Goal: Task Accomplishment & Management: Manage account settings

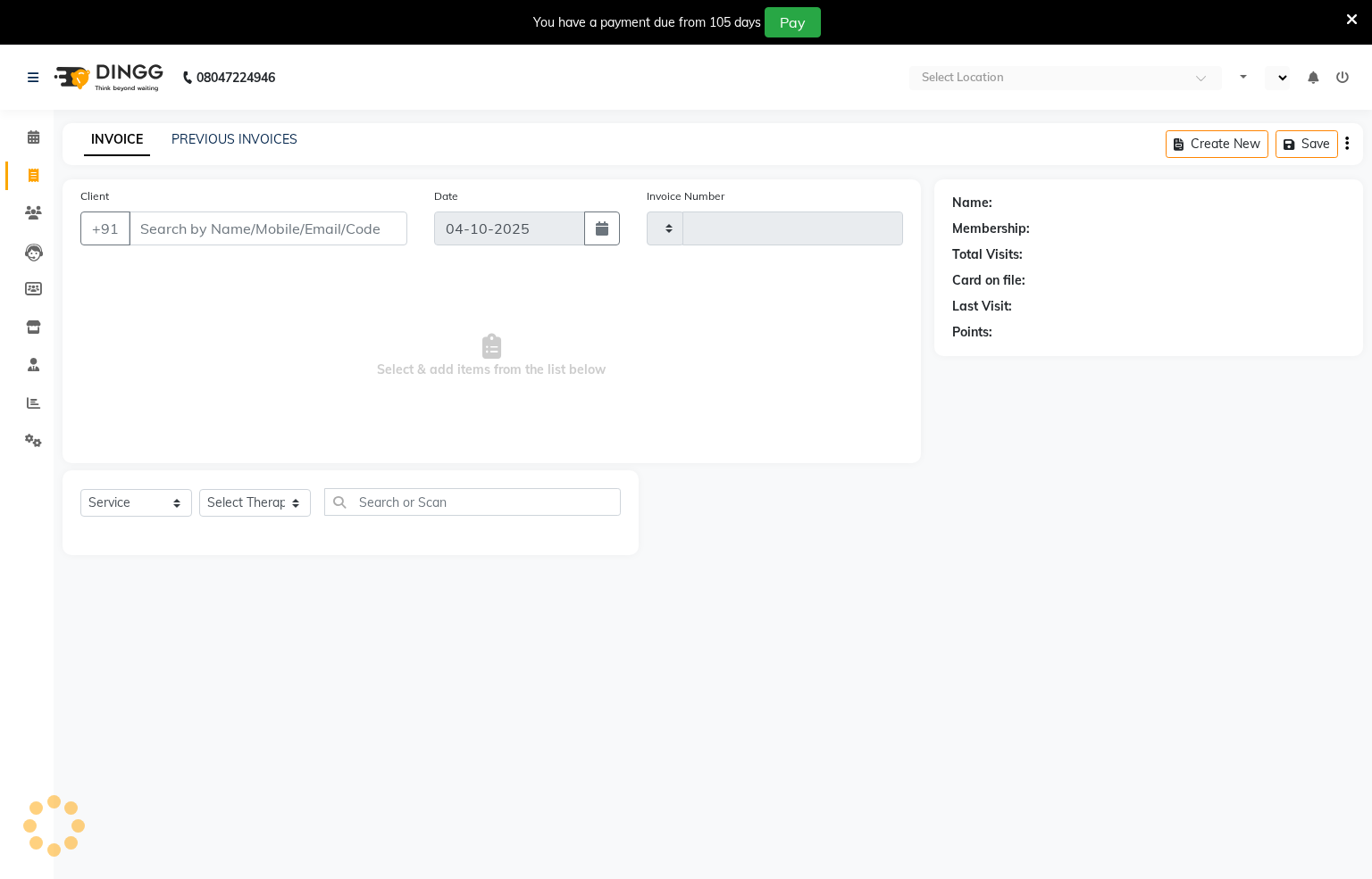
select select "service"
type input "1582"
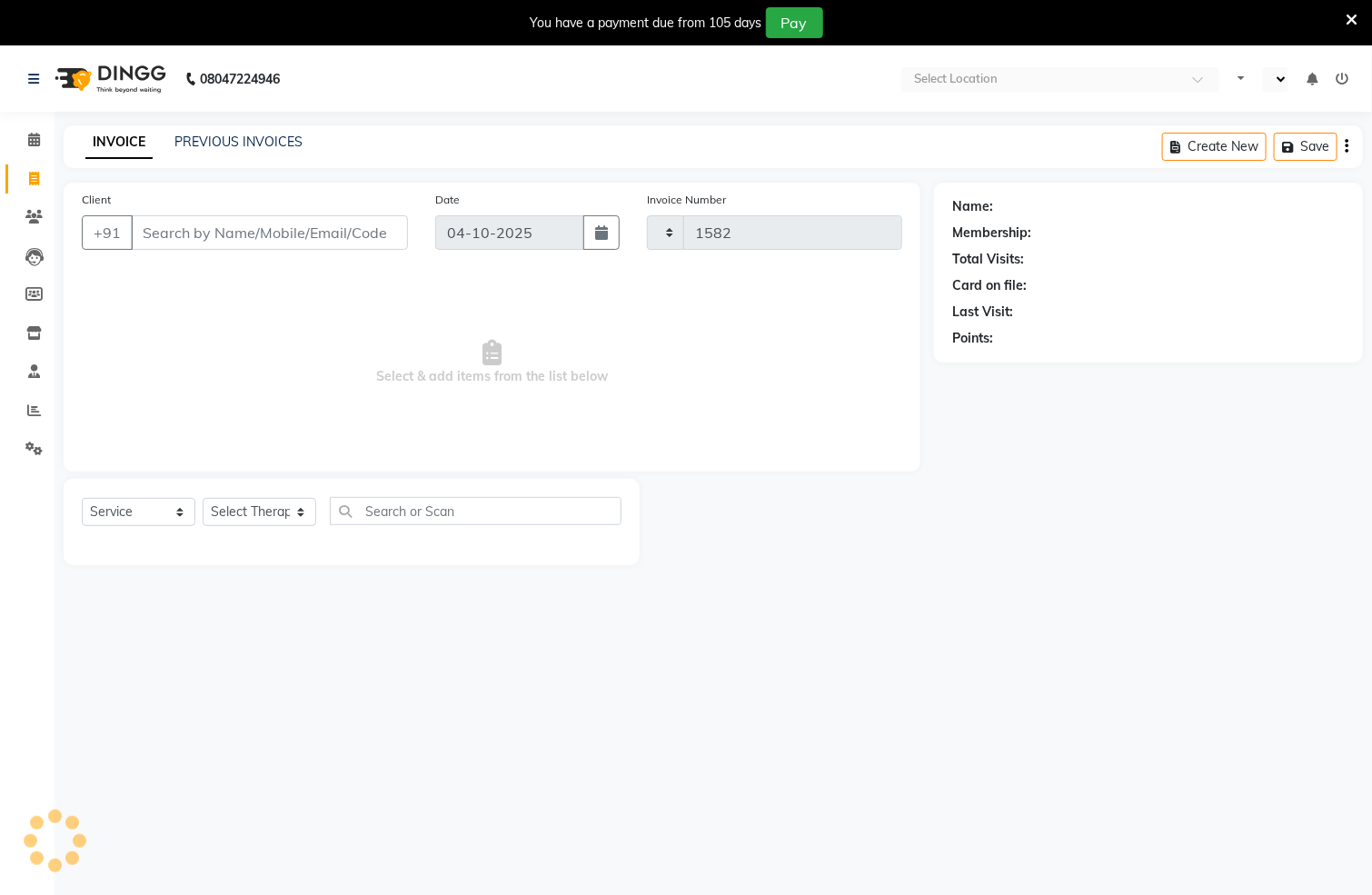
select select "en"
select select "6399"
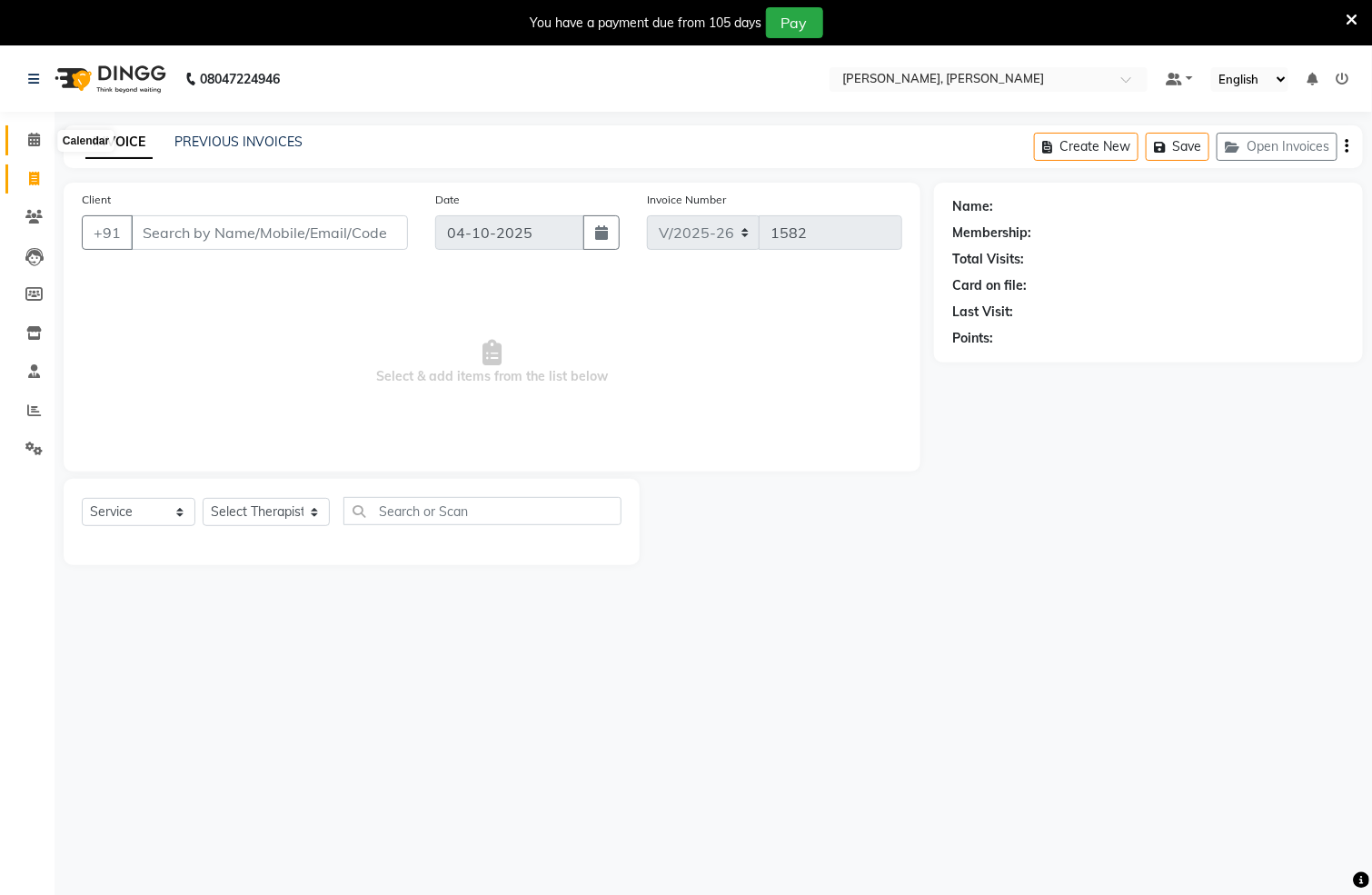
click at [40, 143] on span at bounding box center [34, 140] width 32 height 21
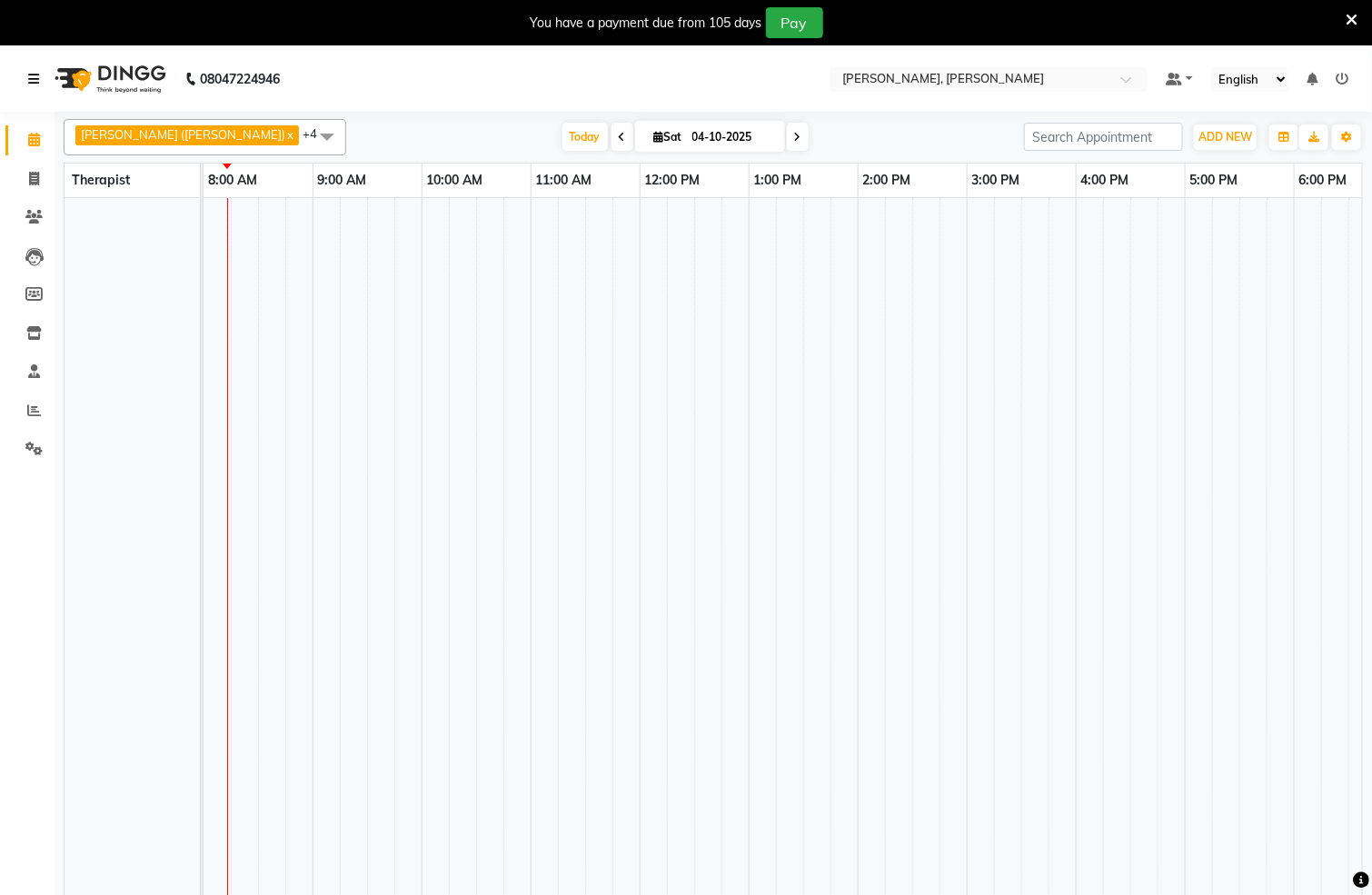
click at [30, 68] on link at bounding box center [38, 78] width 18 height 51
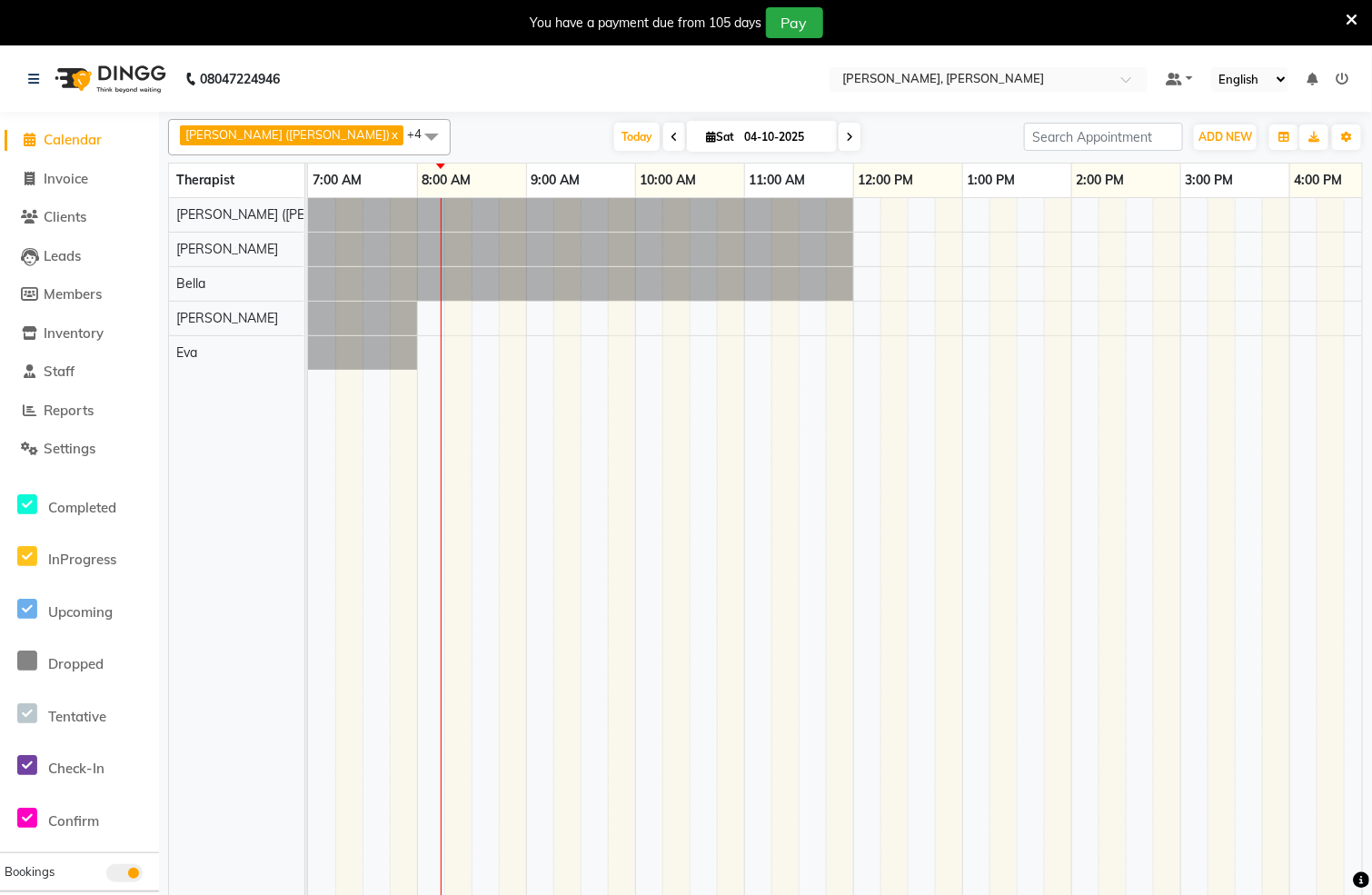
click at [527, 447] on td at bounding box center [540, 557] width 28 height 719
click at [1111, 453] on td at bounding box center [1113, 557] width 28 height 719
click at [726, 465] on td at bounding box center [731, 557] width 28 height 719
click at [82, 66] on img at bounding box center [108, 78] width 124 height 51
click at [117, 69] on img at bounding box center [108, 78] width 124 height 51
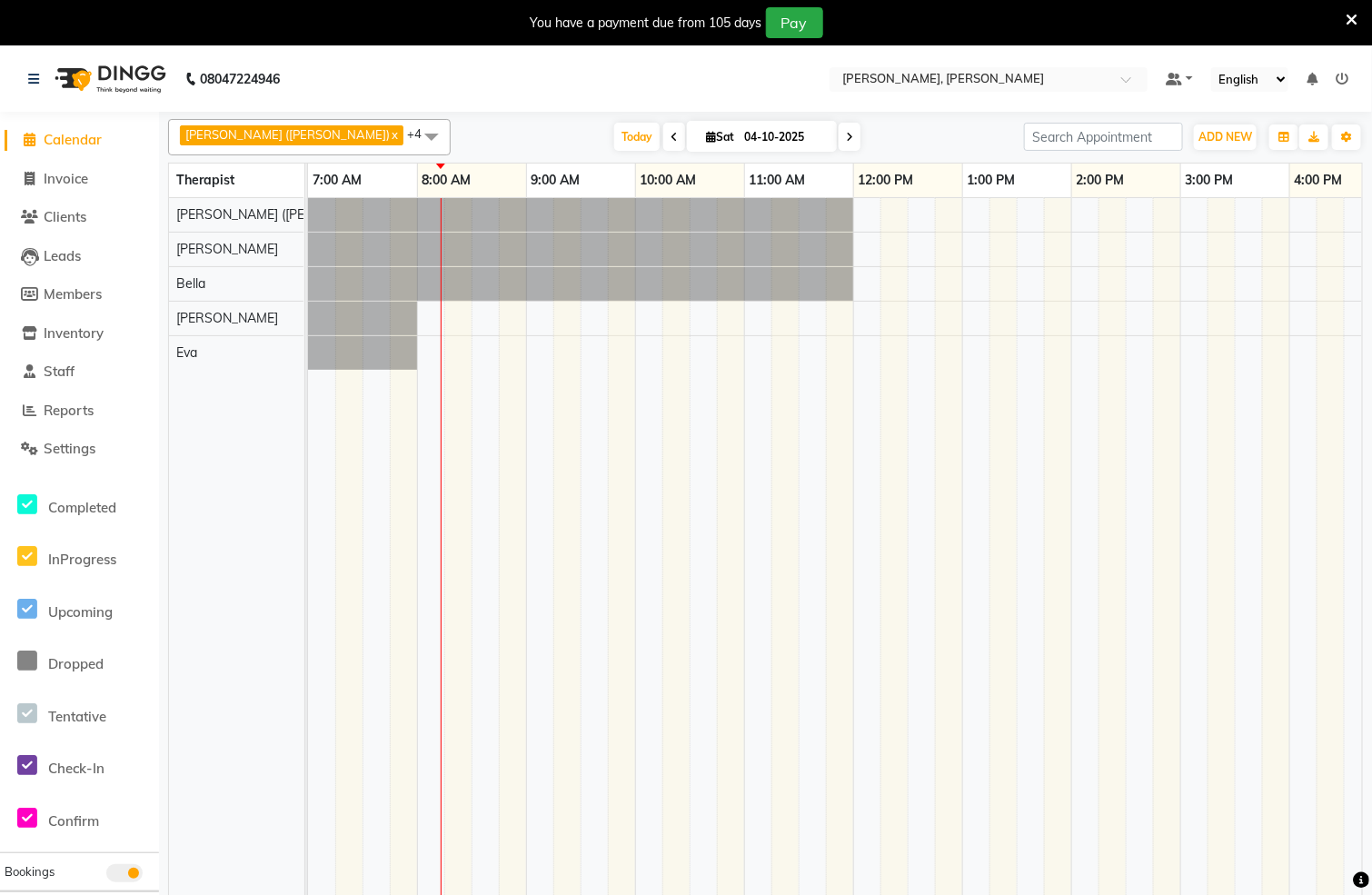
click at [117, 71] on img at bounding box center [108, 78] width 124 height 51
click at [49, 82] on img at bounding box center [108, 78] width 124 height 51
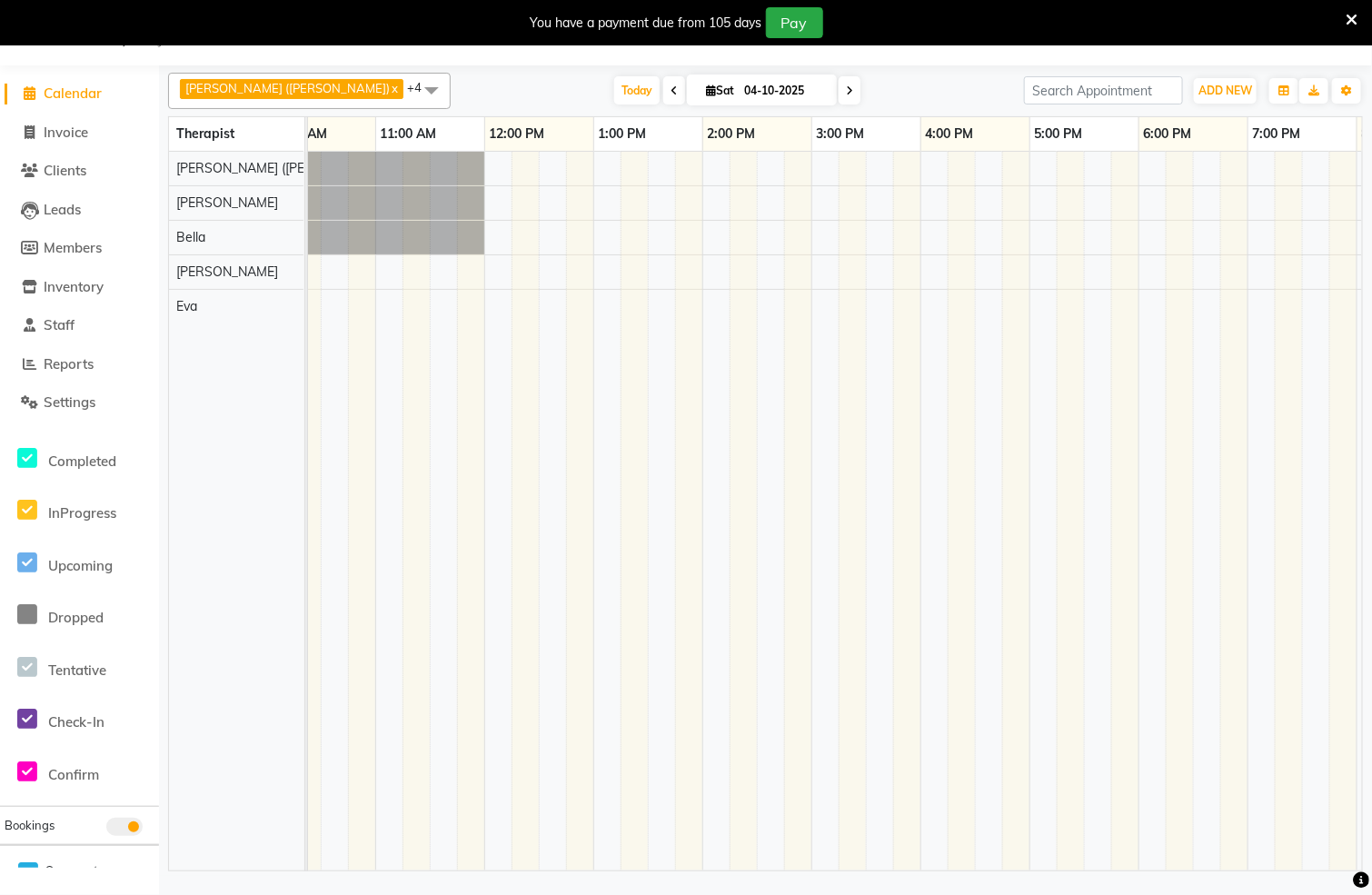
scroll to position [0, 439]
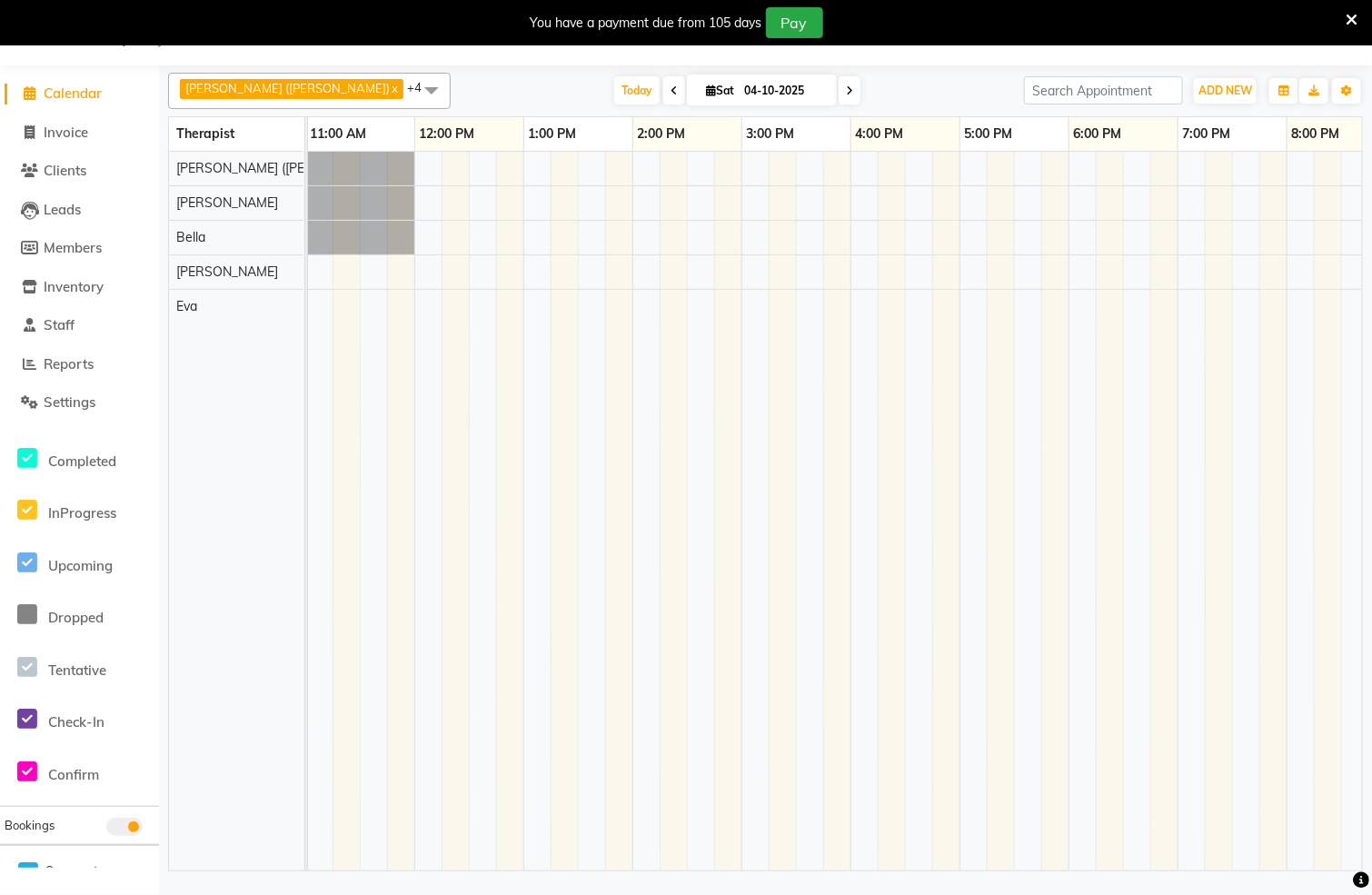
click at [283, 456] on div "monika (simi) lisa Bella Eli Eva" at bounding box center [248, 511] width 158 height 719
click at [77, 93] on span "Calendar" at bounding box center [72, 93] width 58 height 17
click at [211, 806] on div "monika (simi) lisa Bella Eli Eva" at bounding box center [248, 511] width 158 height 719
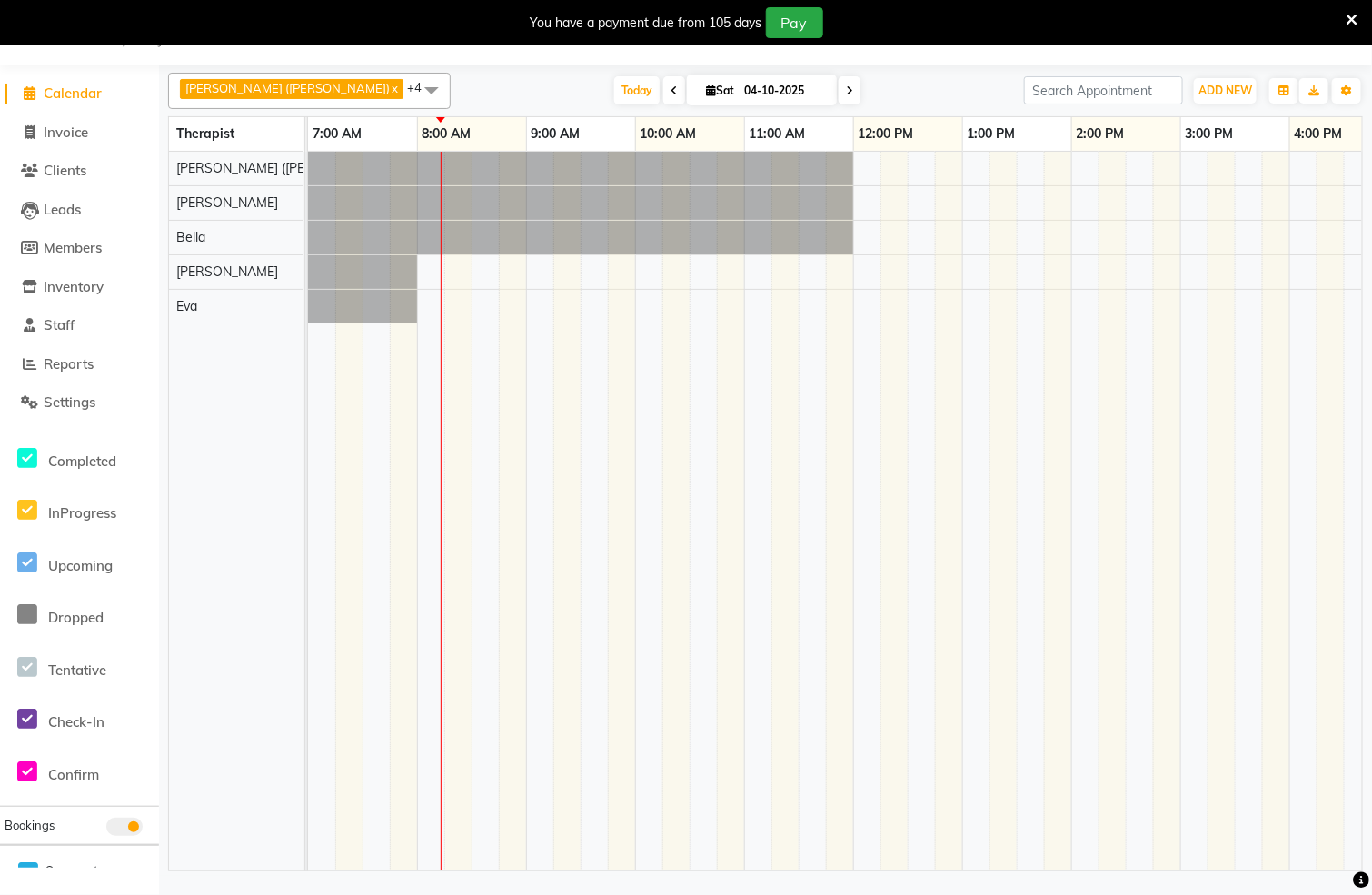
scroll to position [0, 0]
drag, startPoint x: 824, startPoint y: 832, endPoint x: 823, endPoint y: 867, distance: 35.0
click at [823, 856] on div at bounding box center [835, 511] width 1054 height 719
click at [51, 326] on span "Staff" at bounding box center [59, 325] width 31 height 17
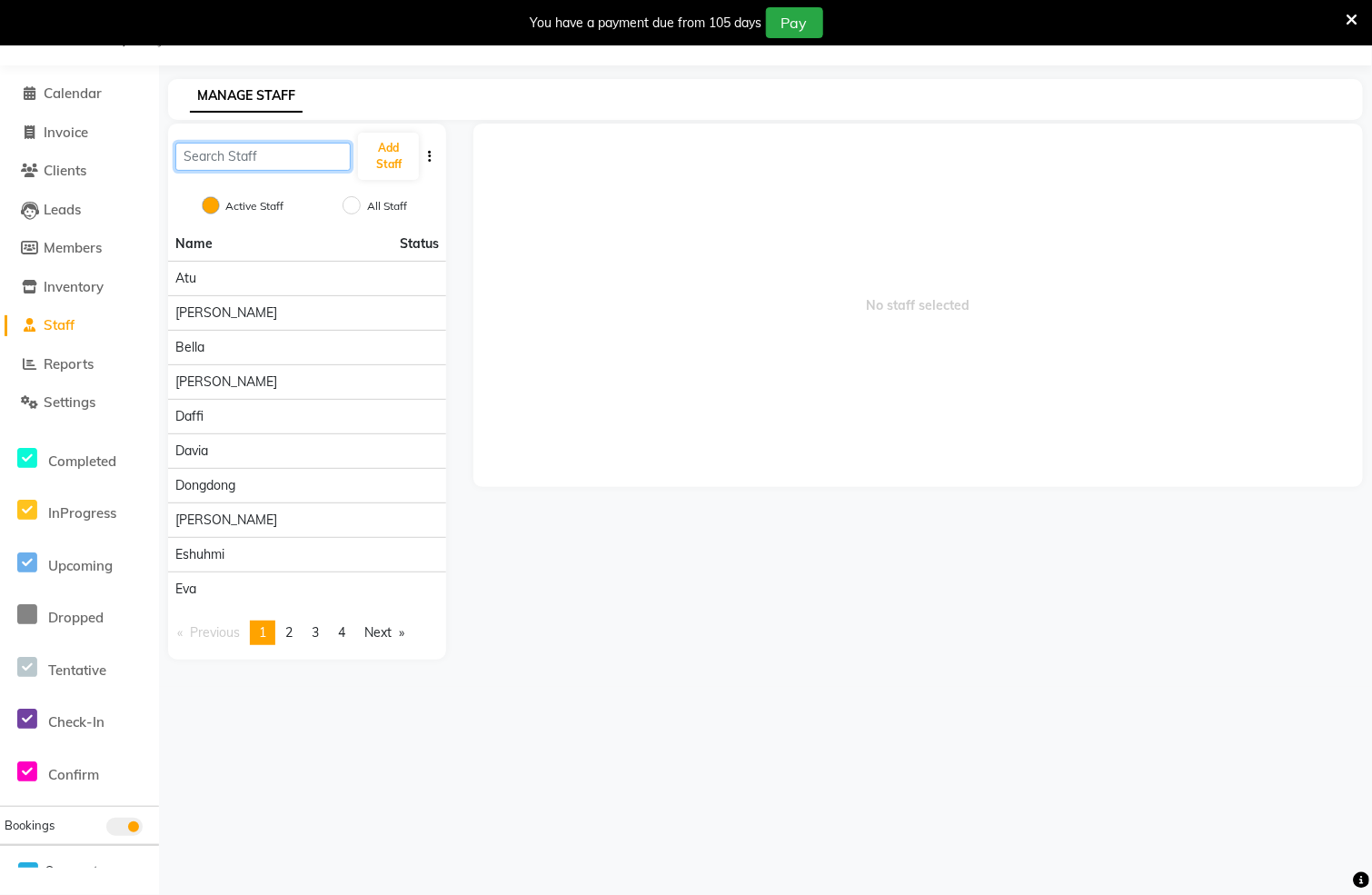
click at [311, 154] on input "text" at bounding box center [263, 156] width 176 height 29
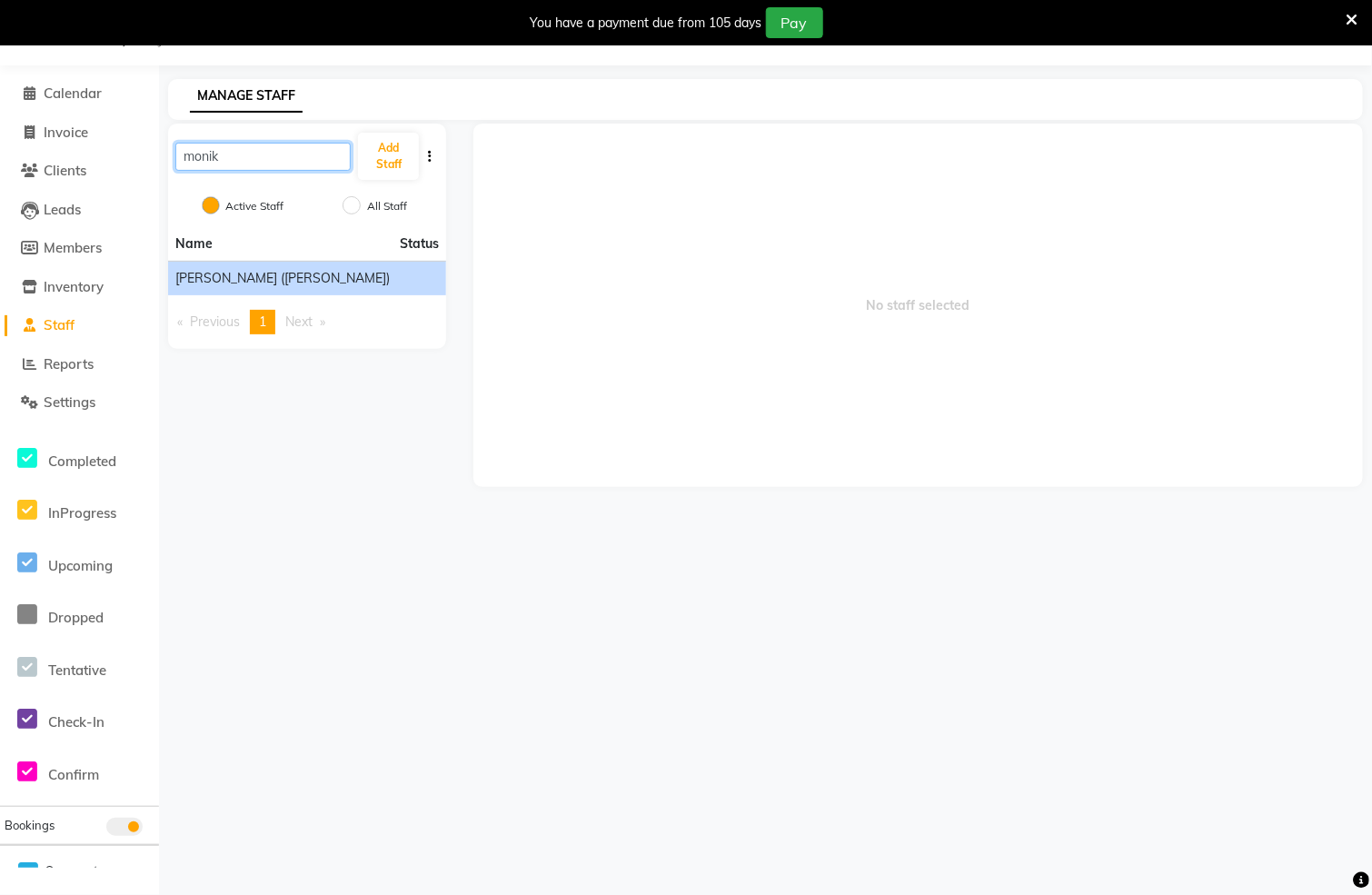
type input "monik"
click at [249, 284] on span "monika (simi)" at bounding box center [282, 279] width 214 height 19
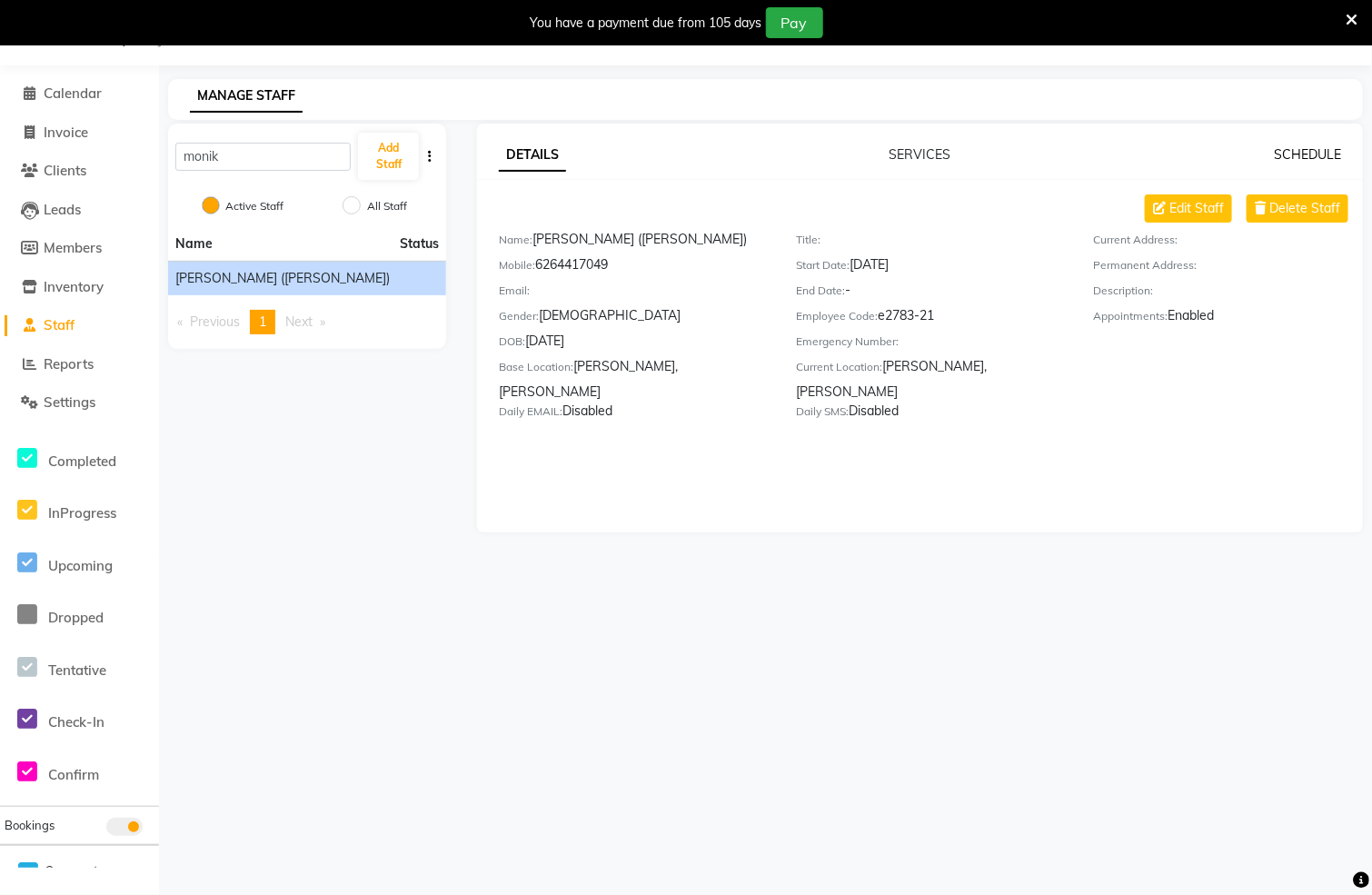
click at [1312, 151] on link "SCHEDULE" at bounding box center [1307, 155] width 67 height 17
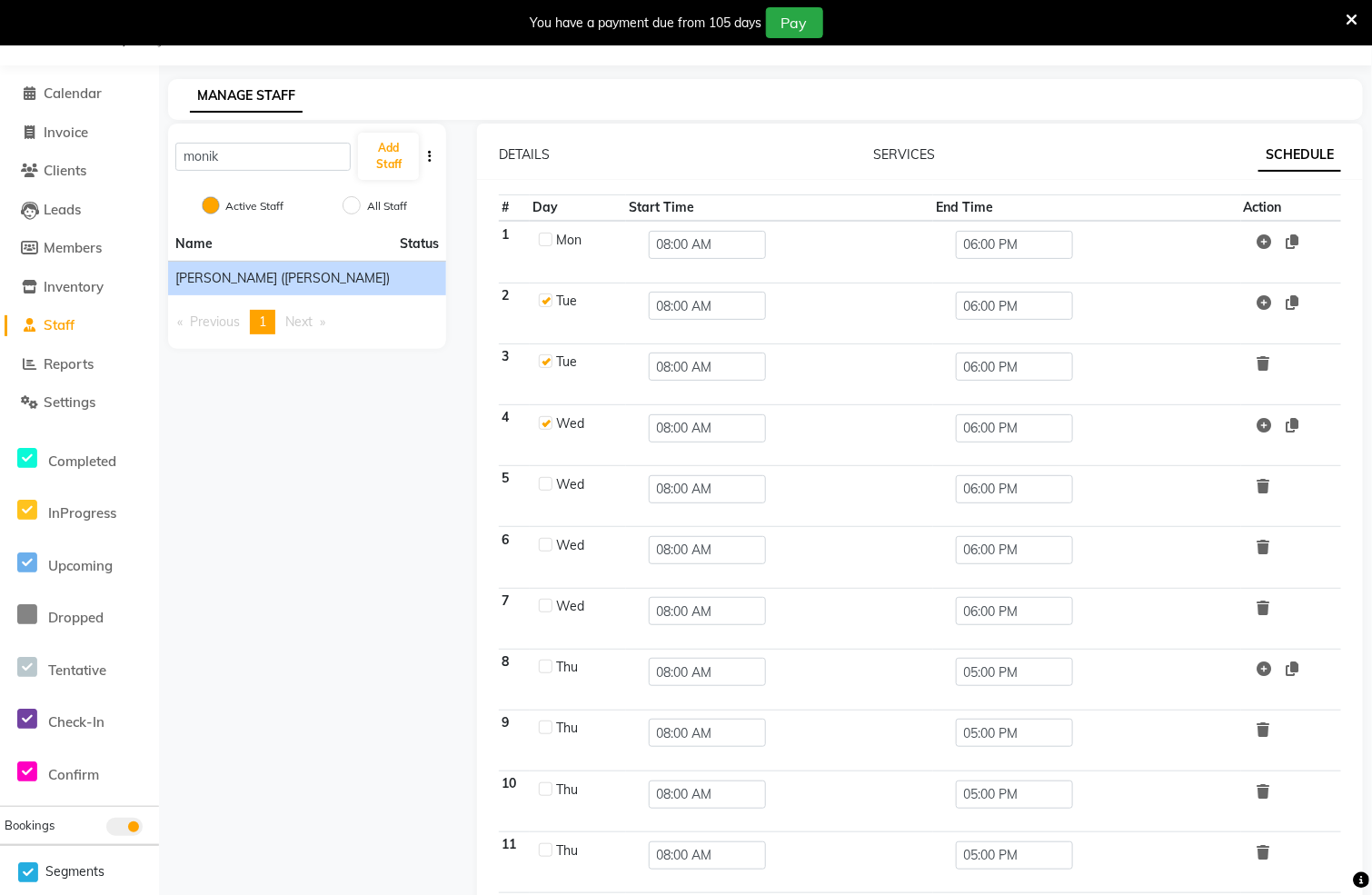
scroll to position [729, 0]
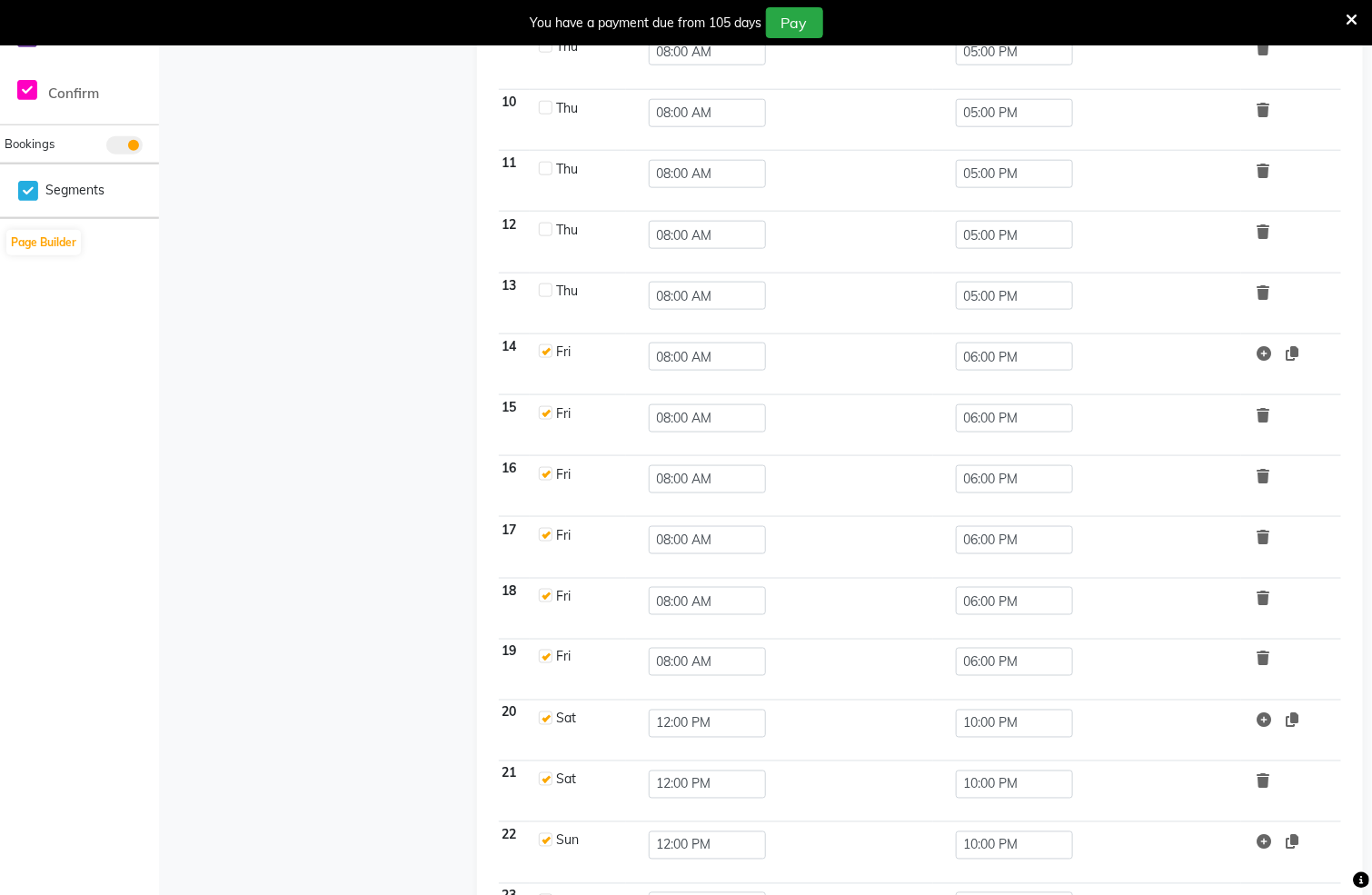
click at [546, 419] on label at bounding box center [545, 413] width 14 height 14
click at [546, 419] on input "checkbox" at bounding box center [544, 412] width 12 height 12
checkbox input "false"
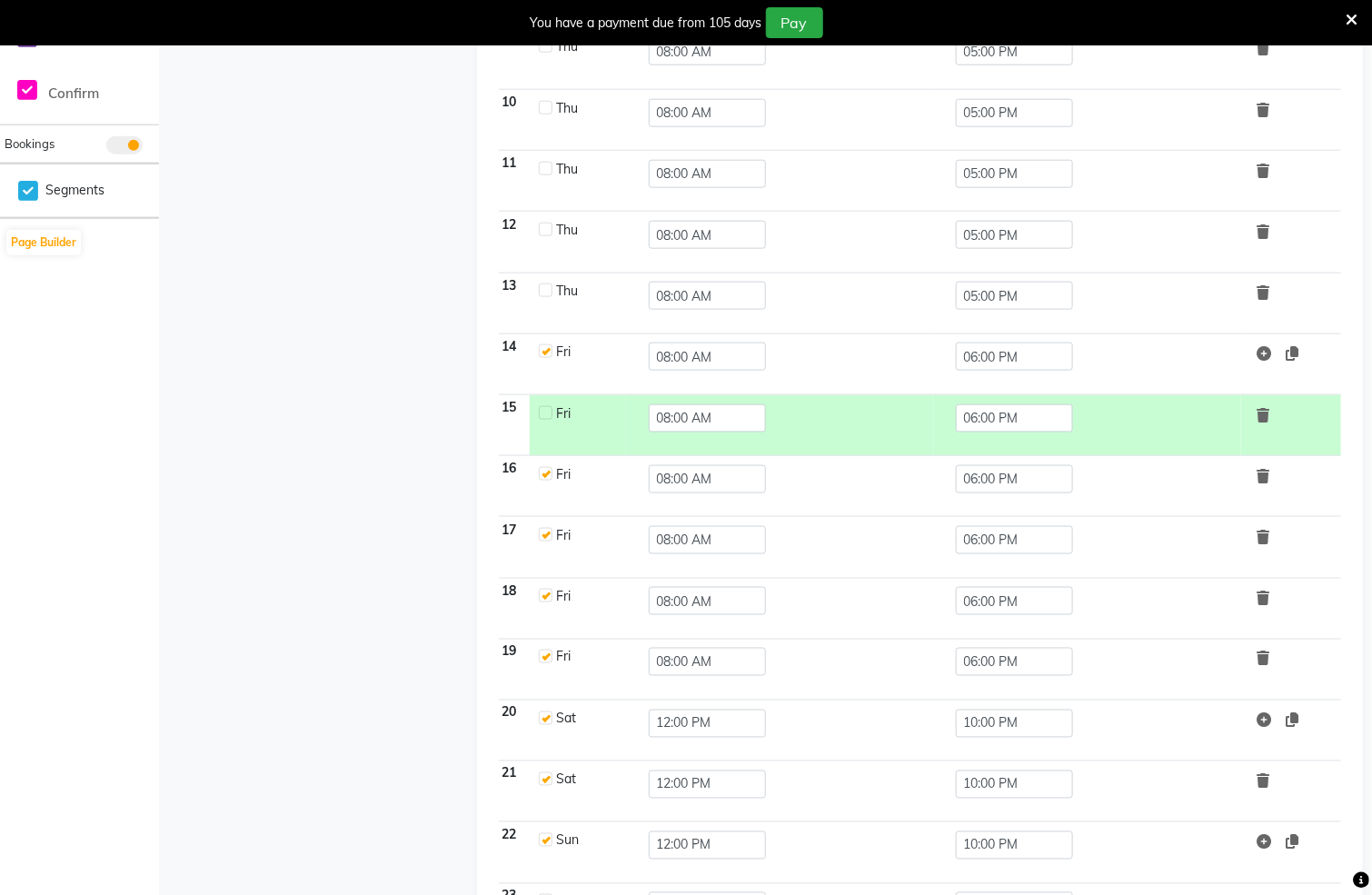
click at [546, 475] on label at bounding box center [545, 474] width 14 height 14
click at [546, 475] on input "checkbox" at bounding box center [544, 473] width 12 height 12
checkbox input "false"
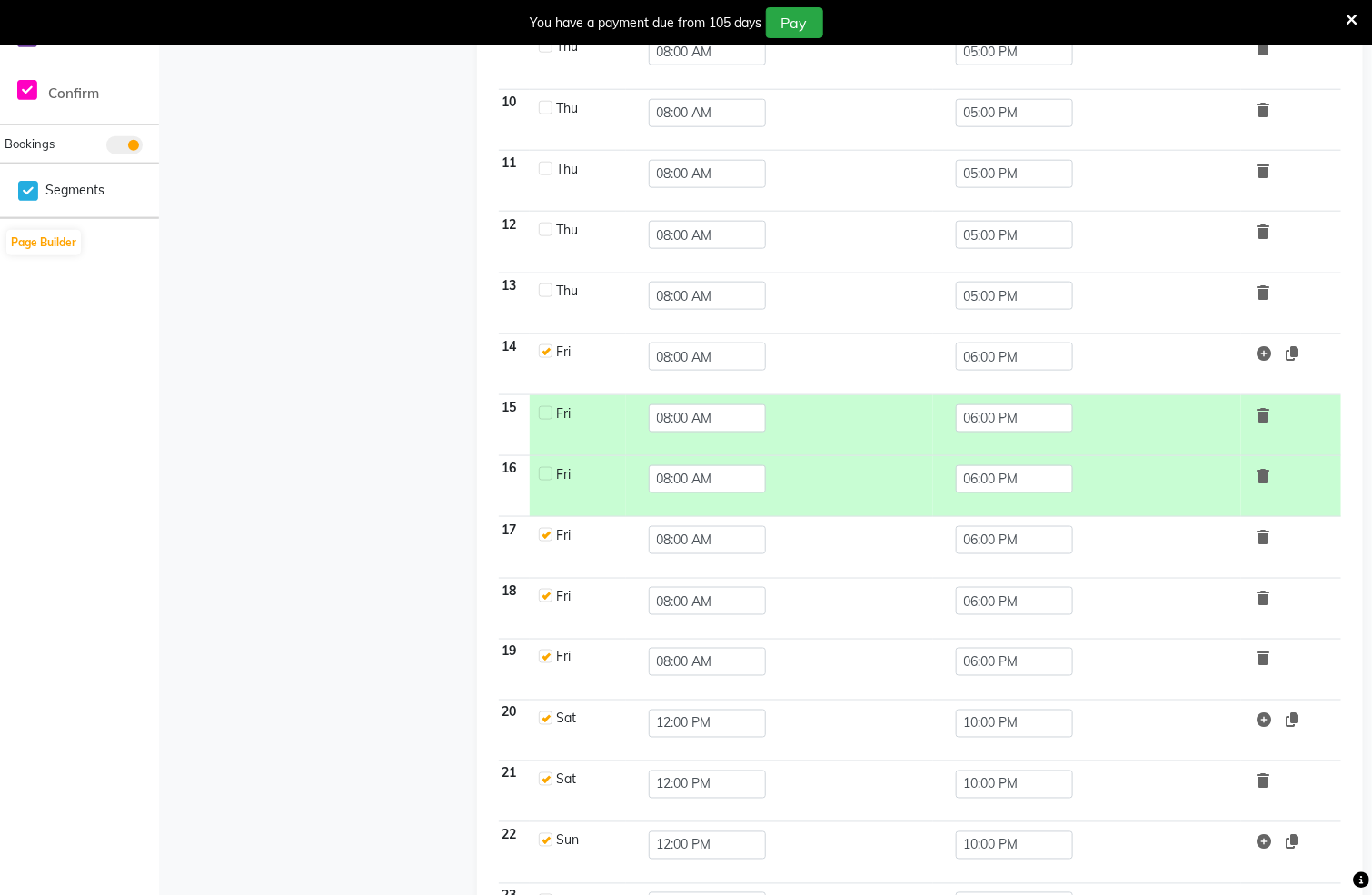
click at [546, 533] on div at bounding box center [544, 535] width 12 height 19
click at [546, 542] on label at bounding box center [545, 534] width 14 height 14
click at [546, 540] on input "checkbox" at bounding box center [544, 534] width 12 height 12
checkbox input "false"
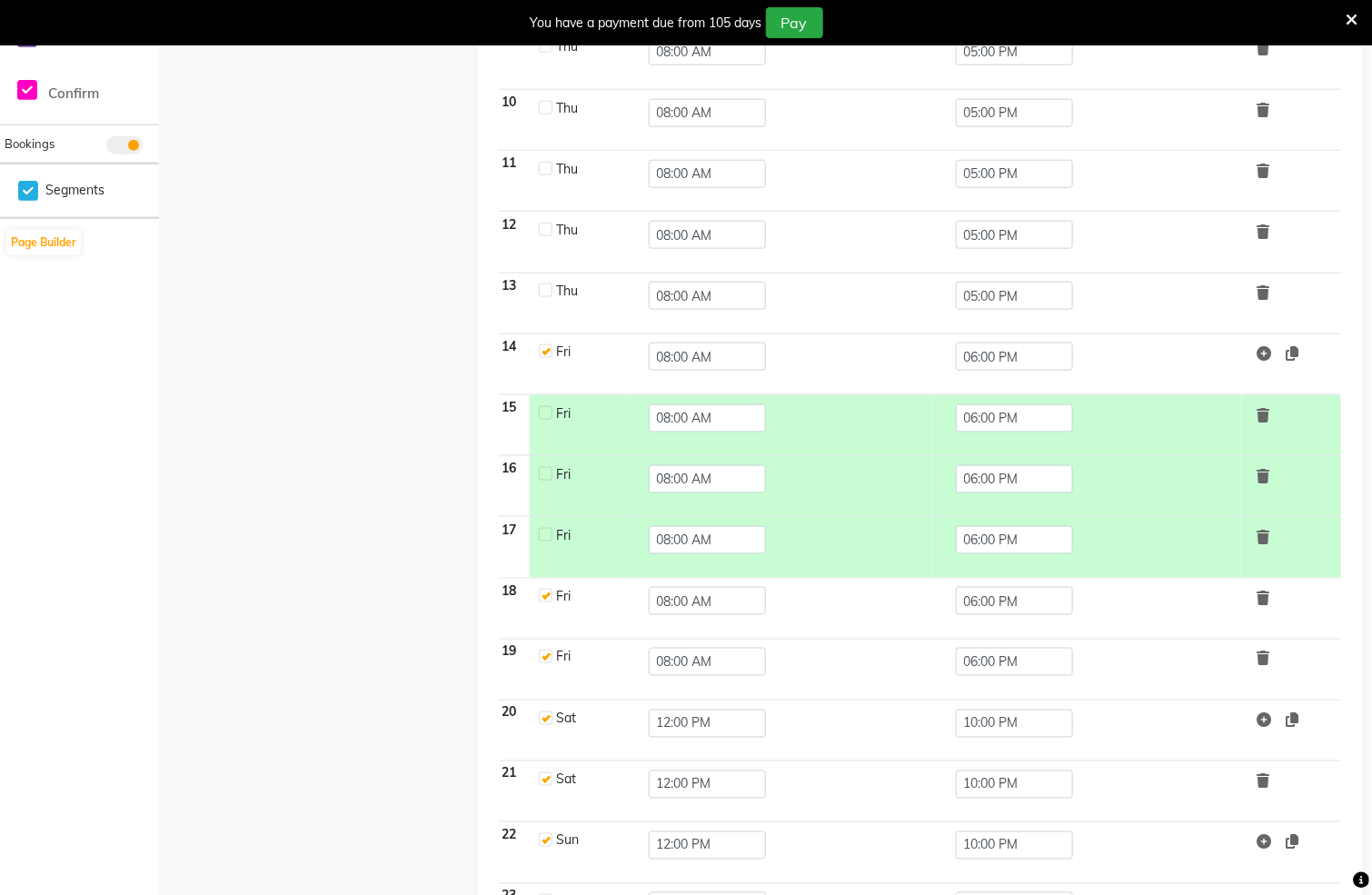
click at [541, 600] on label at bounding box center [545, 595] width 14 height 14
click at [541, 600] on input "checkbox" at bounding box center [544, 594] width 12 height 12
checkbox input "false"
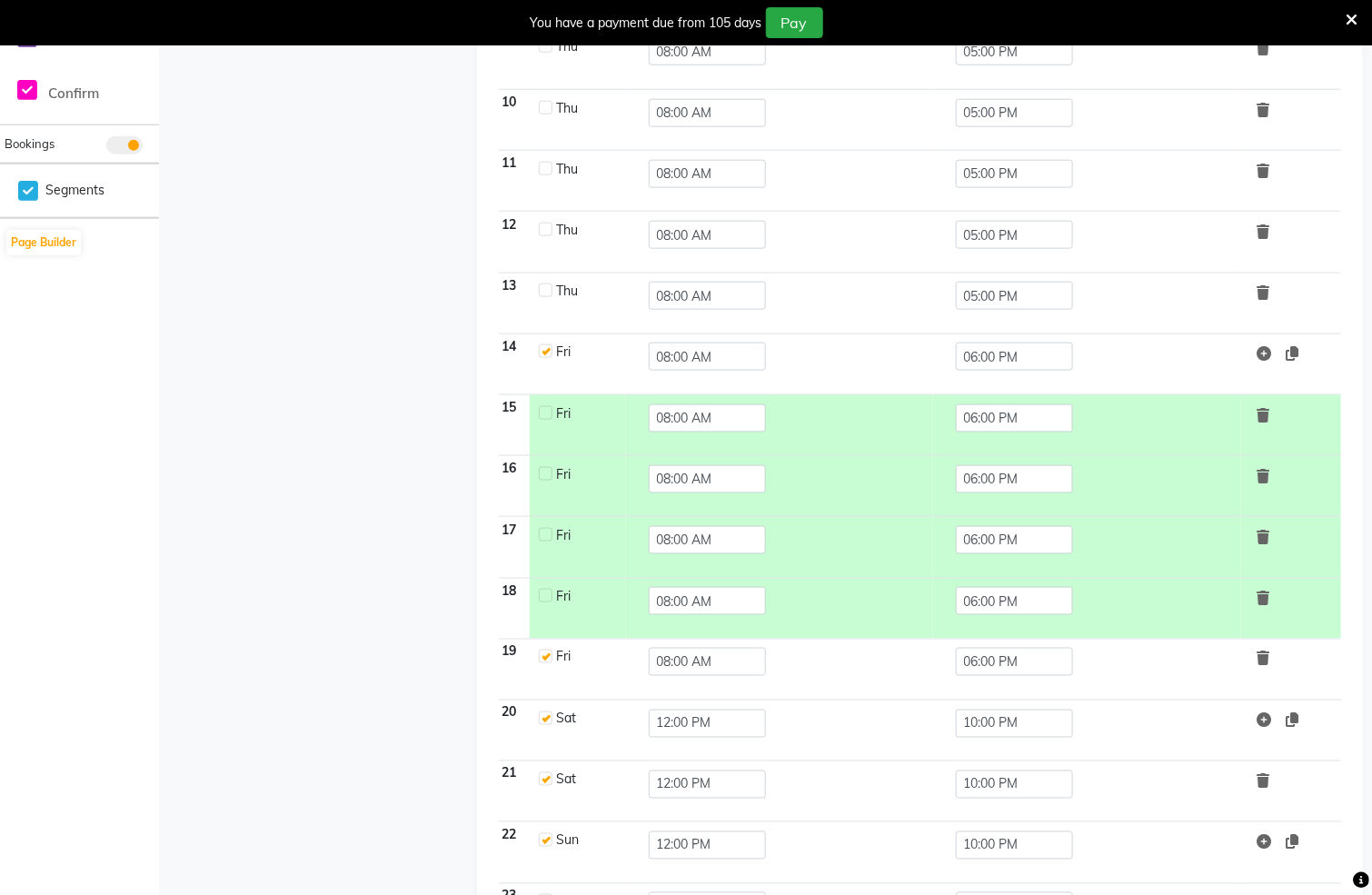
click at [541, 662] on label at bounding box center [545, 657] width 14 height 14
click at [541, 661] on input "checkbox" at bounding box center [544, 656] width 12 height 12
checkbox input "false"
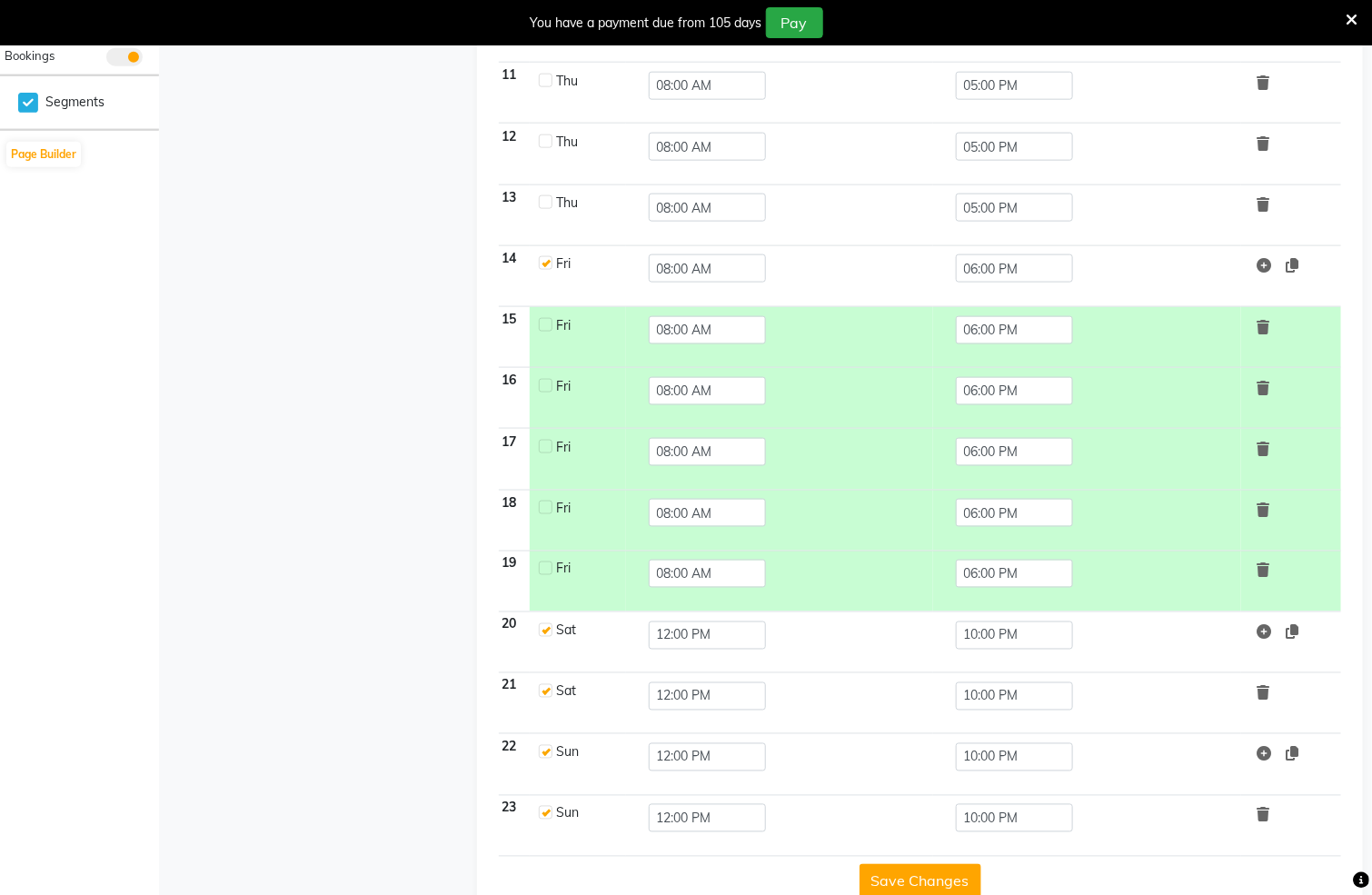
scroll to position [865, 0]
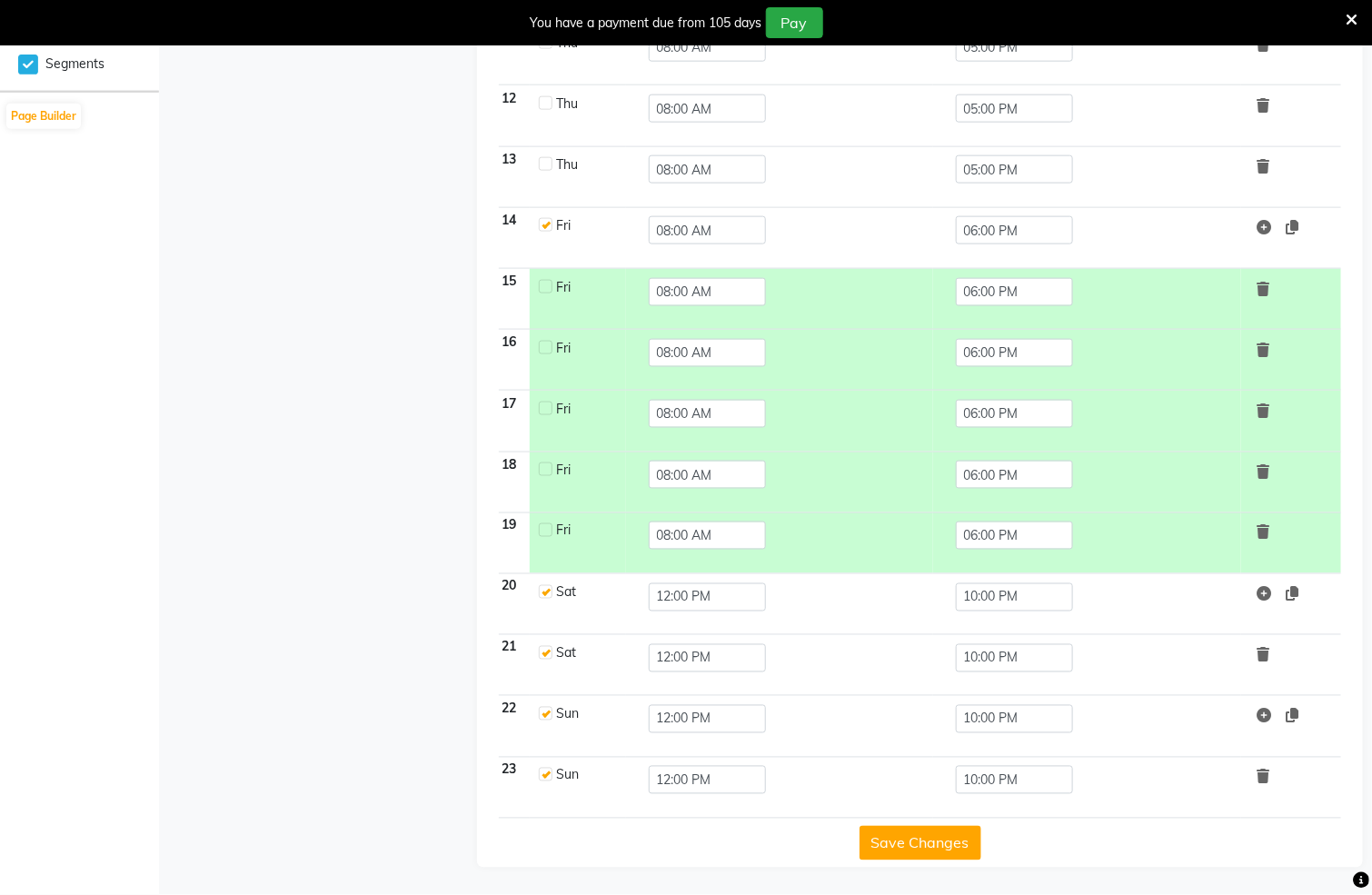
click at [551, 592] on label at bounding box center [545, 591] width 14 height 14
click at [551, 592] on input "checkbox" at bounding box center [544, 591] width 12 height 12
checkbox input "false"
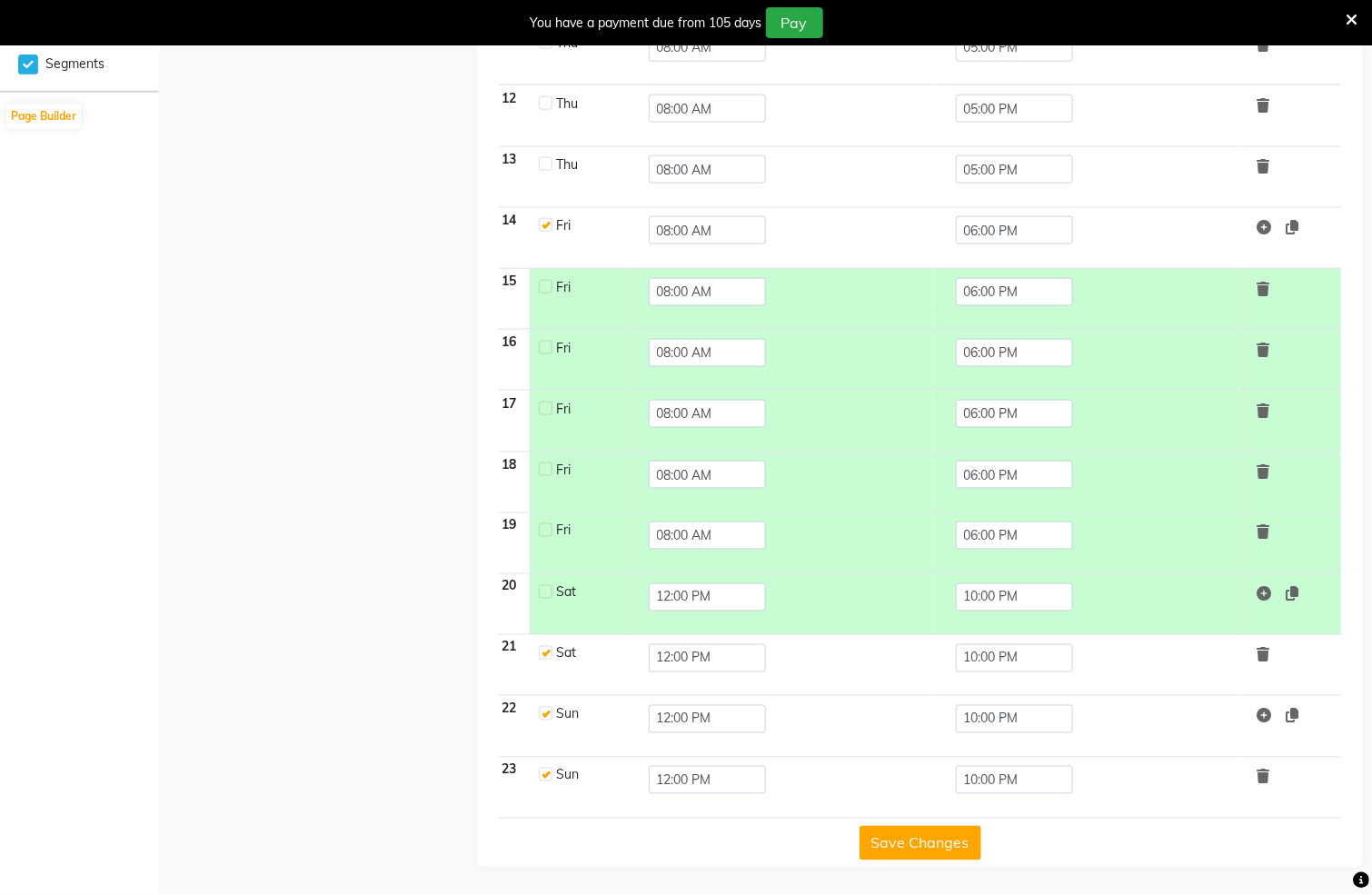
click at [541, 653] on label at bounding box center [545, 653] width 14 height 14
click at [541, 653] on input "checkbox" at bounding box center [544, 652] width 12 height 12
checkbox input "false"
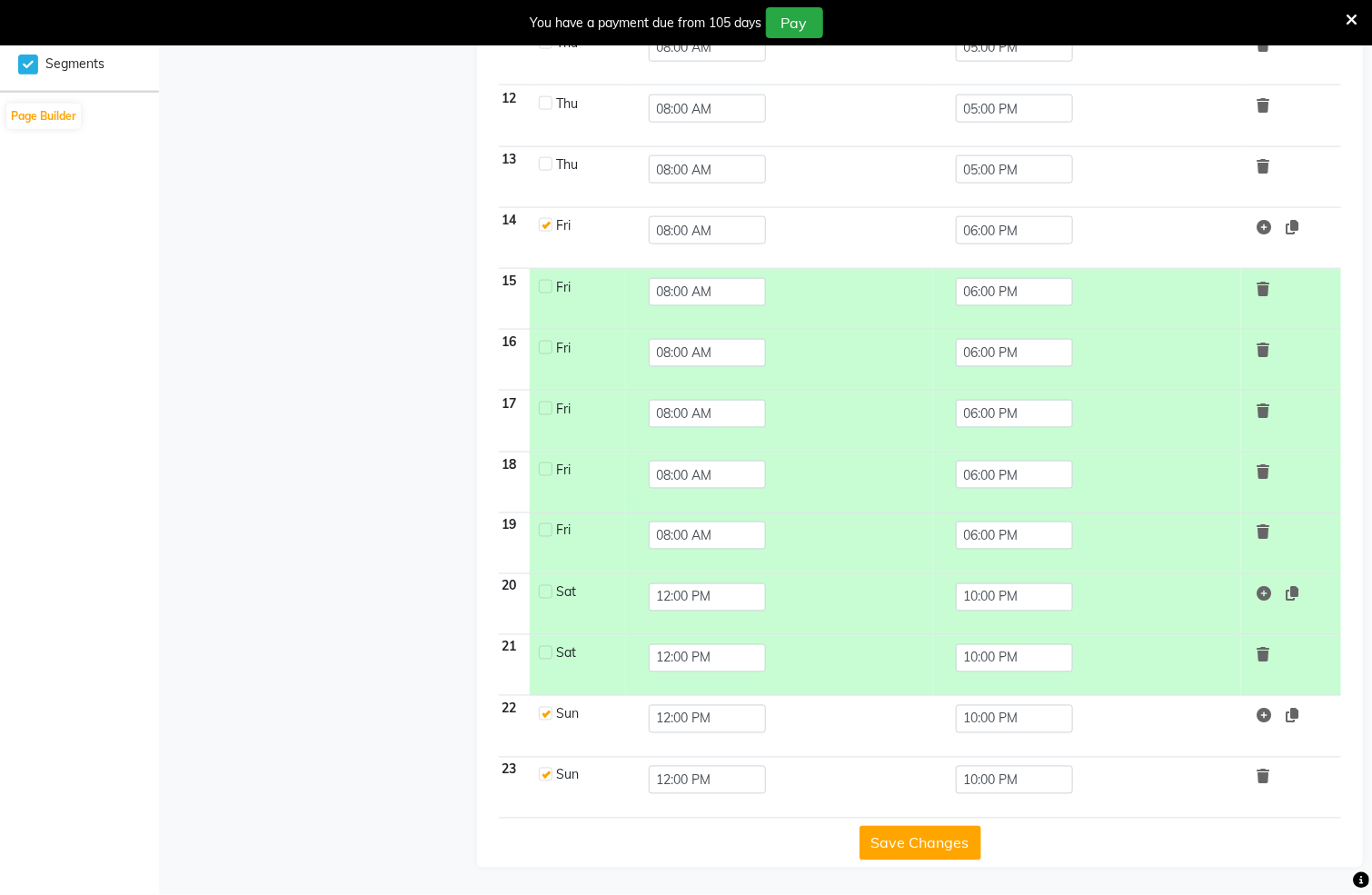
click at [540, 713] on label at bounding box center [545, 714] width 14 height 14
click at [540, 713] on input "checkbox" at bounding box center [544, 713] width 12 height 12
checkbox input "false"
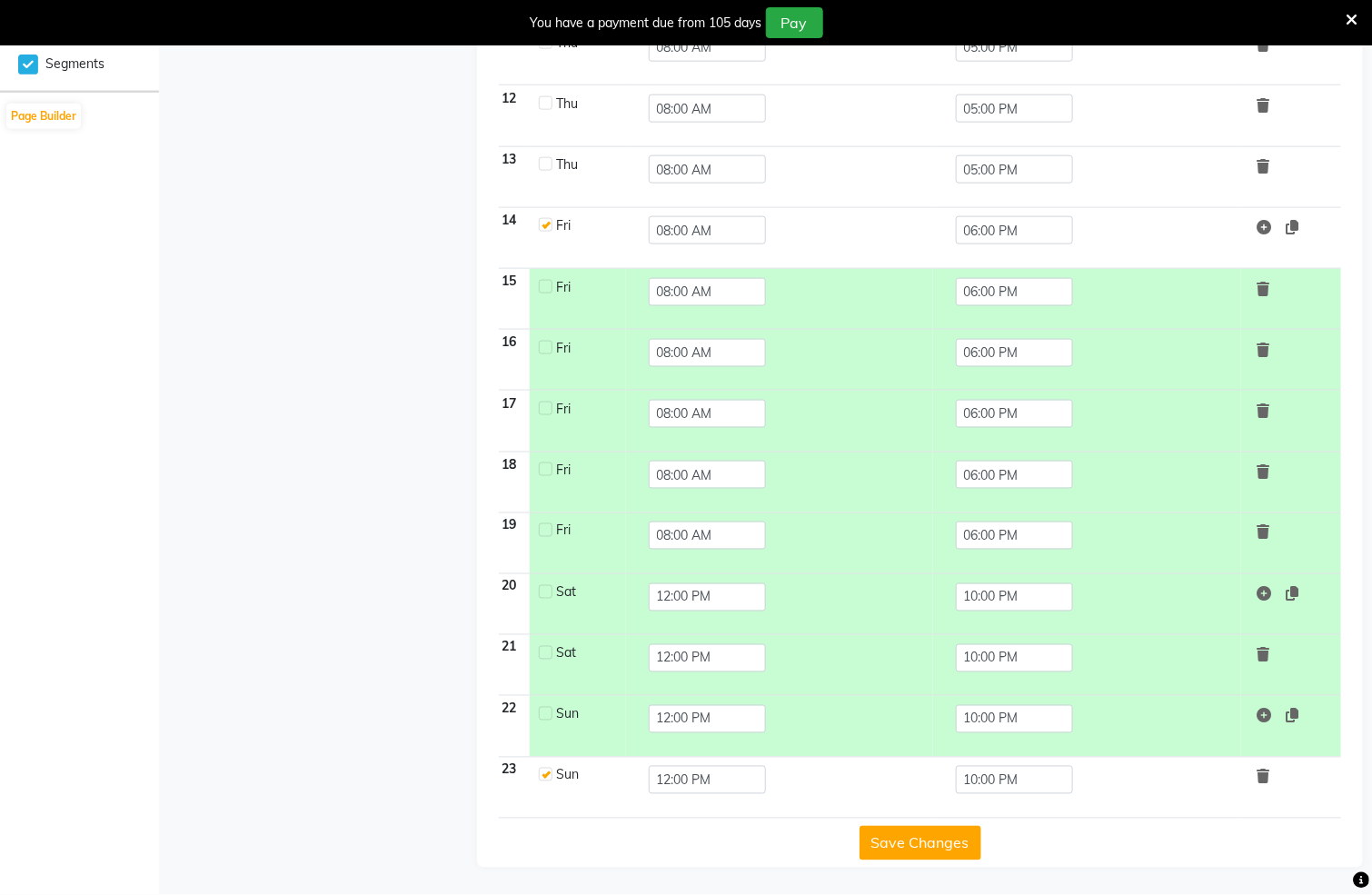
click at [548, 780] on div at bounding box center [544, 775] width 12 height 19
click at [673, 784] on input "12:00 PM" at bounding box center [708, 780] width 118 height 29
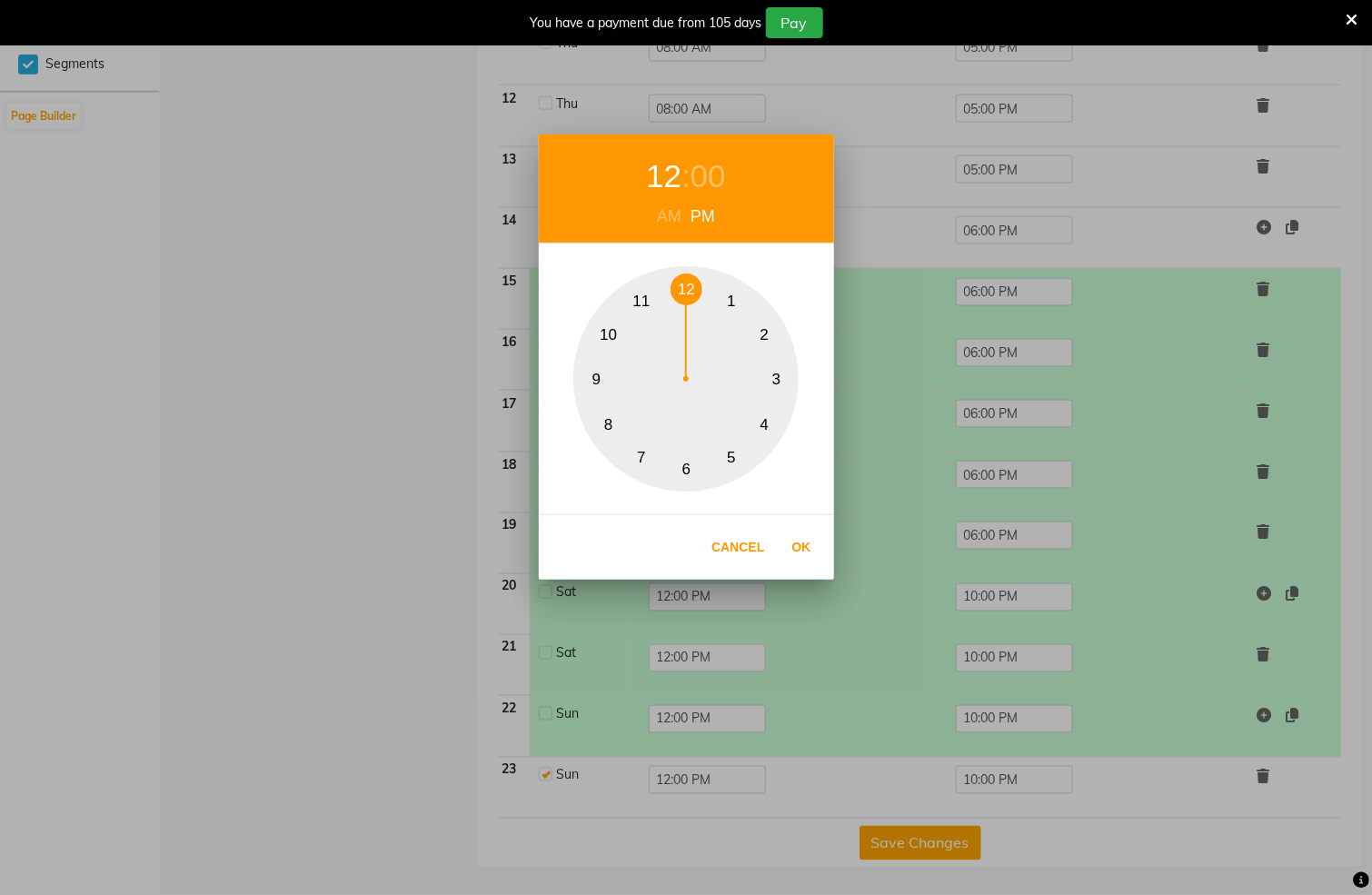
click at [606, 424] on button "8" at bounding box center [608, 425] width 32 height 32
click at [670, 207] on div "AM" at bounding box center [669, 216] width 34 height 25
click at [799, 546] on button "Ok" at bounding box center [802, 547] width 38 height 38
type input "08:00 AM"
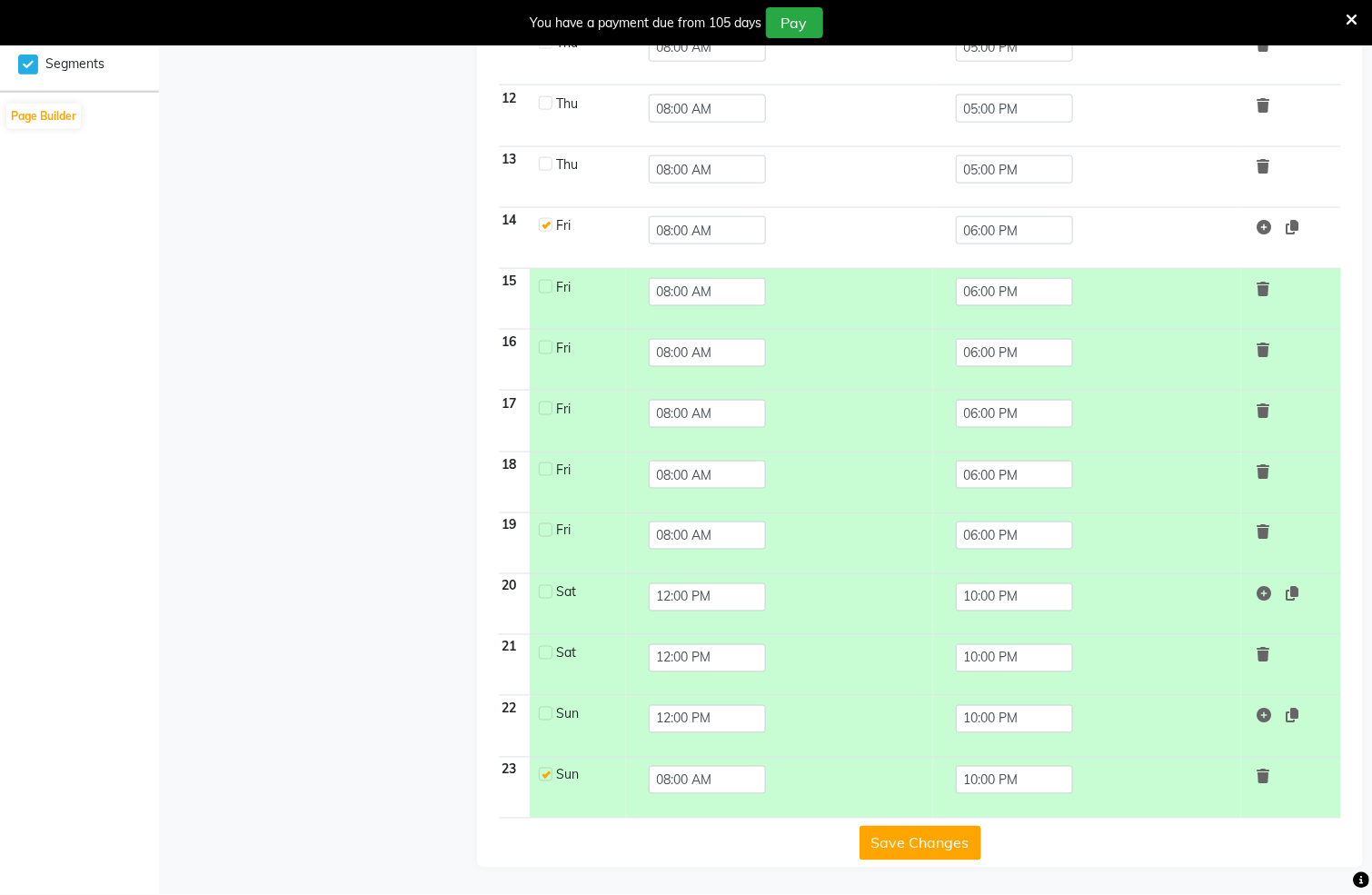
click at [895, 846] on button "Save Changes" at bounding box center [920, 843] width 121 height 35
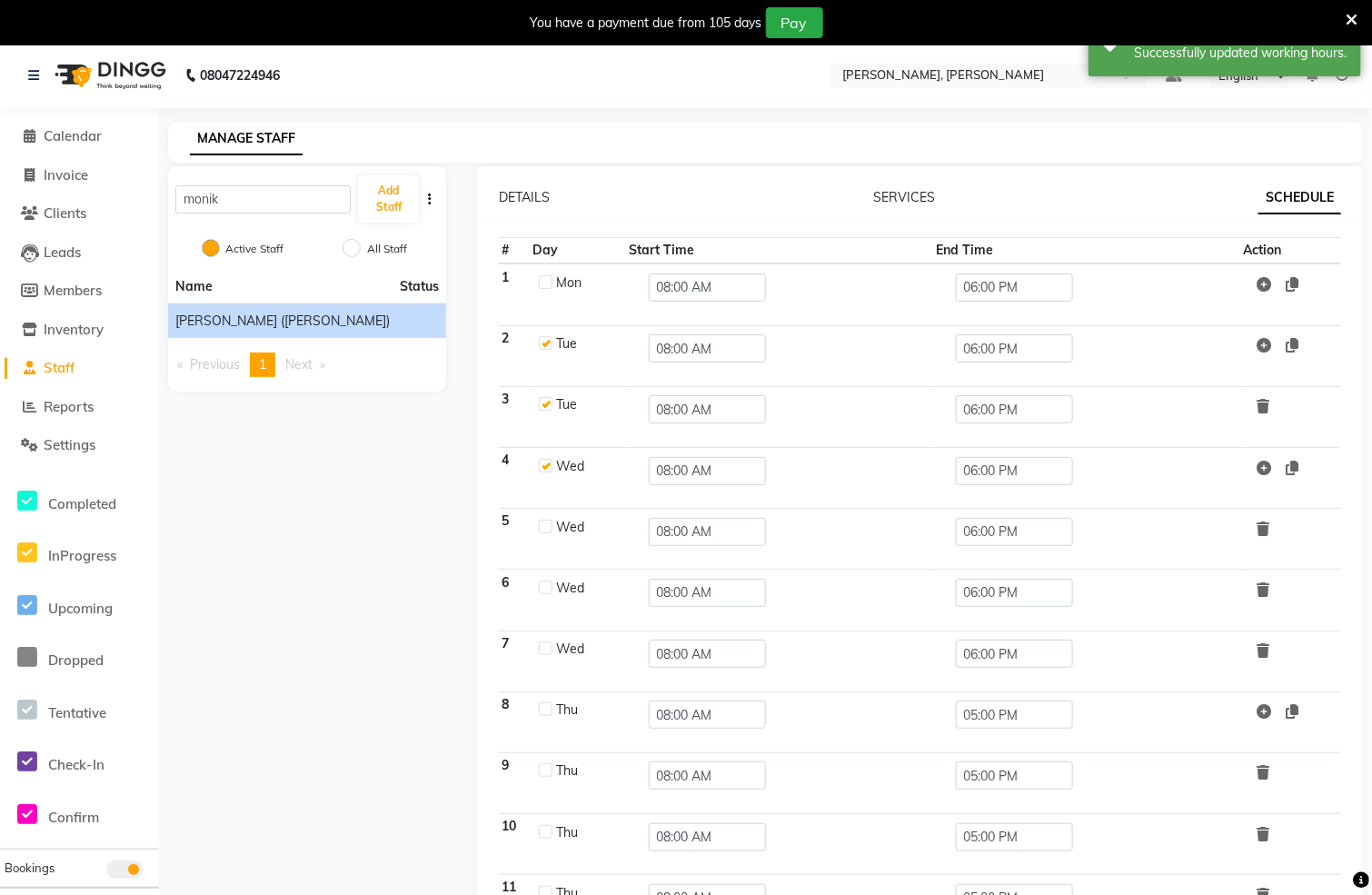
scroll to position [0, 0]
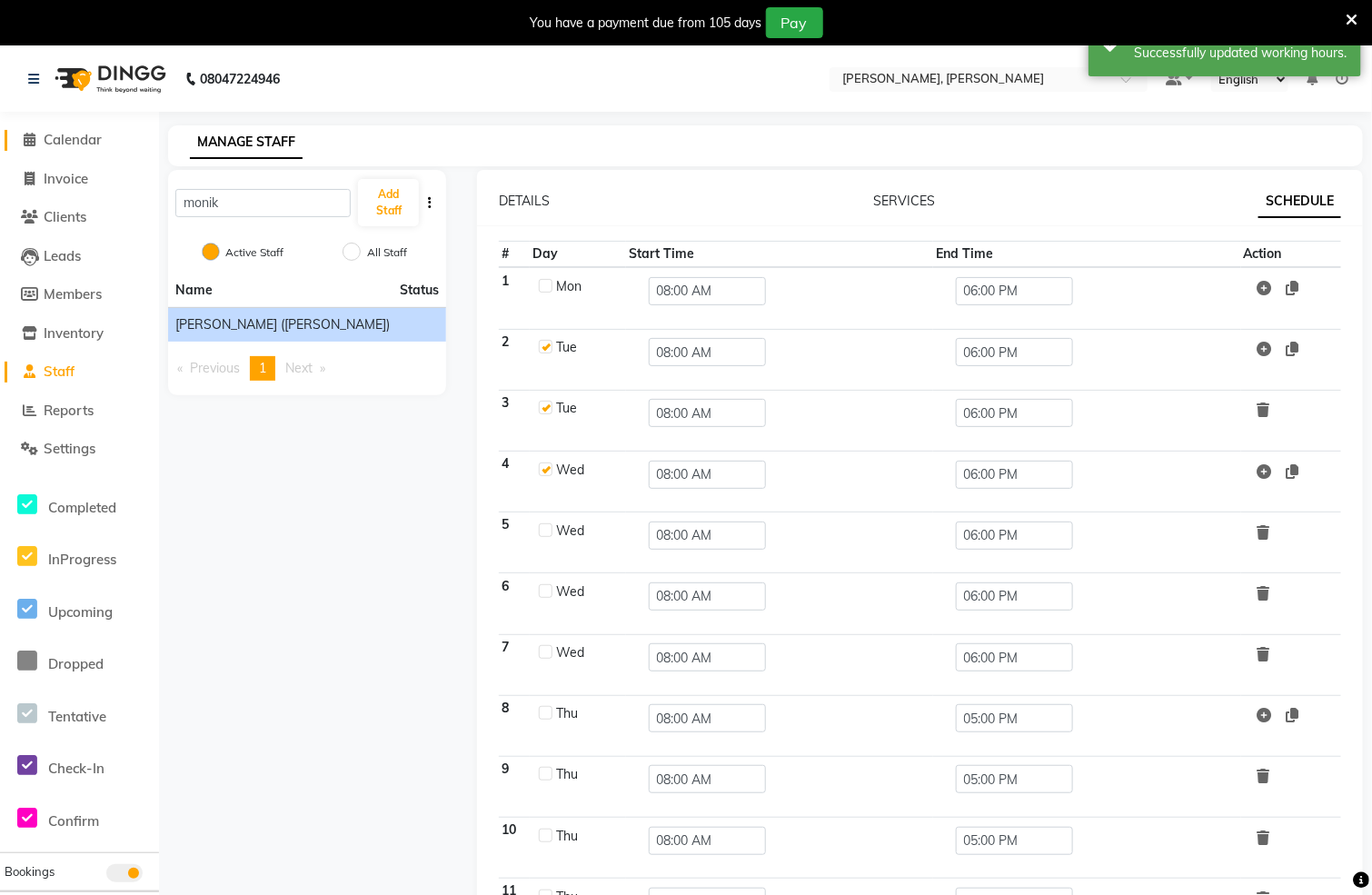
click at [36, 140] on icon at bounding box center [30, 139] width 12 height 14
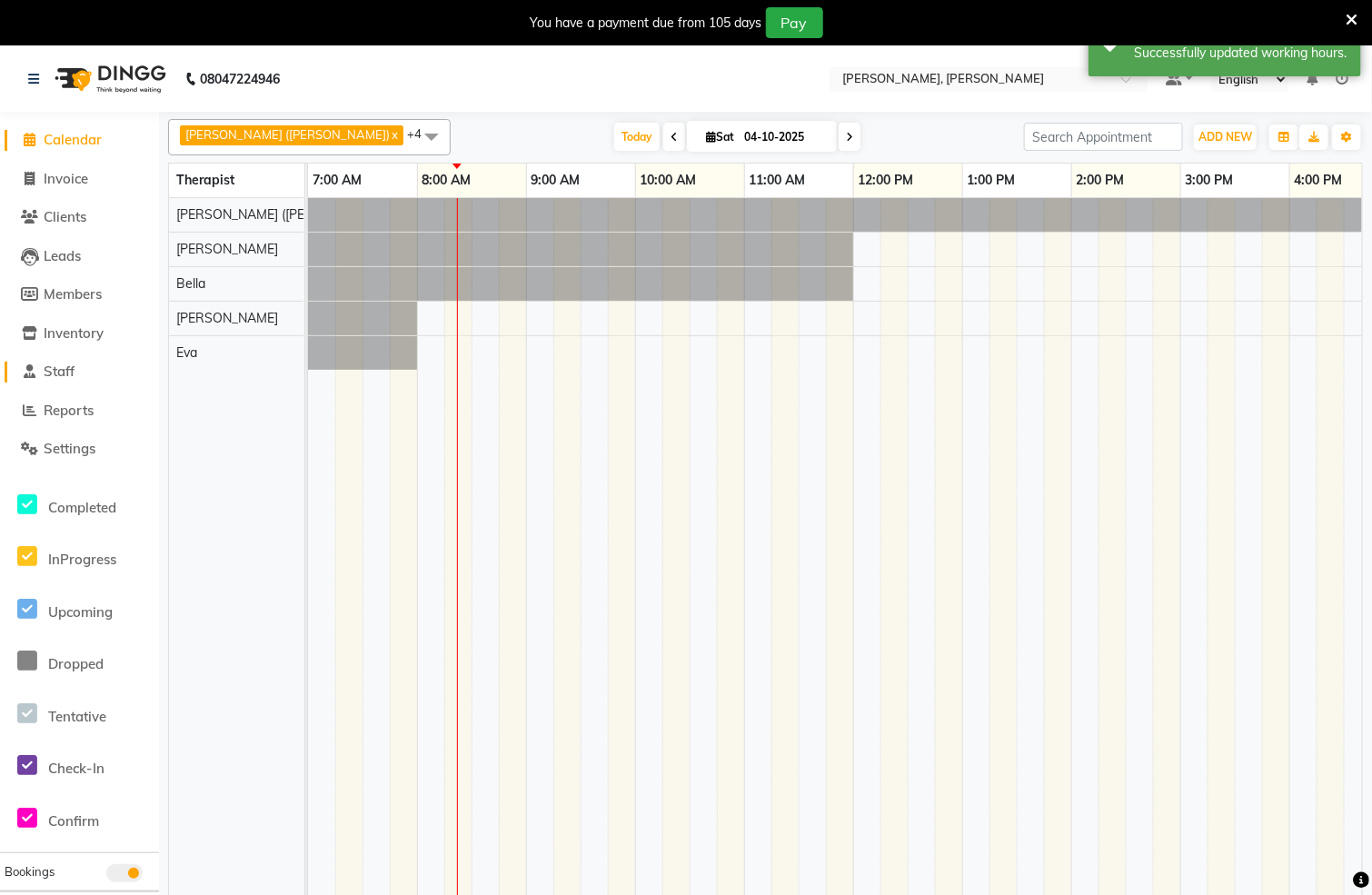
click at [72, 366] on span "Staff" at bounding box center [59, 371] width 31 height 17
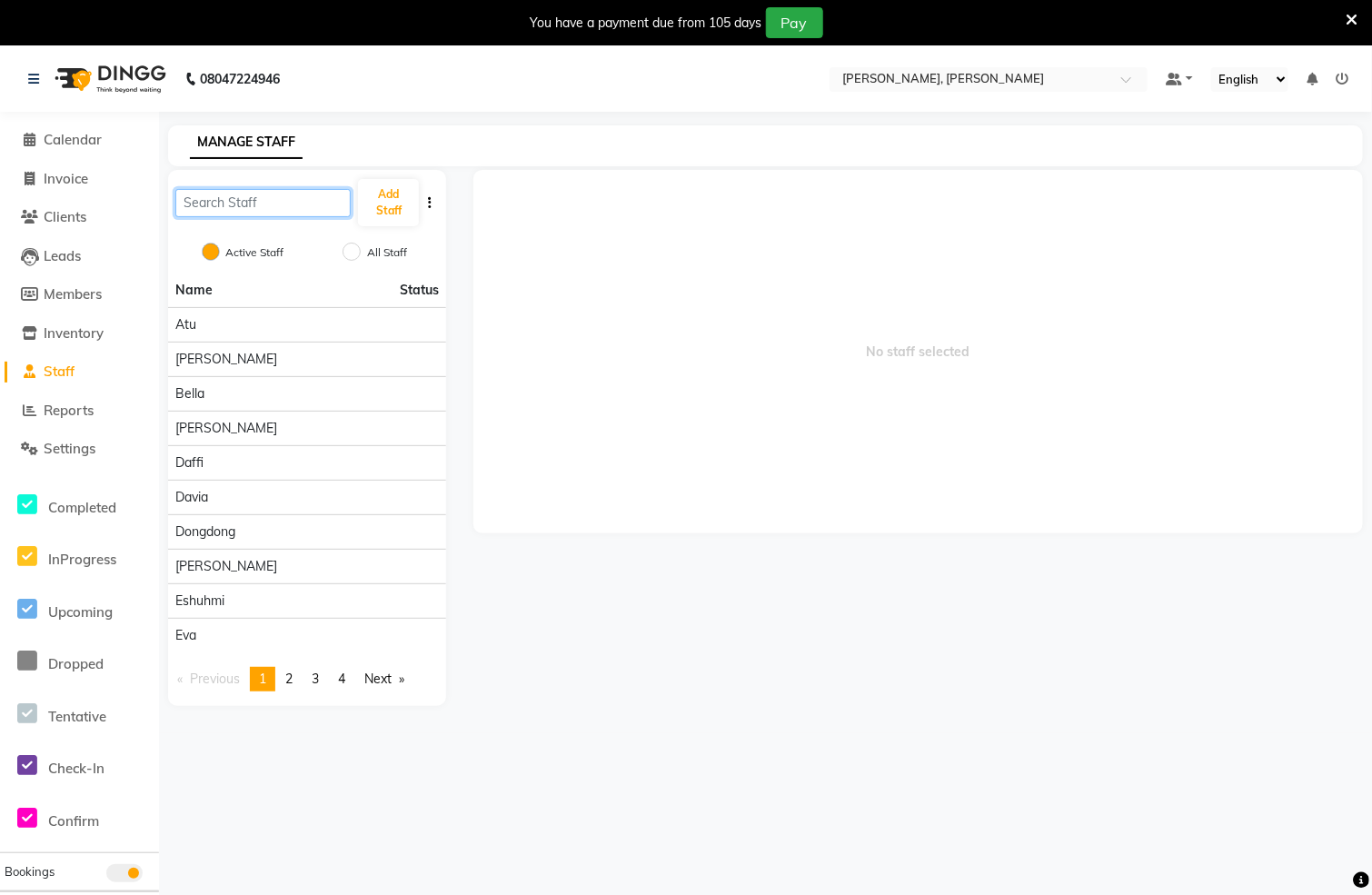
click at [289, 200] on input "text" at bounding box center [263, 203] width 176 height 29
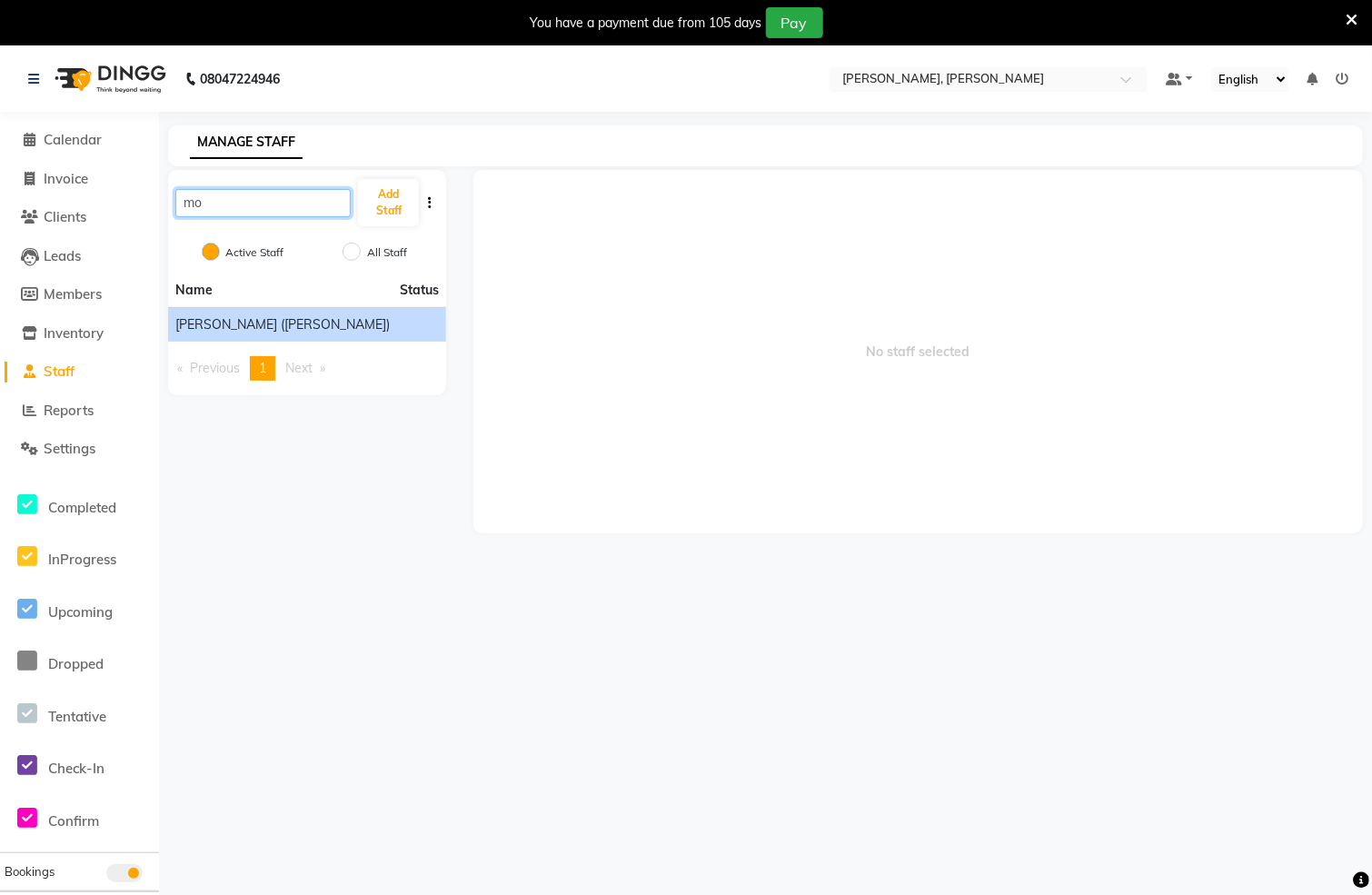
type input "mo"
click at [283, 333] on div "monika (simi)" at bounding box center [307, 325] width 264 height 19
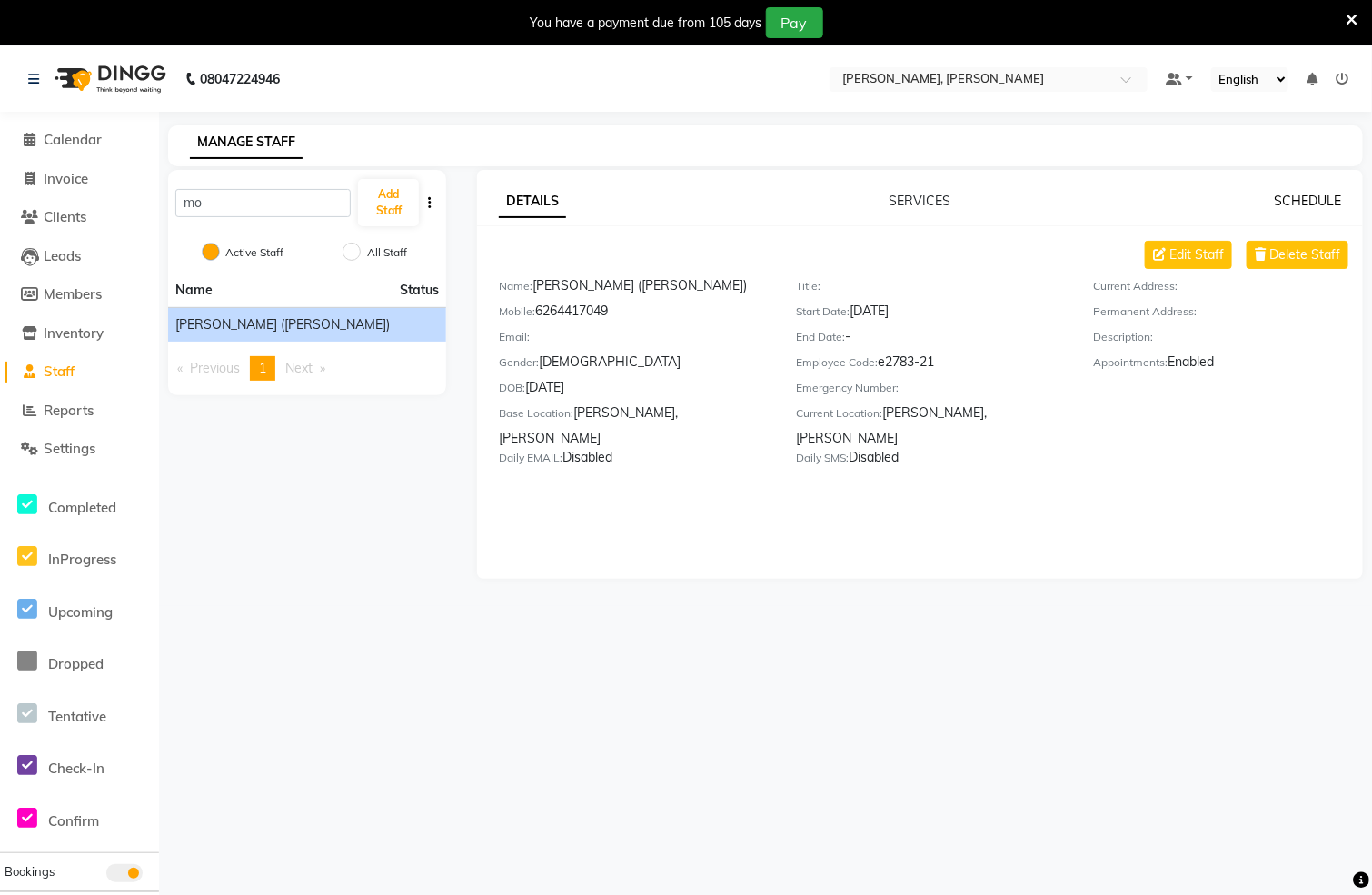
click at [1301, 200] on link "SCHEDULE" at bounding box center [1307, 201] width 67 height 17
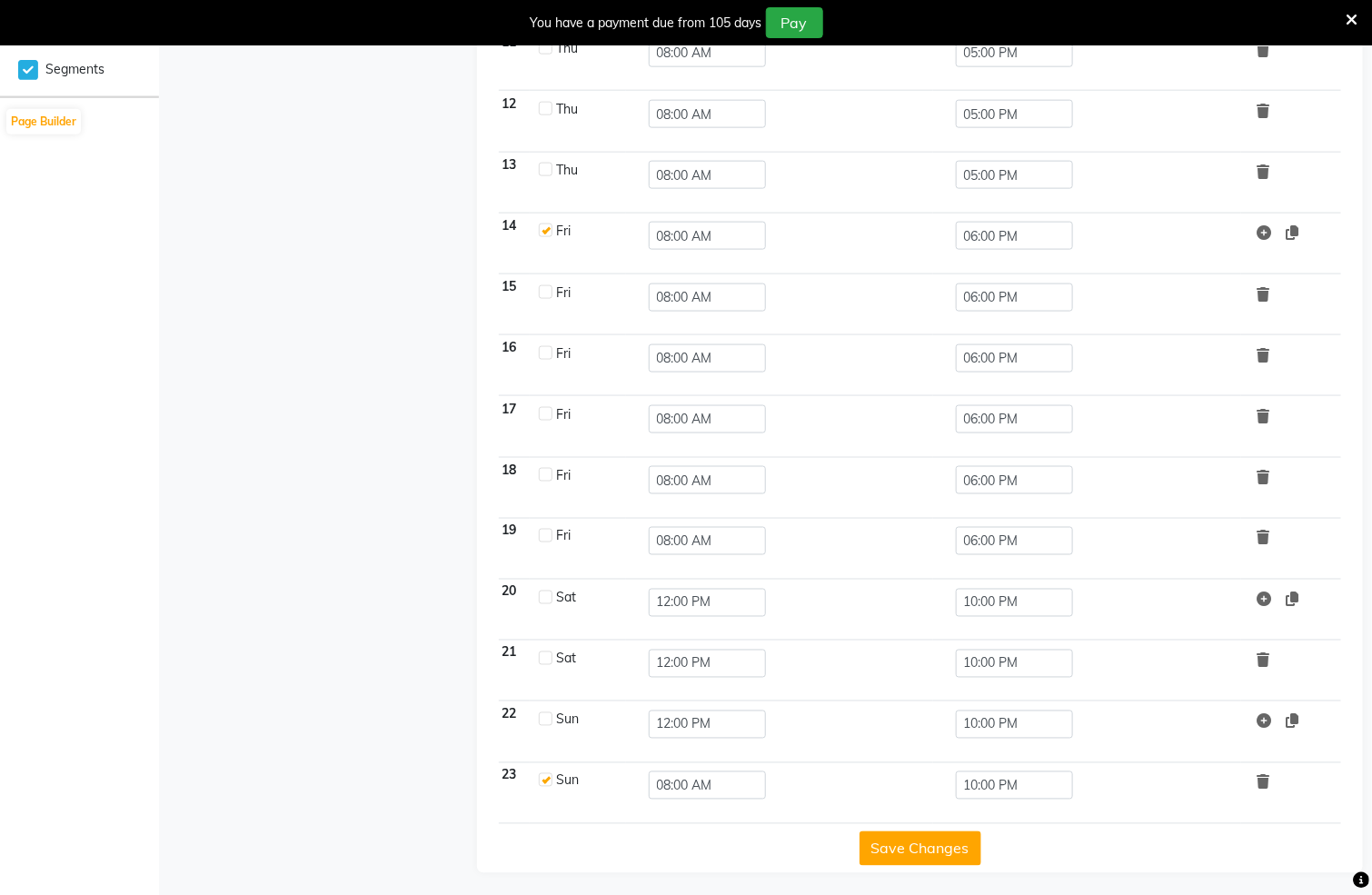
scroll to position [865, 0]
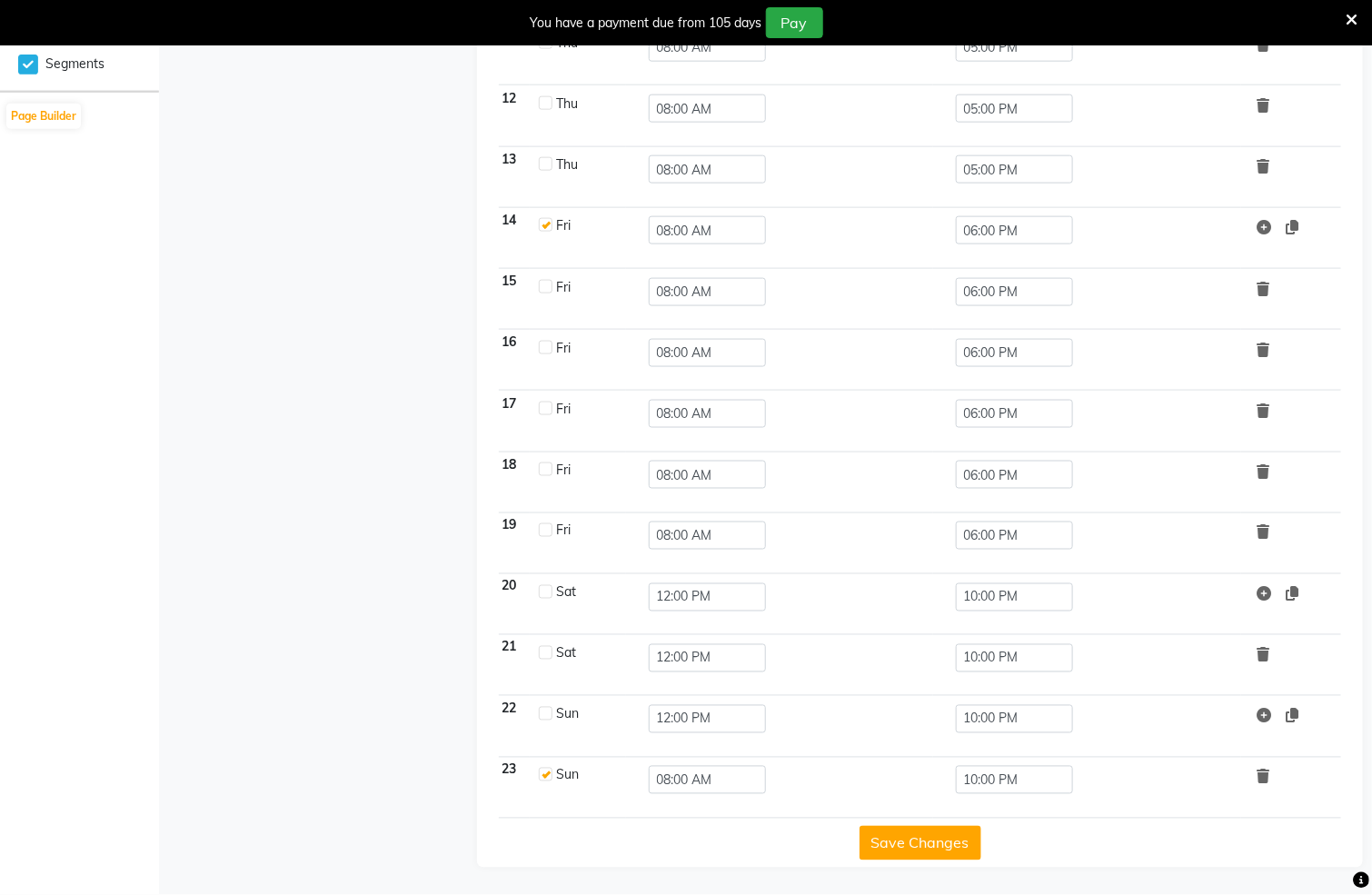
click at [541, 585] on label at bounding box center [545, 591] width 14 height 14
click at [541, 585] on input "checkbox" at bounding box center [544, 591] width 12 height 12
checkbox input "true"
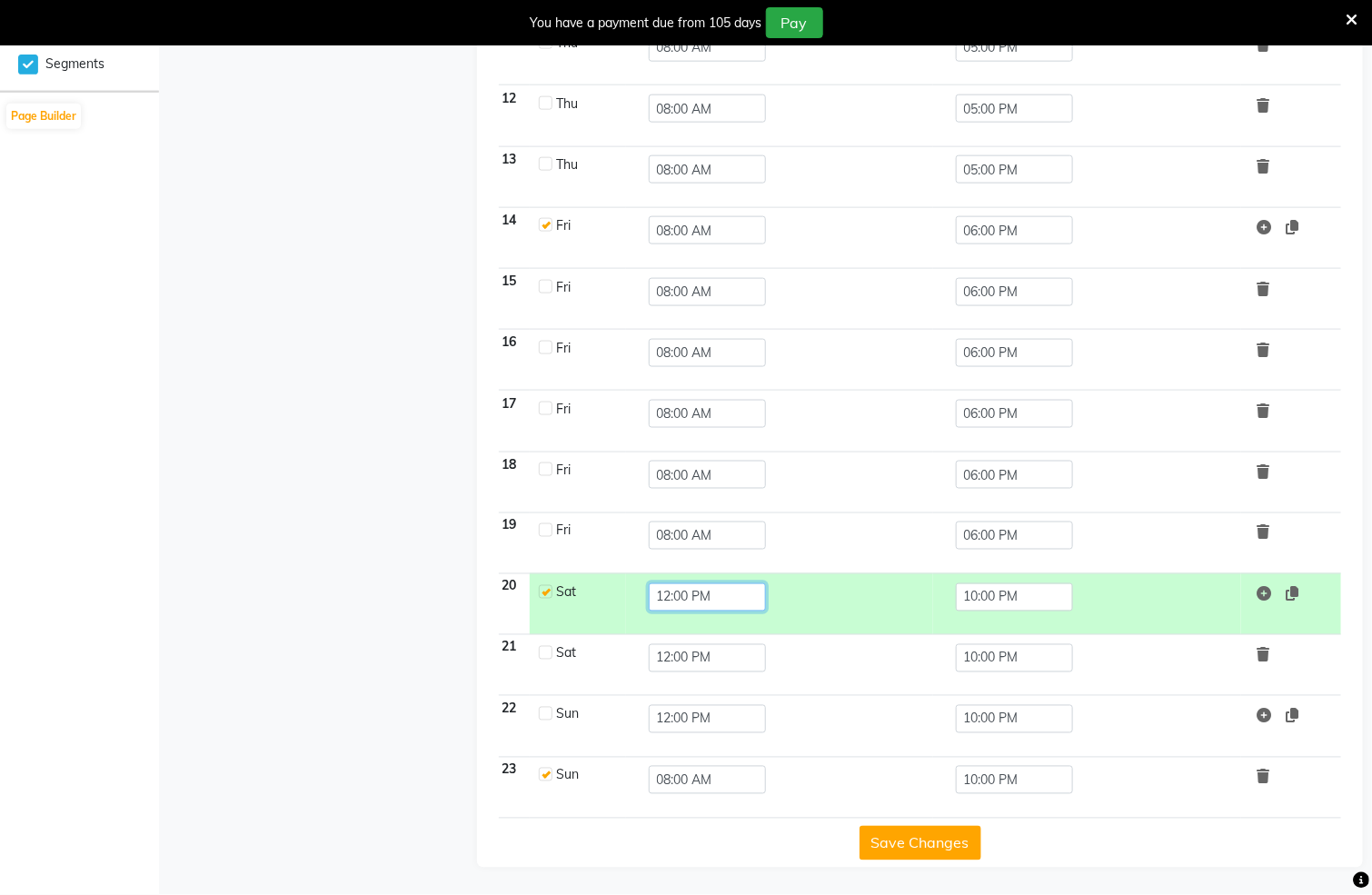
click at [706, 606] on input "12:00 PM" at bounding box center [708, 597] width 118 height 29
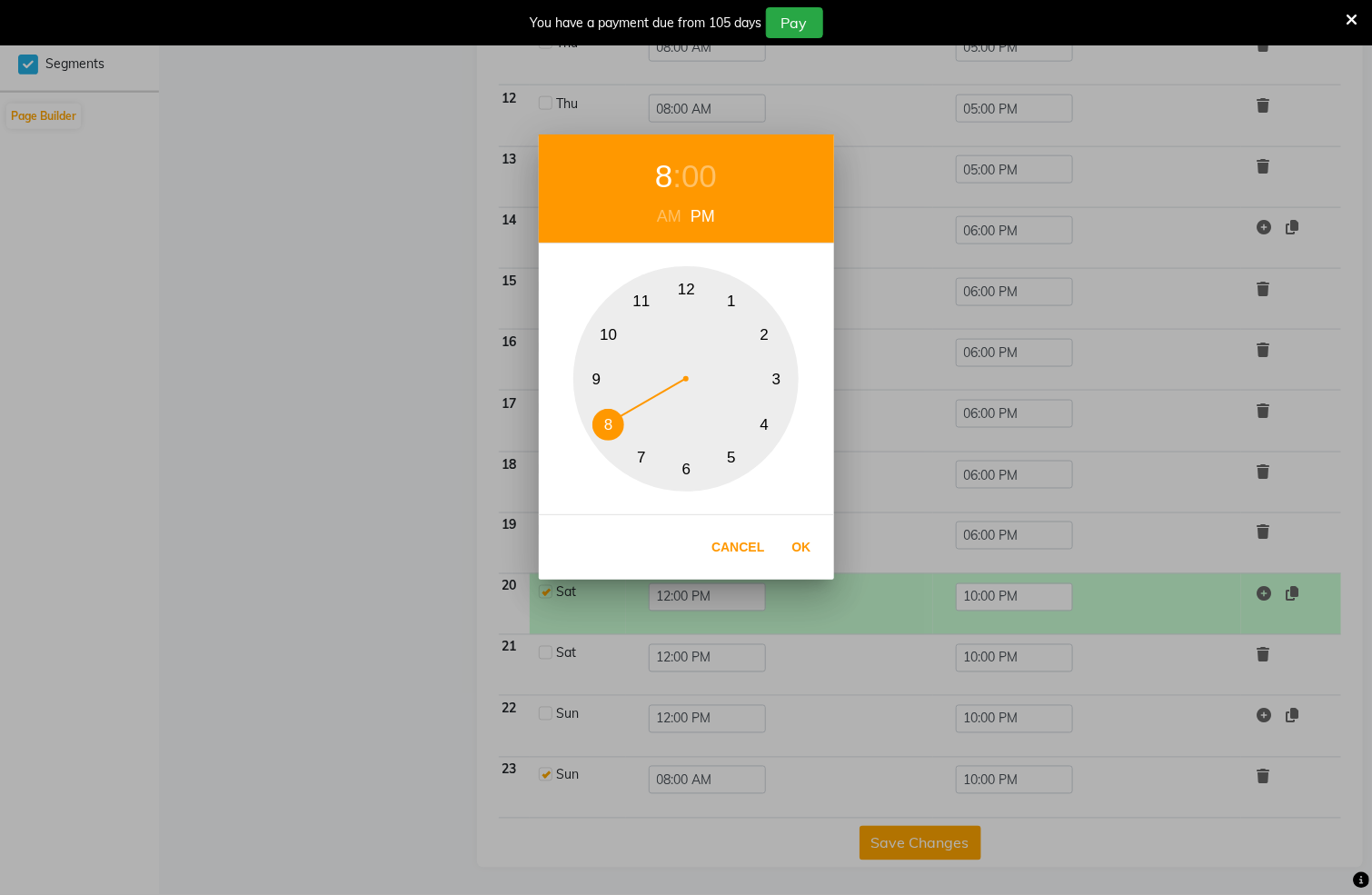
click at [603, 434] on button "8" at bounding box center [608, 425] width 32 height 32
click at [674, 219] on div "AM" at bounding box center [669, 216] width 34 height 25
click at [803, 552] on button "Ok" at bounding box center [802, 547] width 38 height 38
type input "08:00 AM"
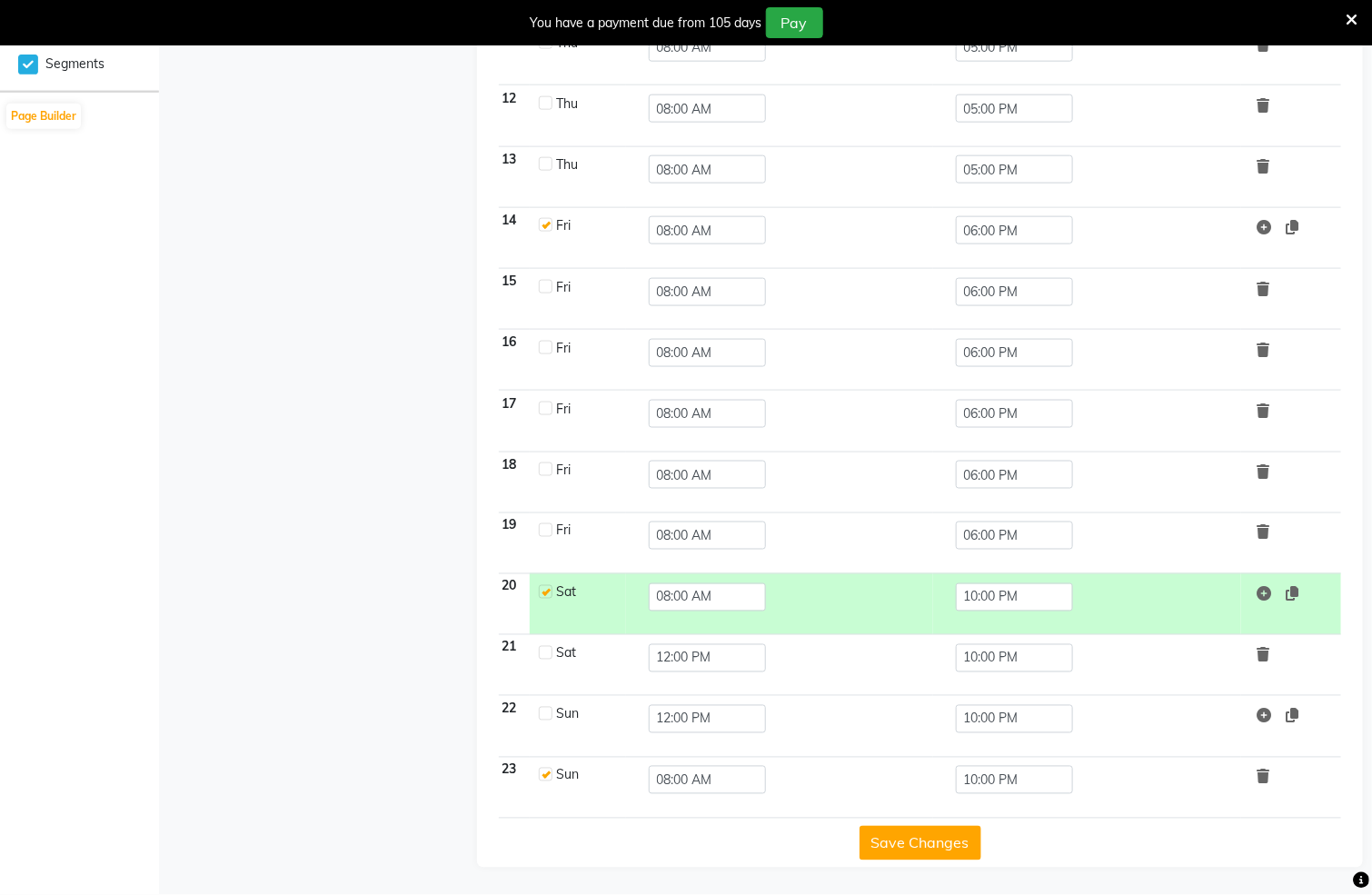
click at [928, 840] on button "Save Changes" at bounding box center [920, 843] width 121 height 35
click at [1003, 577] on td "10:00 PM" at bounding box center [1087, 604] width 307 height 61
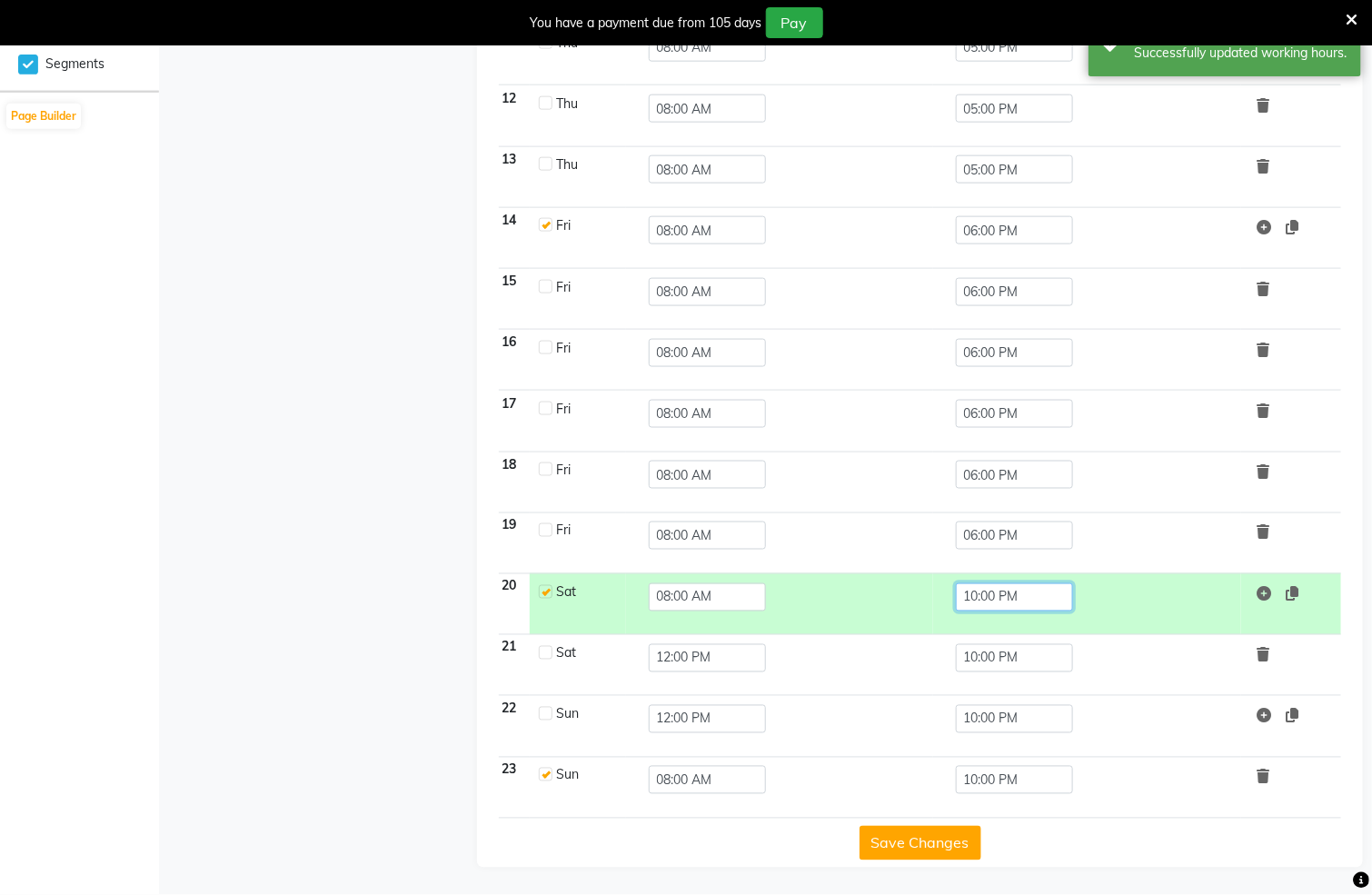
click at [1003, 590] on input "10:00 PM" at bounding box center [1015, 597] width 118 height 29
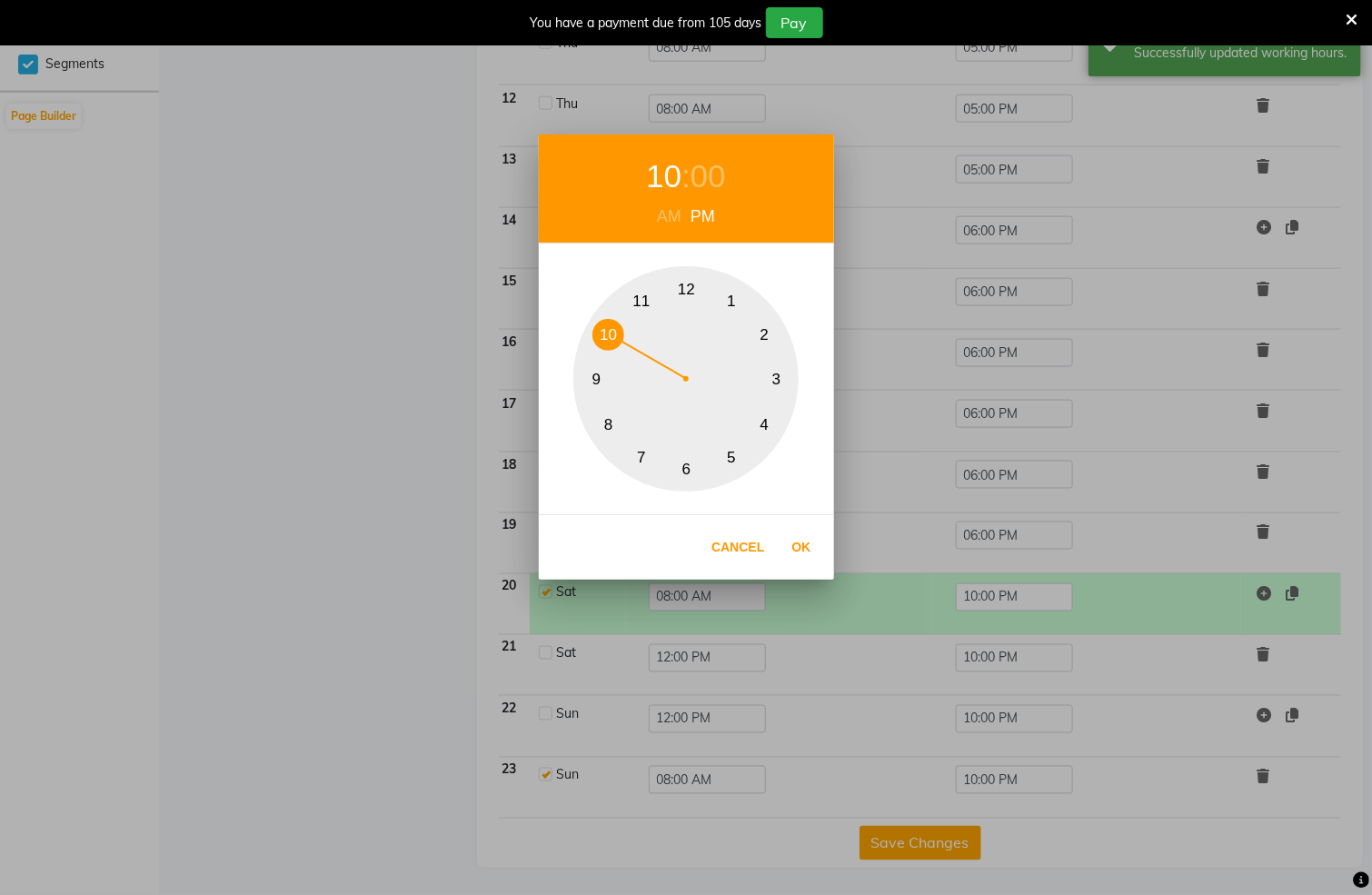
click at [676, 464] on button "6" at bounding box center [686, 469] width 32 height 32
click at [789, 552] on button "Ok" at bounding box center [802, 547] width 38 height 38
type input "06:00 PM"
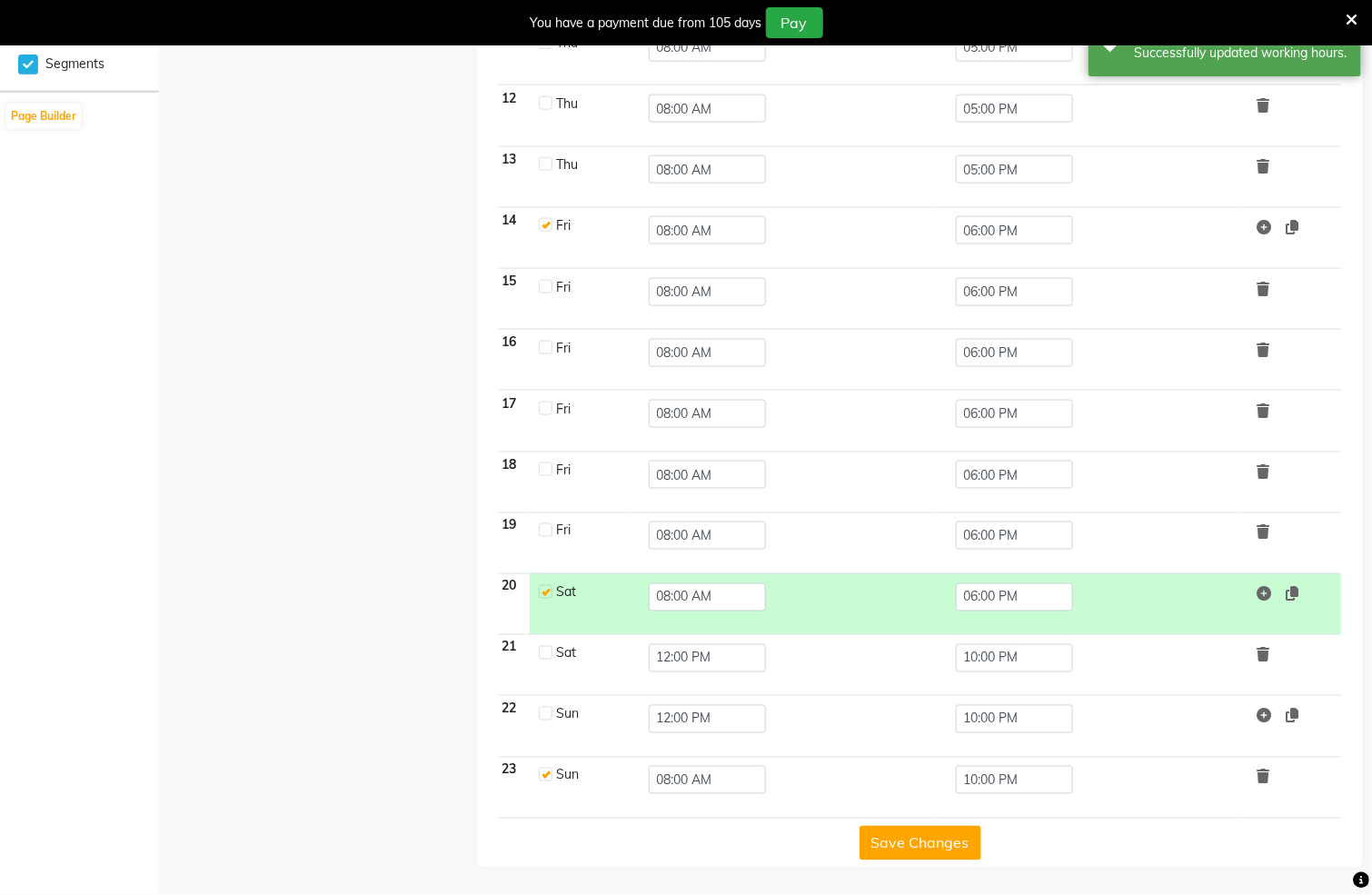
click at [910, 835] on button "Save Changes" at bounding box center [920, 843] width 121 height 35
click at [928, 848] on button "Save Changes" at bounding box center [920, 843] width 121 height 35
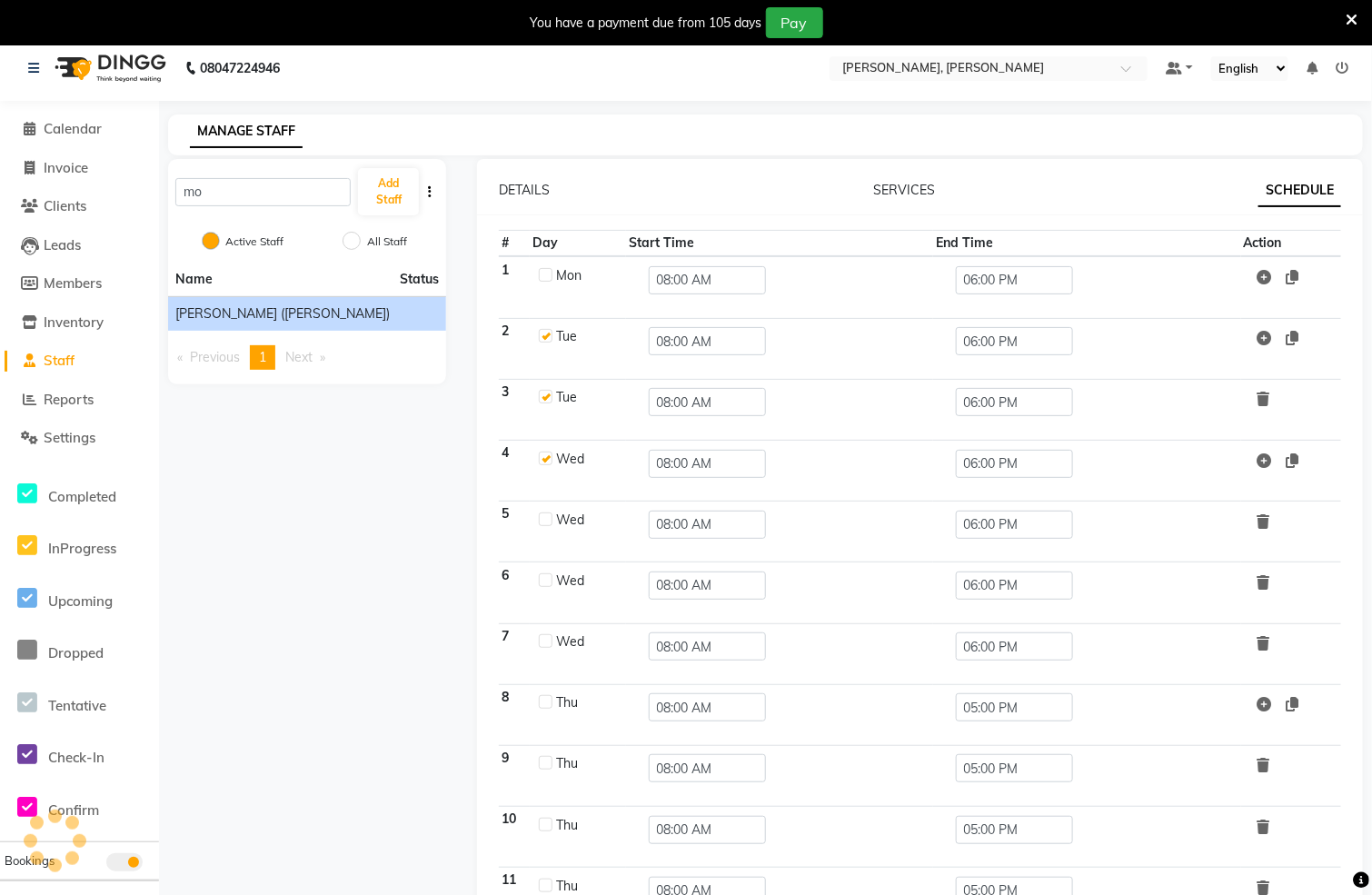
scroll to position [0, 0]
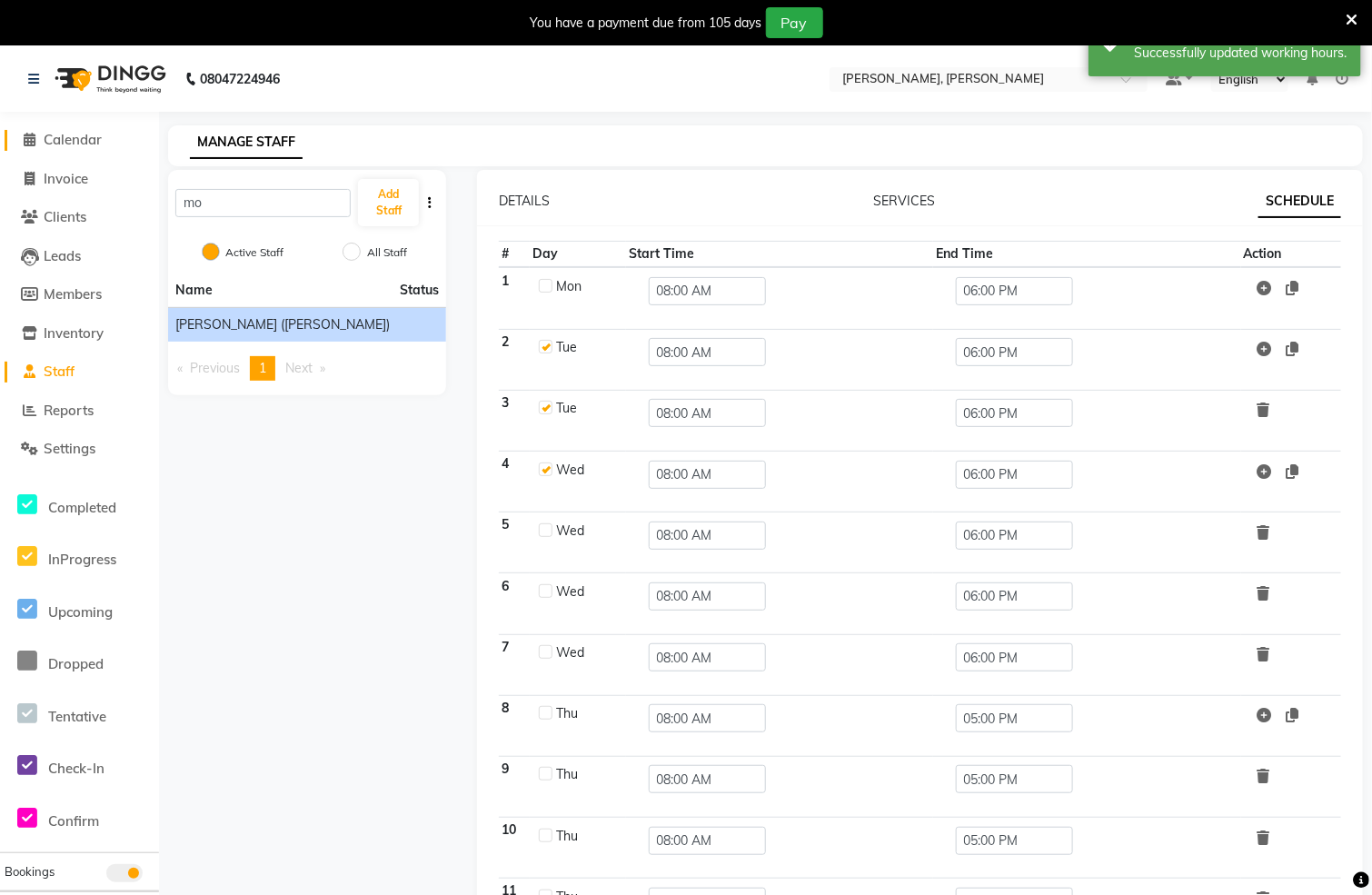
click at [72, 140] on span "Calendar" at bounding box center [72, 139] width 58 height 17
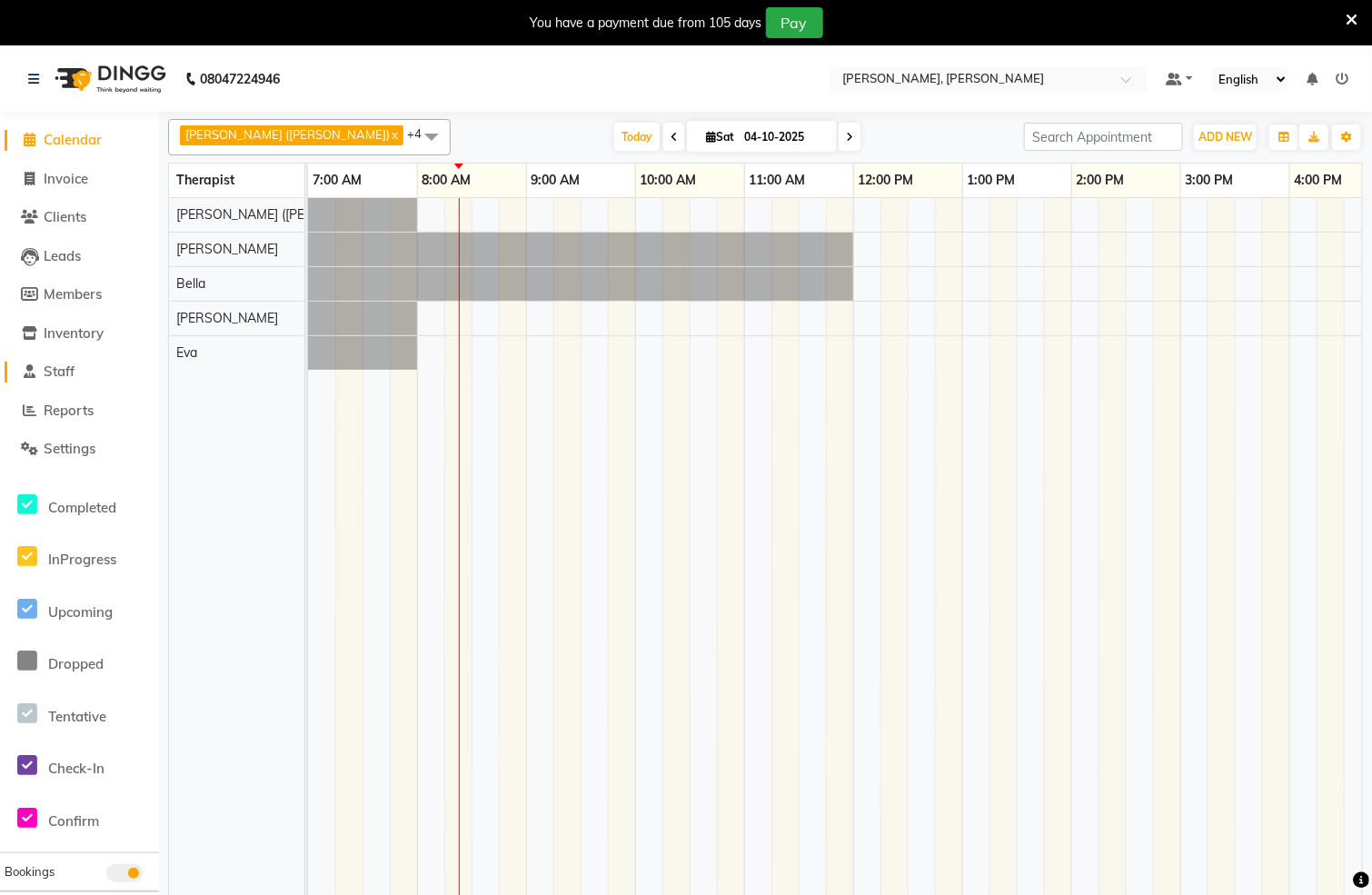
click at [97, 371] on link "Staff" at bounding box center [79, 372] width 150 height 21
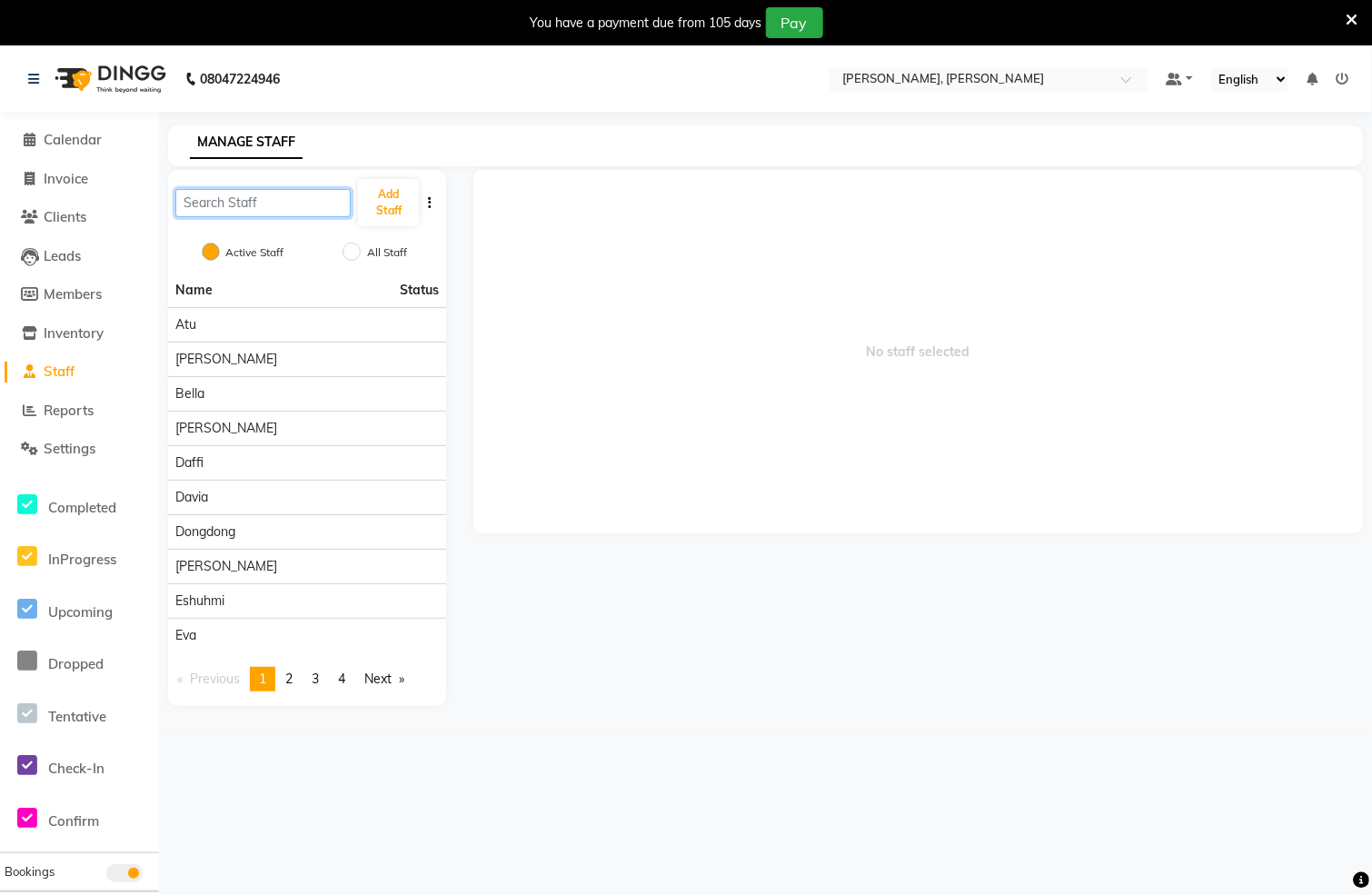
click at [230, 200] on input "text" at bounding box center [263, 203] width 176 height 29
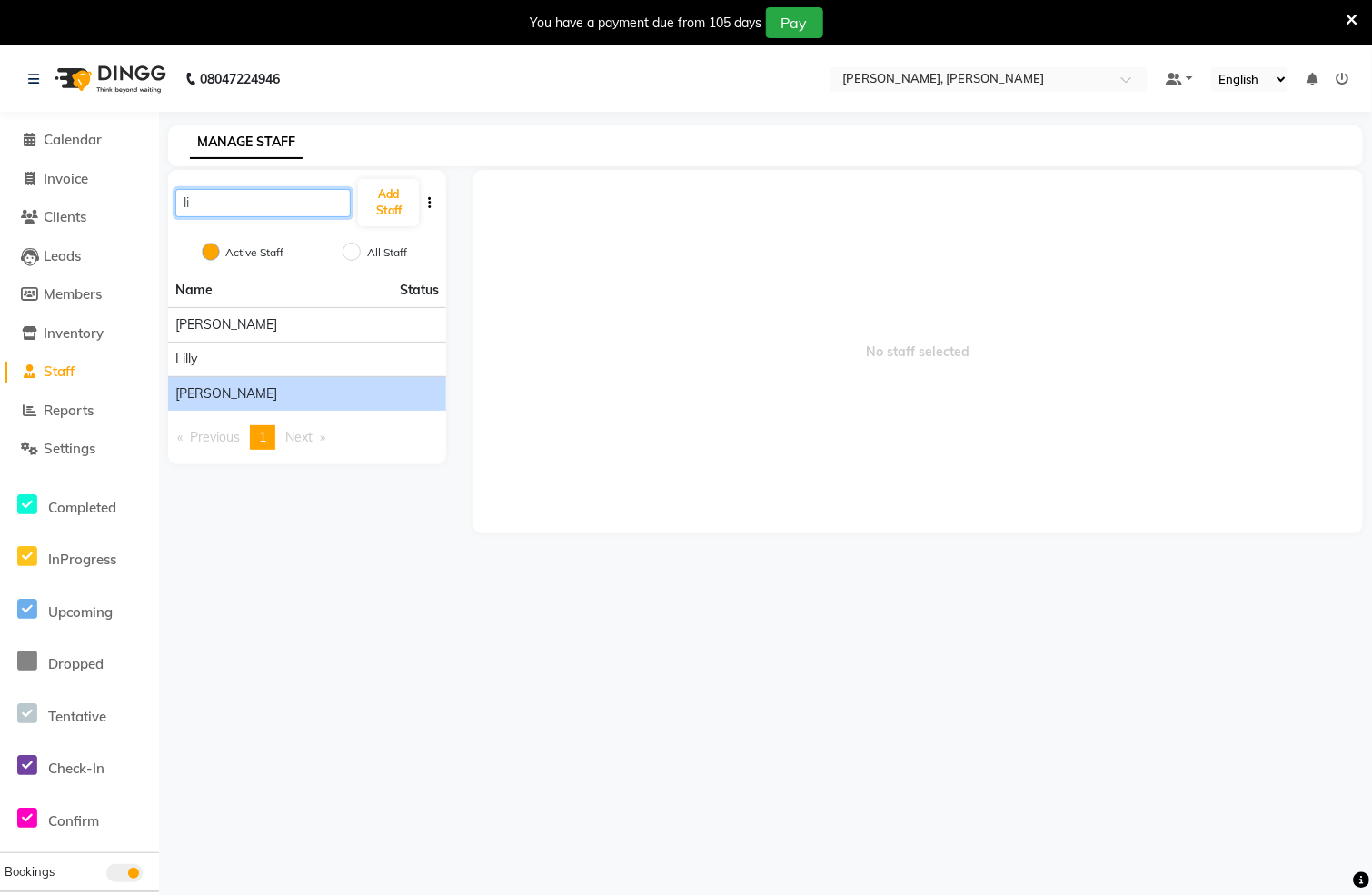
type input "li"
click at [263, 394] on div "lisa" at bounding box center [307, 394] width 264 height 19
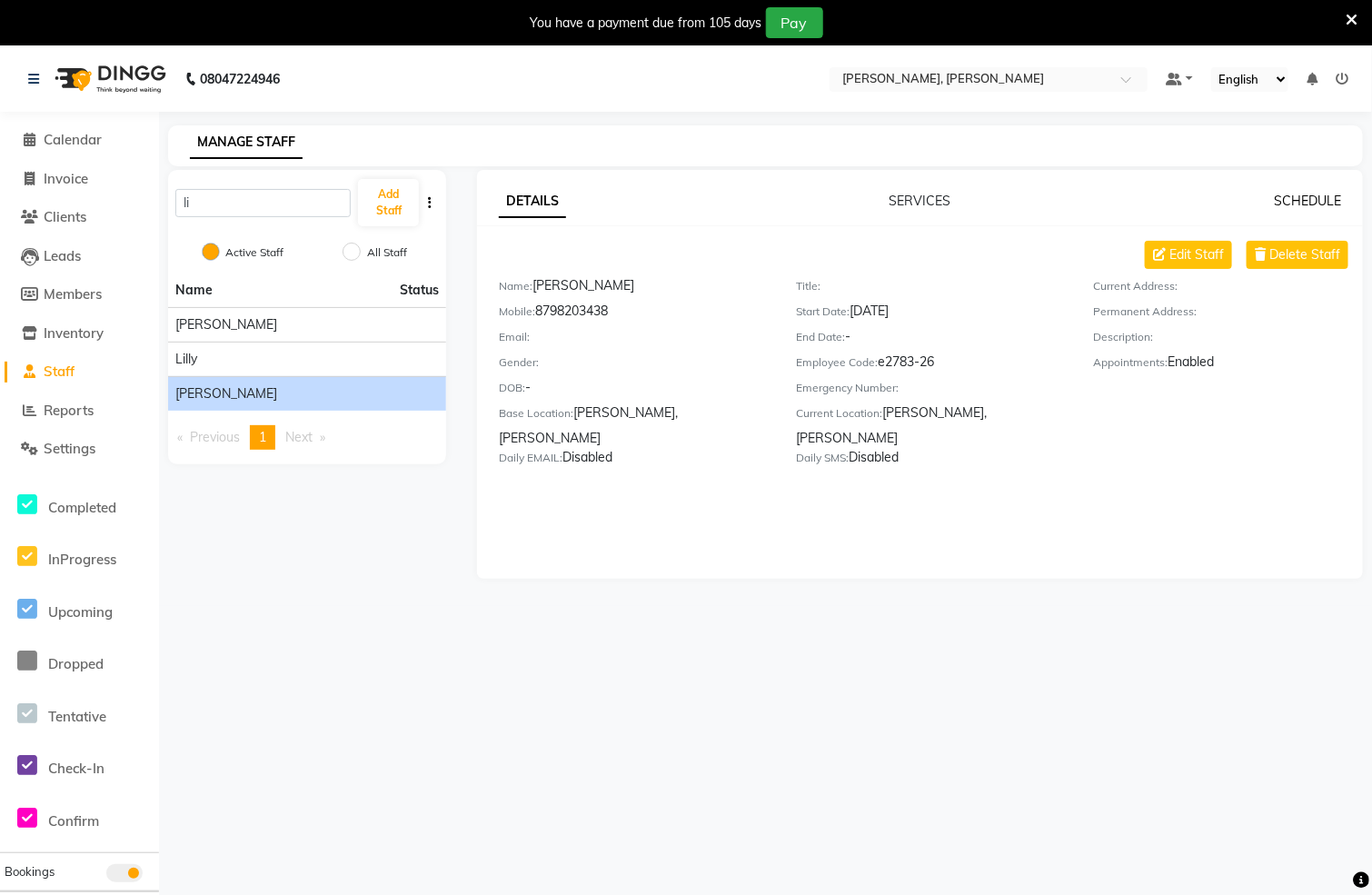
click at [1304, 201] on link "SCHEDULE" at bounding box center [1307, 201] width 67 height 17
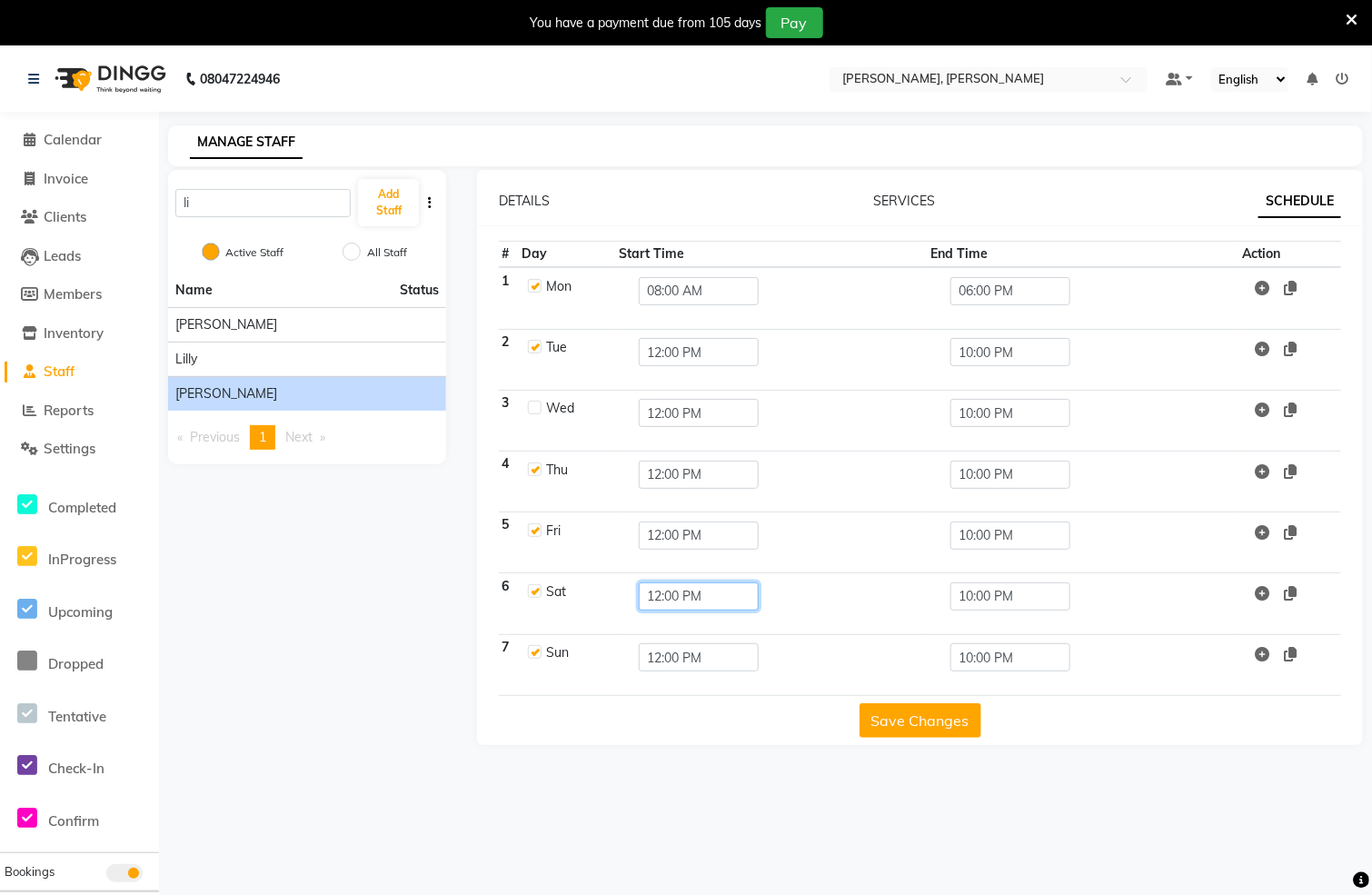
click at [673, 603] on input "12:00 PM" at bounding box center [699, 596] width 120 height 29
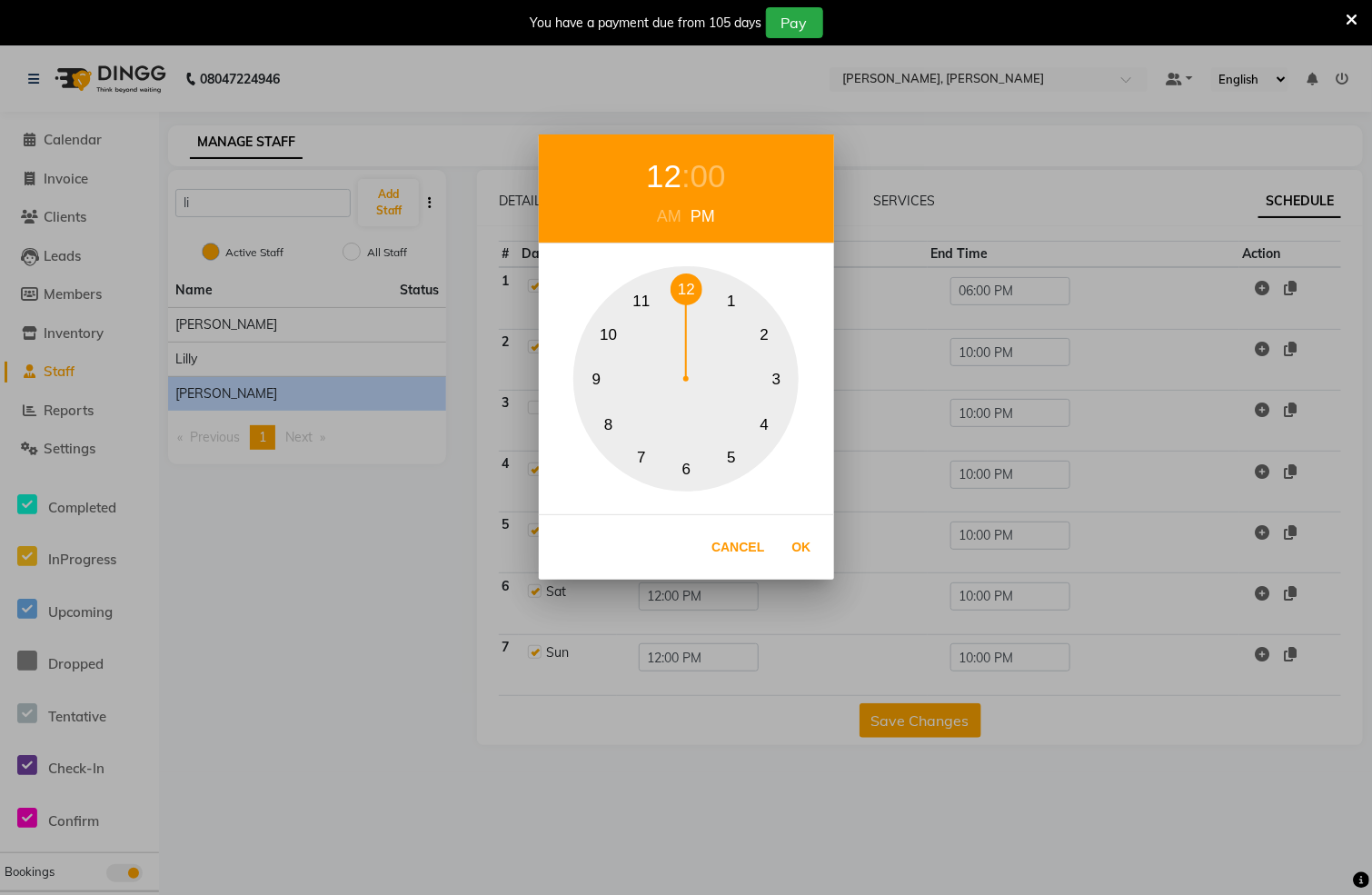
click at [614, 338] on button "10" at bounding box center [608, 335] width 32 height 32
click at [671, 221] on div "AM" at bounding box center [669, 216] width 34 height 25
click at [797, 546] on button "Ok" at bounding box center [802, 547] width 38 height 38
type input "10:00 AM"
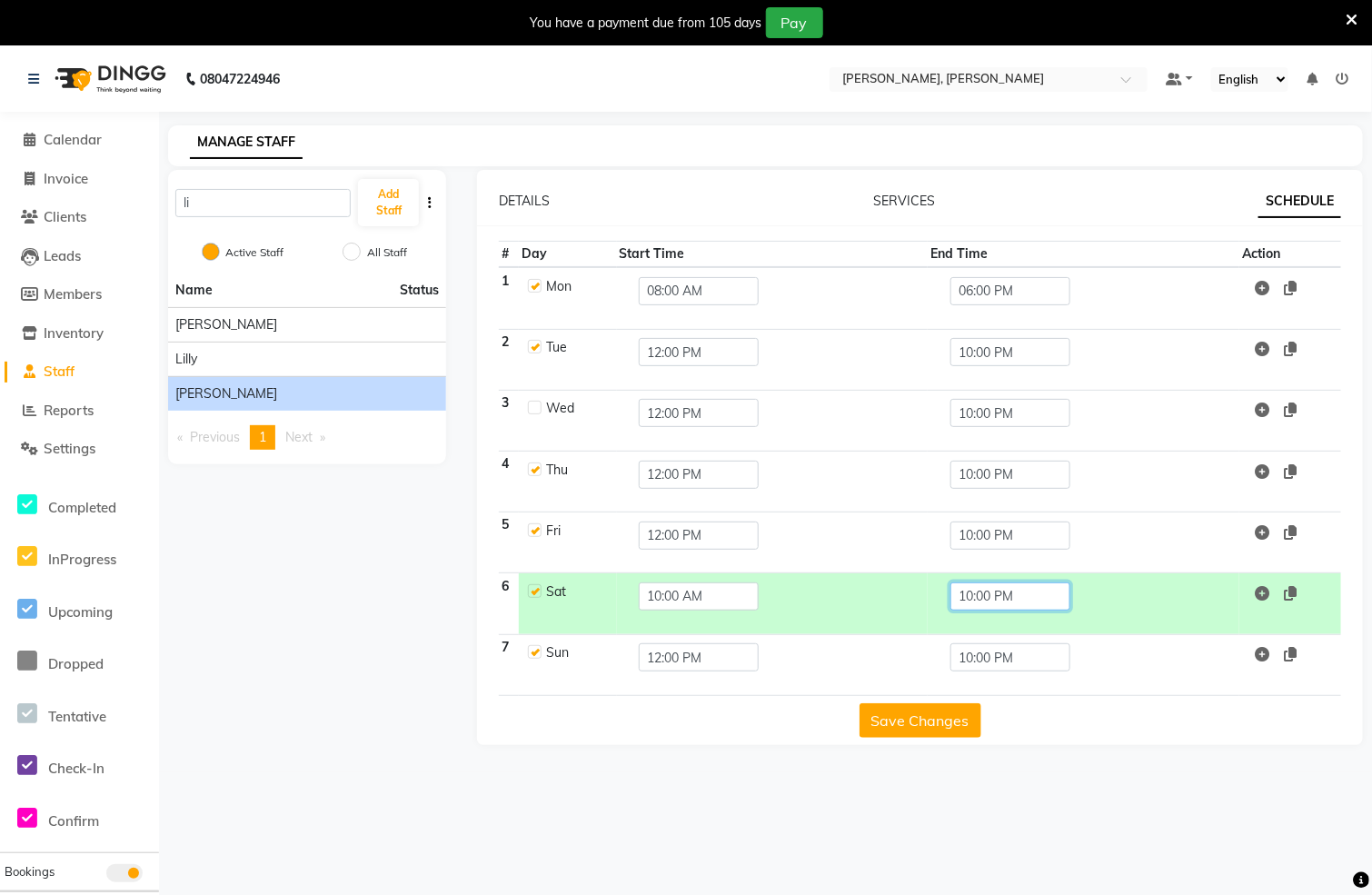
click at [999, 598] on input "10:00 PM" at bounding box center [1011, 596] width 120 height 29
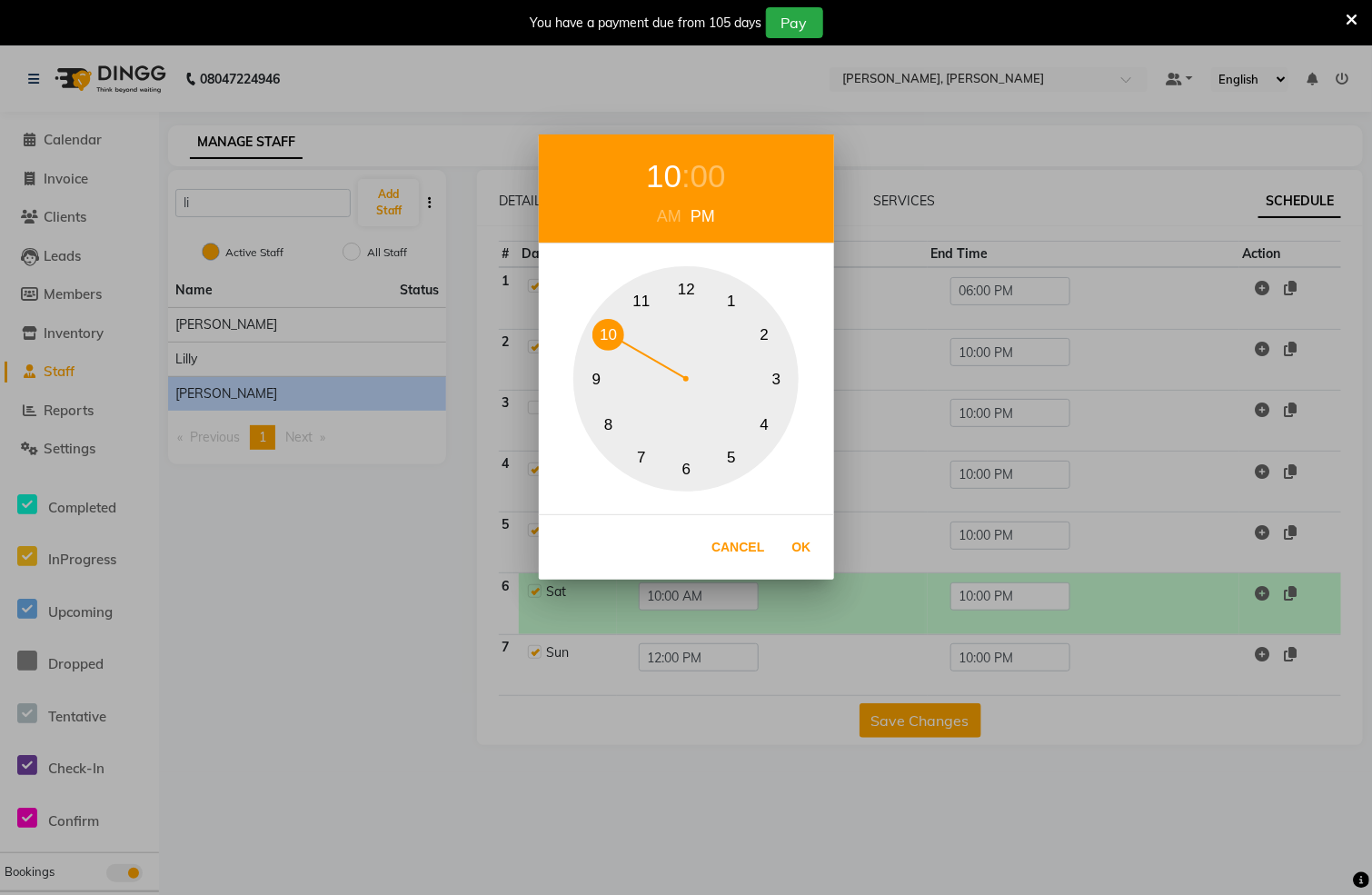
click at [606, 437] on button "8" at bounding box center [608, 425] width 32 height 32
click at [802, 540] on button "Ok" at bounding box center [802, 547] width 38 height 38
type input "08:00 PM"
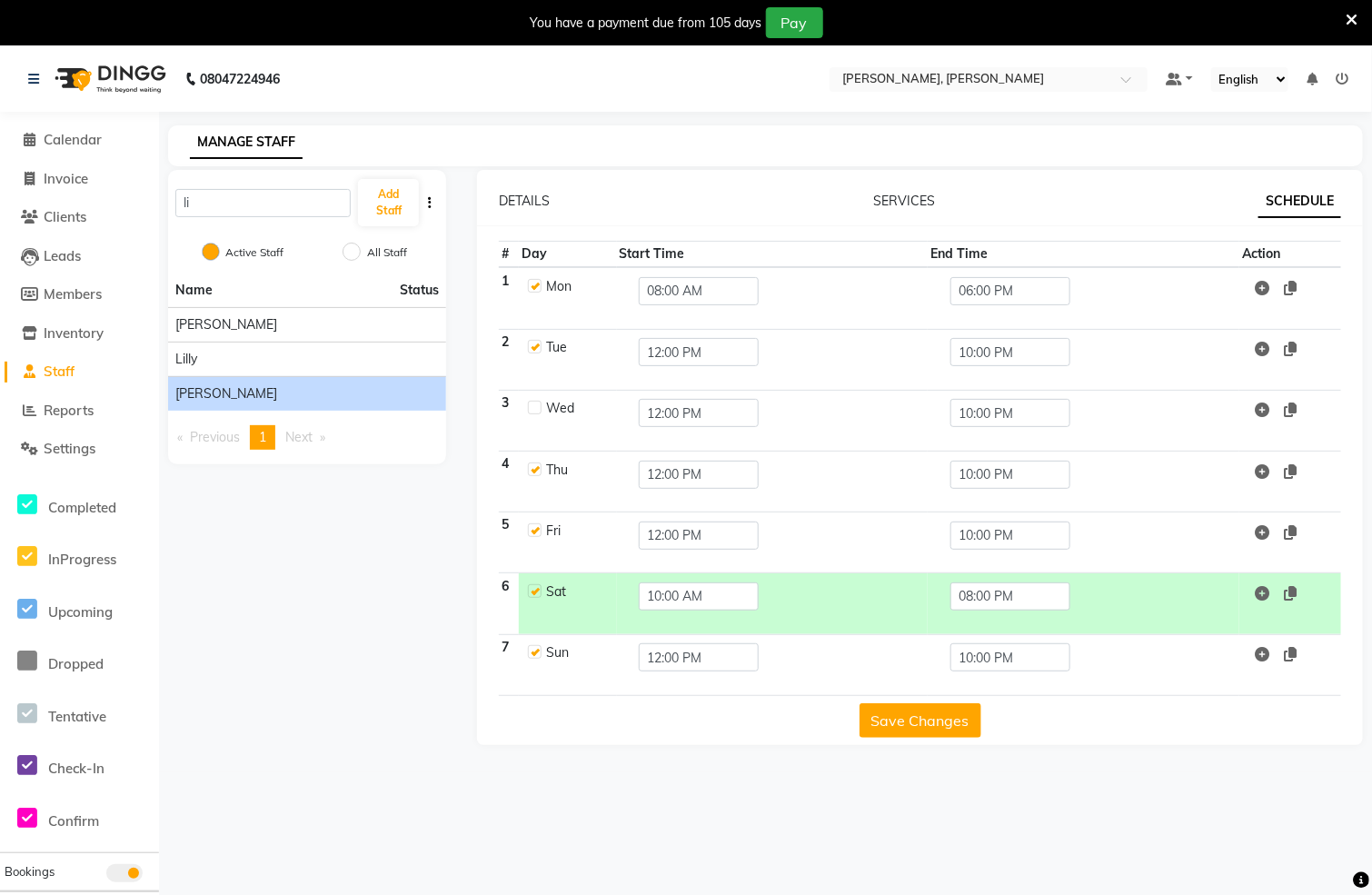
click at [946, 726] on button "Save Changes" at bounding box center [920, 721] width 121 height 35
click at [63, 144] on span "Calendar" at bounding box center [72, 139] width 58 height 17
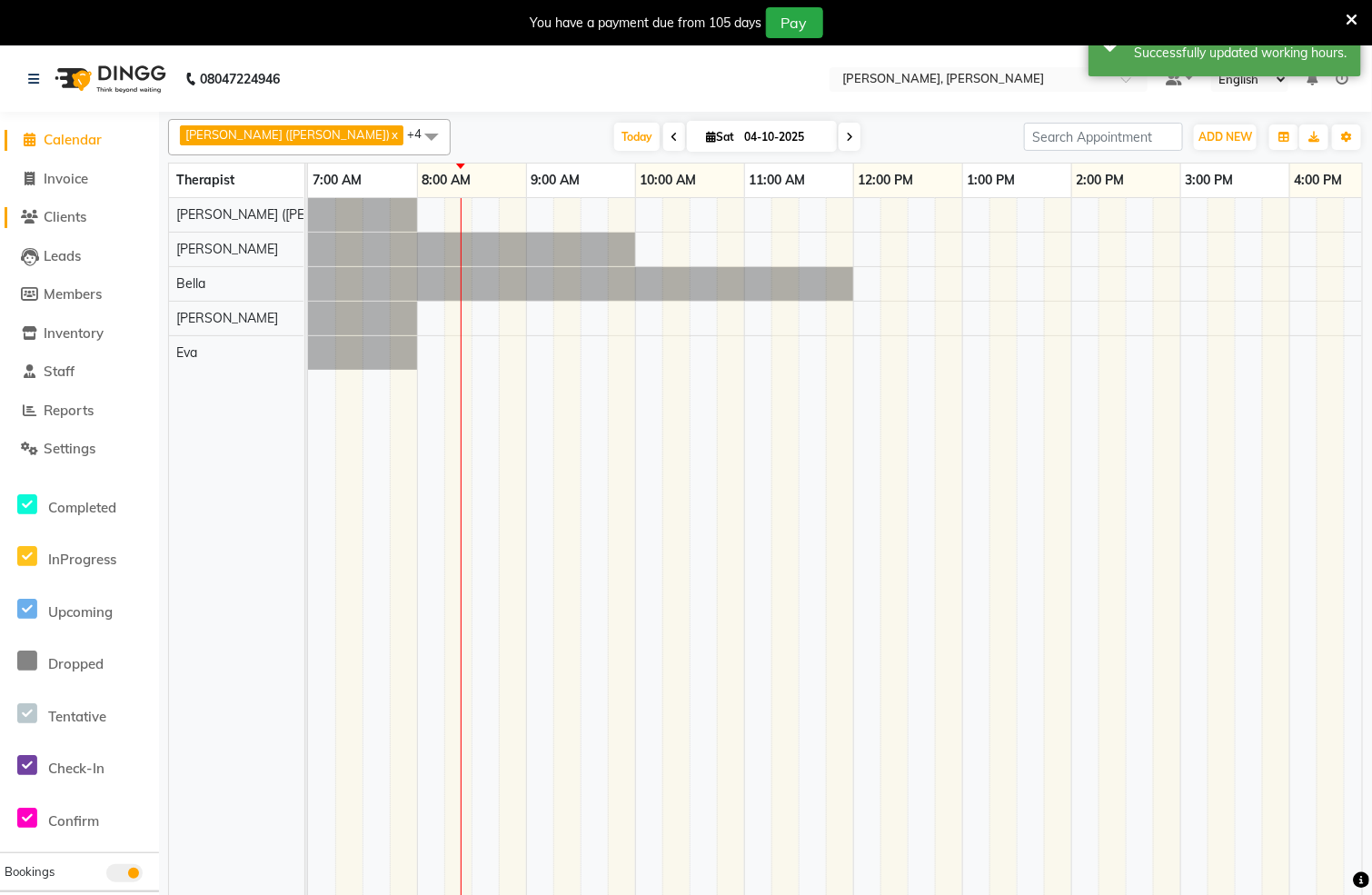
click at [72, 222] on span "Clients" at bounding box center [64, 216] width 42 height 17
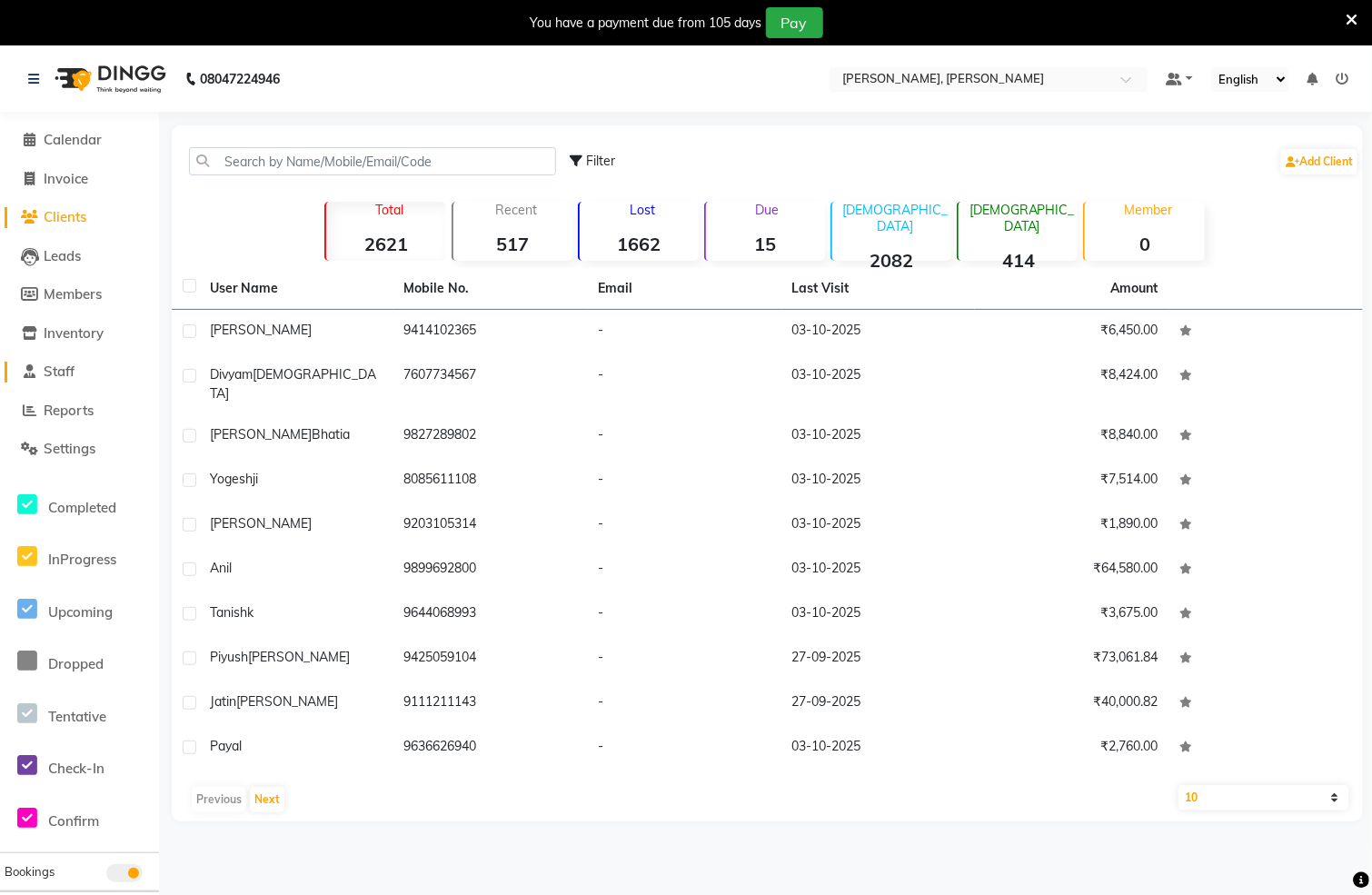
click at [86, 374] on link "Staff" at bounding box center [79, 372] width 150 height 21
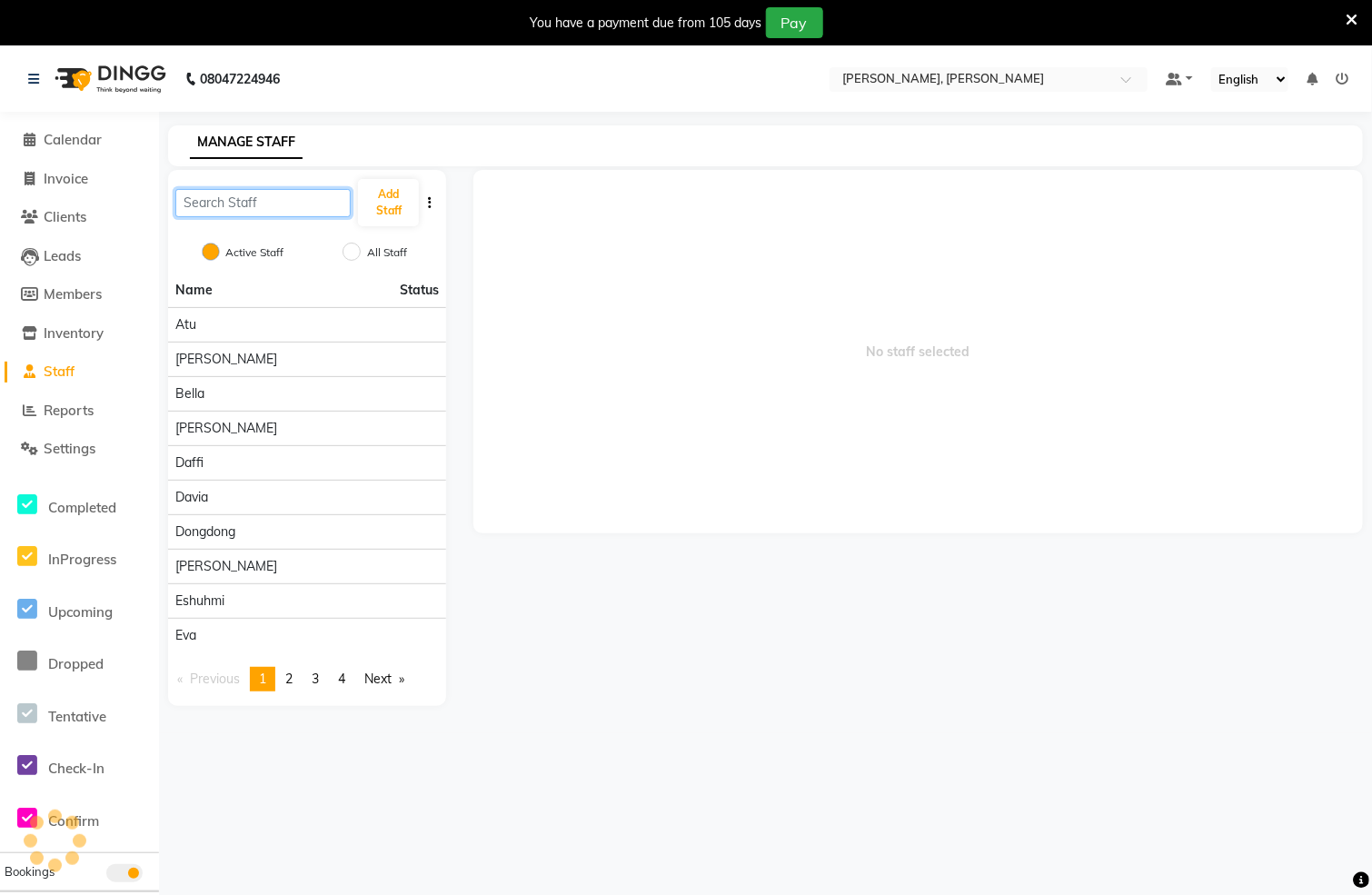
click at [269, 197] on input "text" at bounding box center [263, 203] width 176 height 29
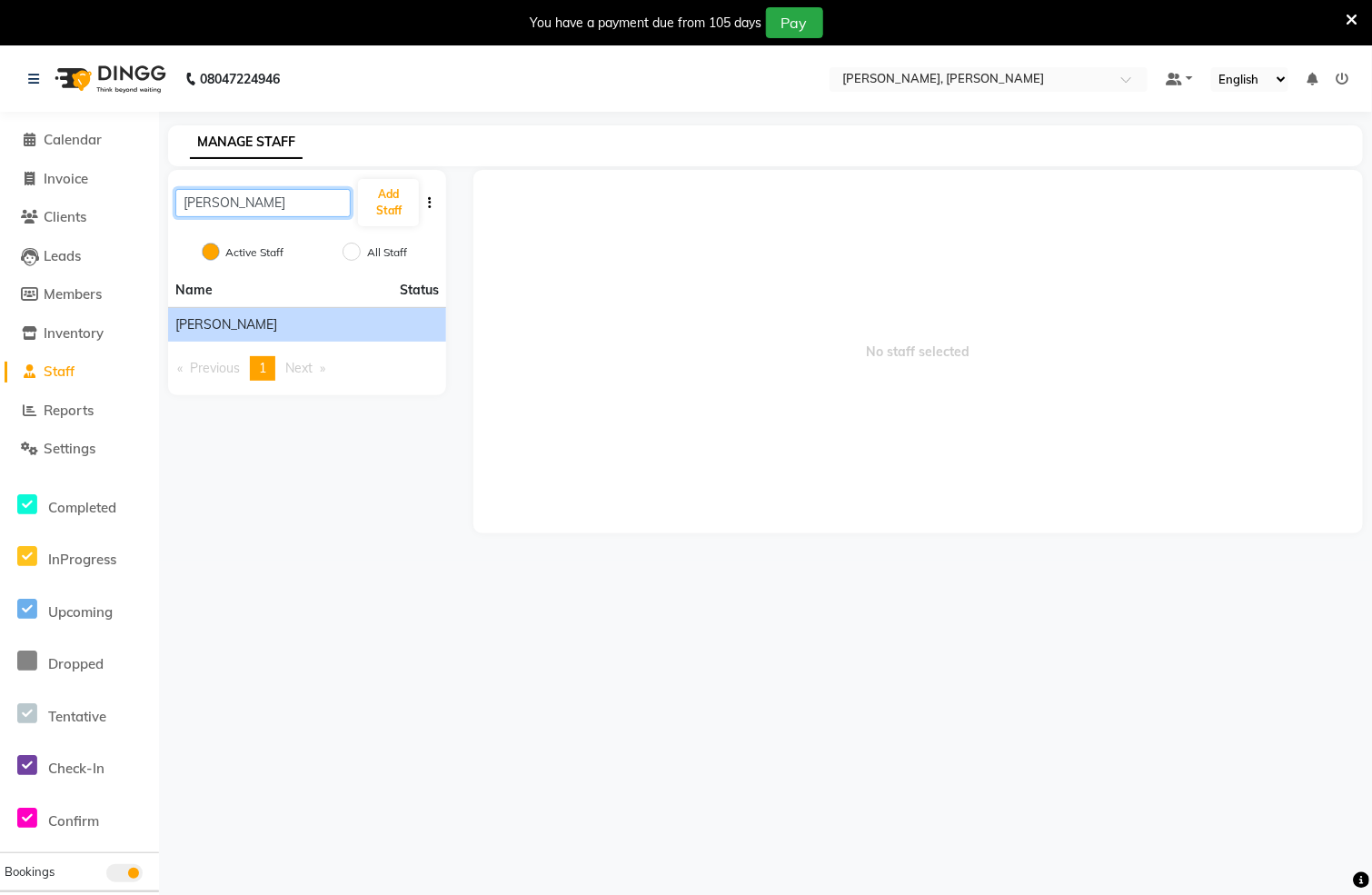
type input "eli"
click at [289, 308] on li "Eli" at bounding box center [307, 325] width 278 height 35
click at [314, 336] on li "Eli" at bounding box center [307, 325] width 278 height 35
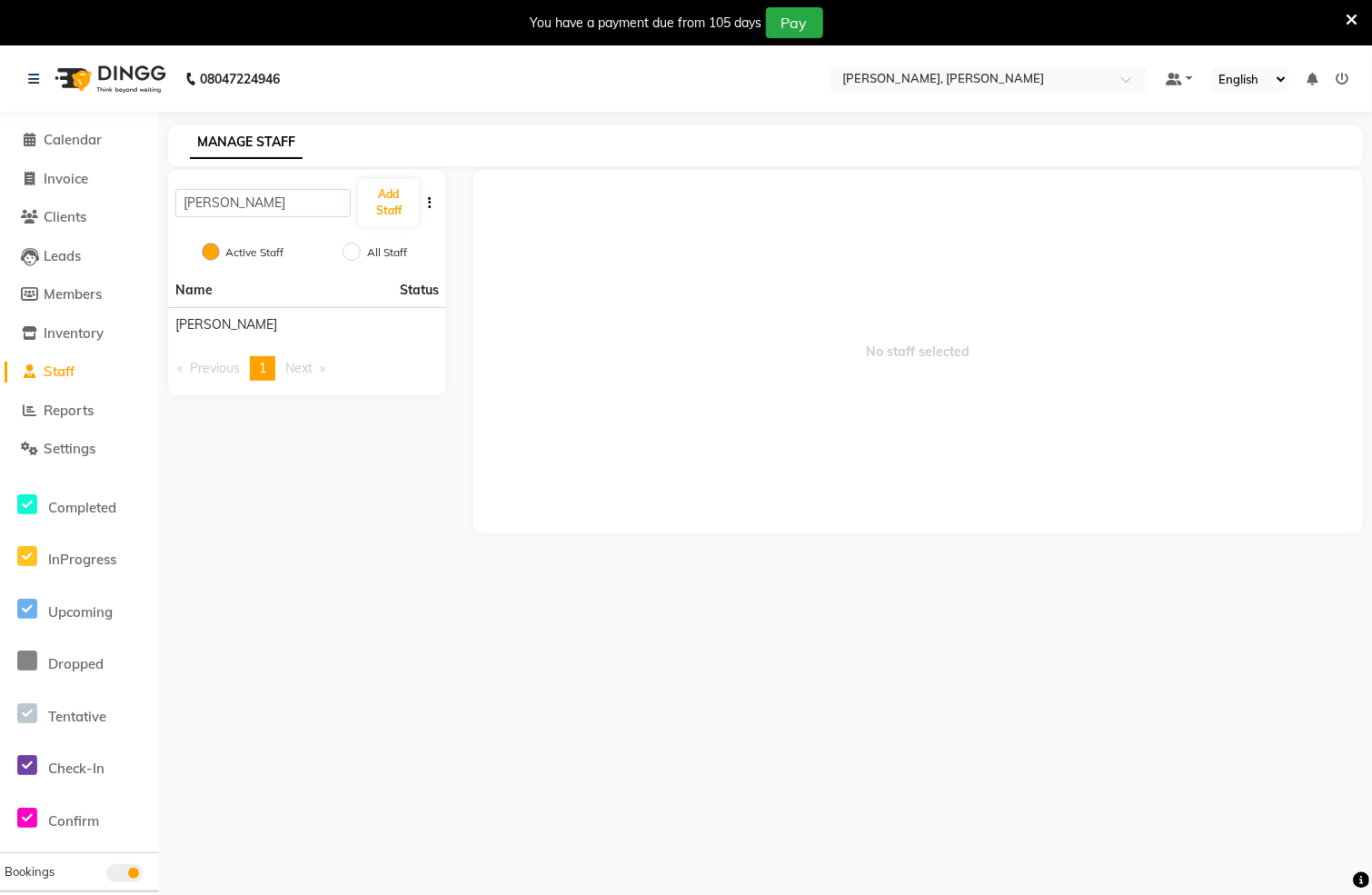
click at [388, 342] on div "Name Status Eli Previous page 1 / 1 You're on page 1 Next page" at bounding box center [307, 334] width 278 height 121
click at [401, 317] on div "Eli" at bounding box center [307, 325] width 264 height 19
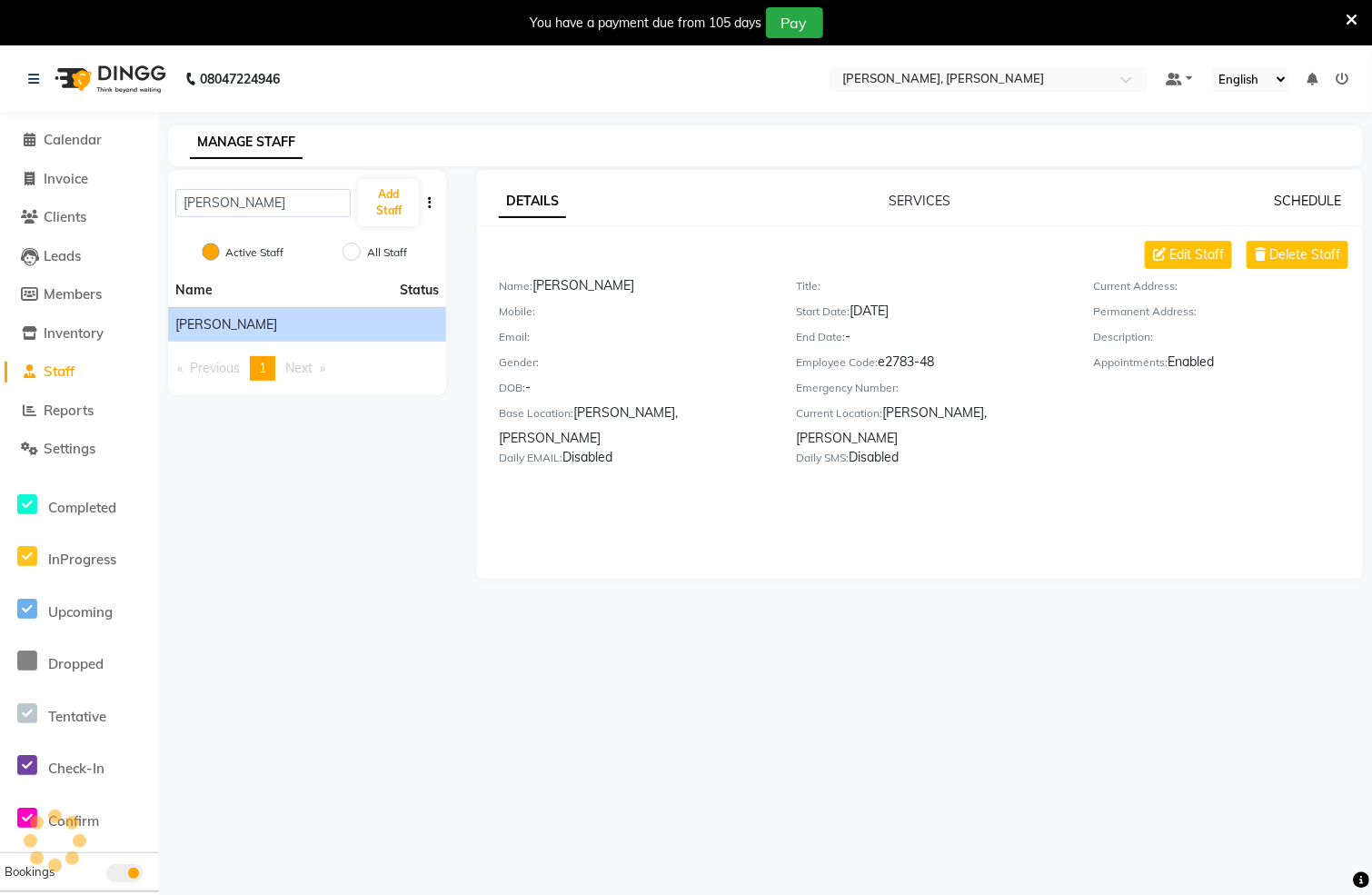
click at [1309, 197] on link "SCHEDULE" at bounding box center [1307, 201] width 67 height 17
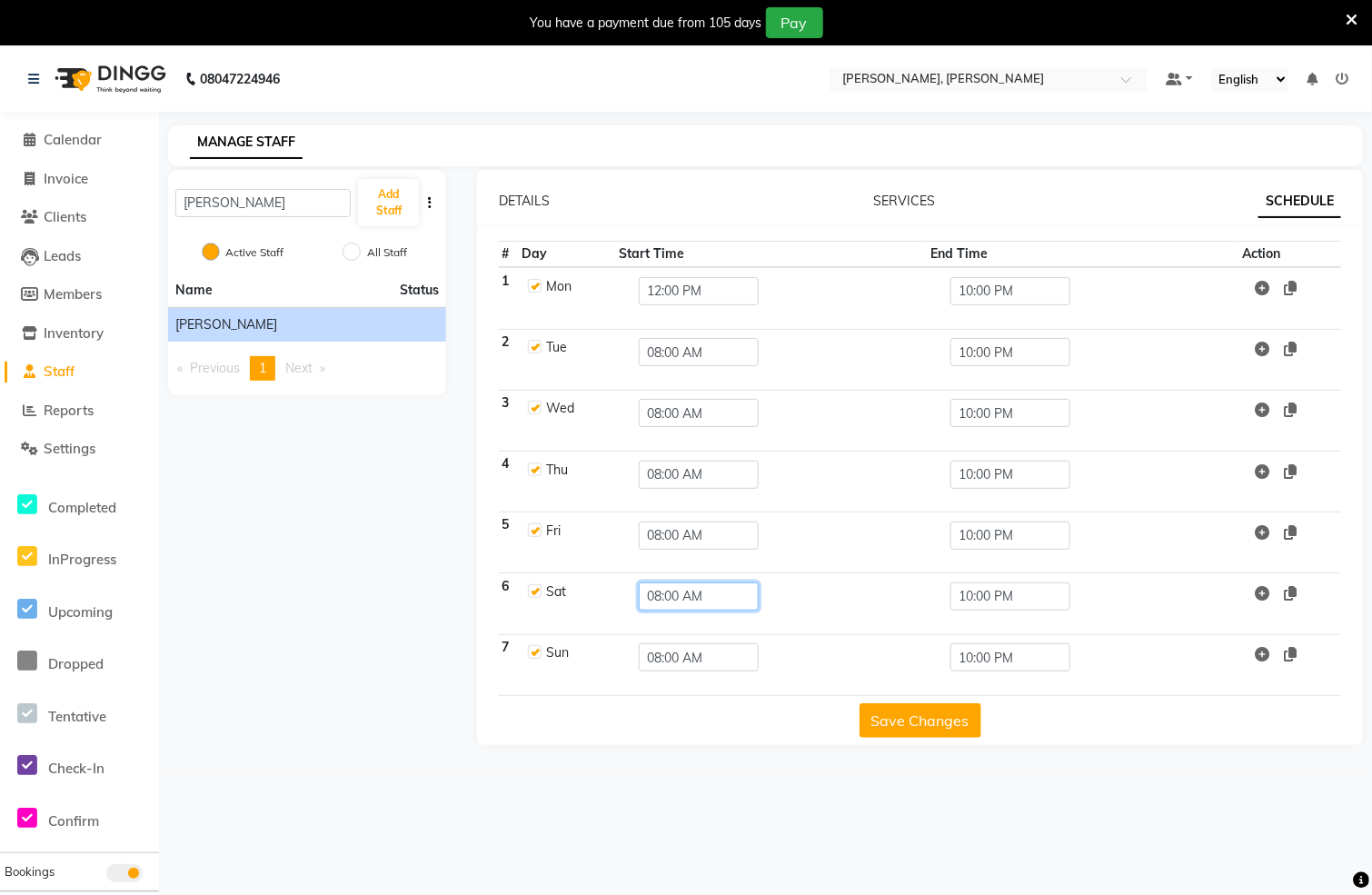
click at [680, 600] on input "08:00 AM" at bounding box center [699, 596] width 120 height 29
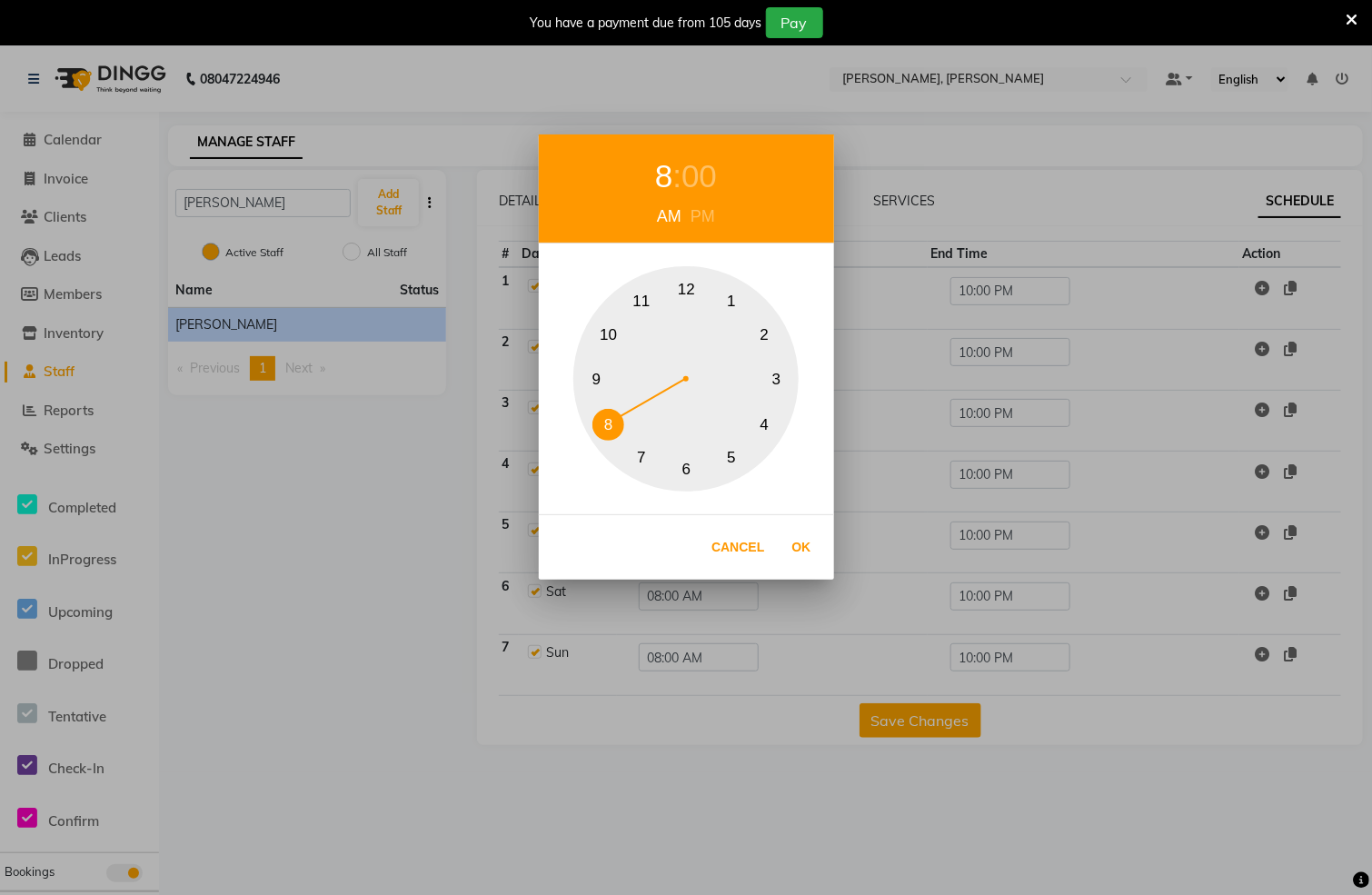
click at [706, 196] on div "00" at bounding box center [699, 177] width 36 height 48
click at [704, 219] on div "PM" at bounding box center [703, 216] width 34 height 25
click at [679, 290] on button "0" at bounding box center [686, 289] width 32 height 32
click at [685, 290] on button "0" at bounding box center [686, 289] width 32 height 32
click at [800, 538] on button "Ok" at bounding box center [802, 547] width 38 height 38
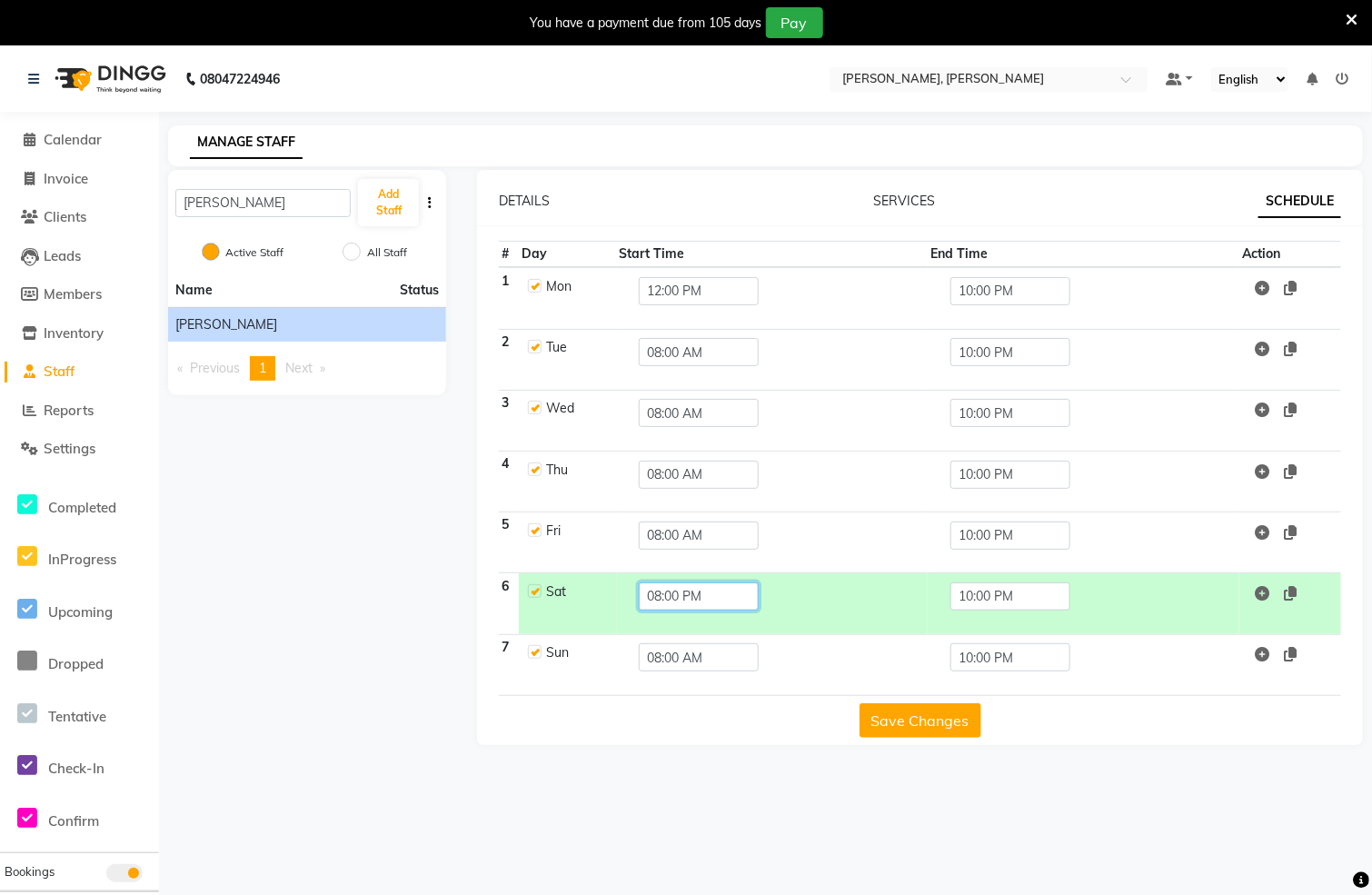
click at [703, 597] on input "08:00 PM" at bounding box center [699, 596] width 120 height 29
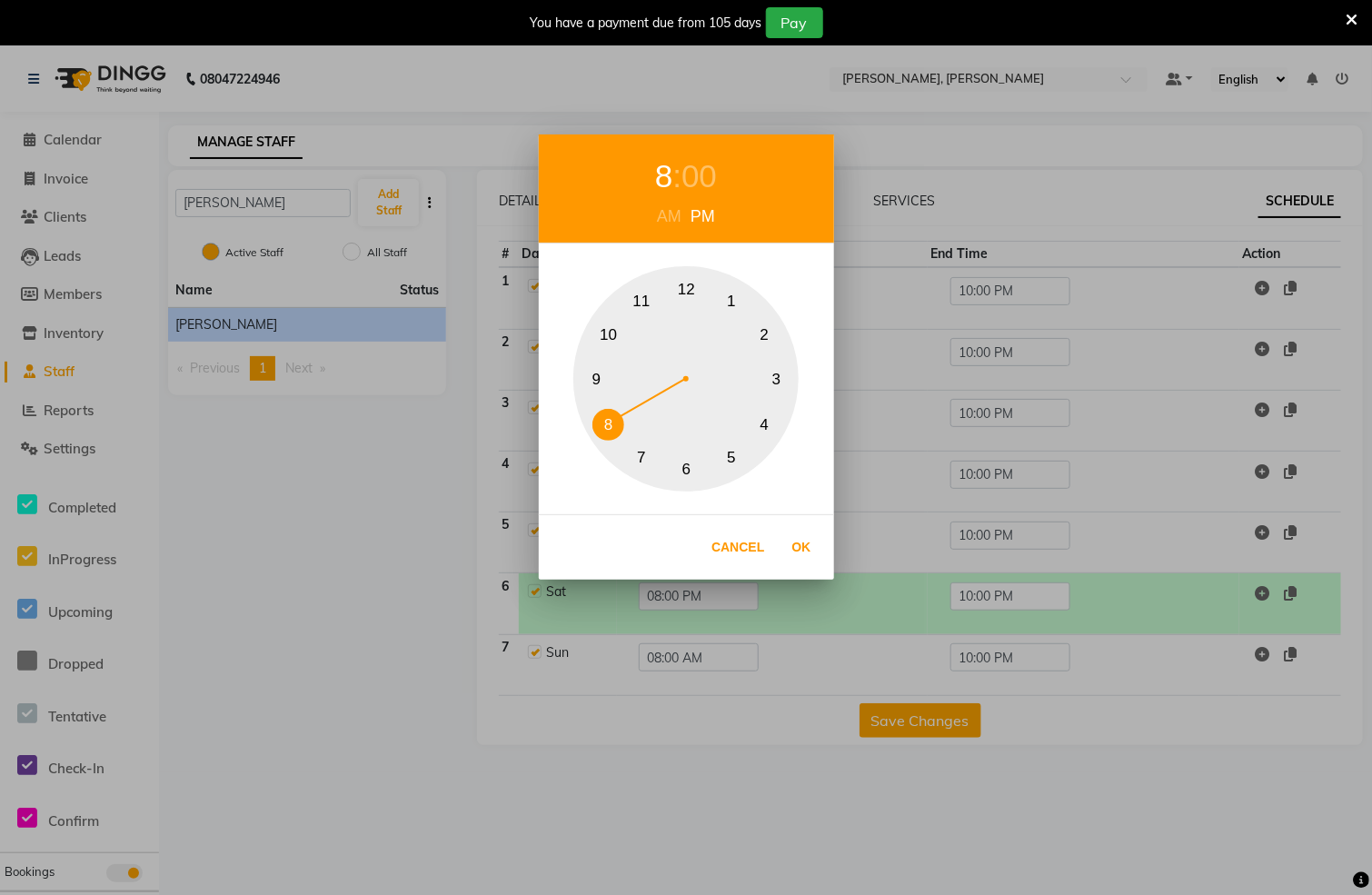
click at [685, 281] on button "12" at bounding box center [686, 289] width 32 height 32
click at [803, 555] on button "Ok" at bounding box center [802, 547] width 38 height 38
type input "12:00 PM"
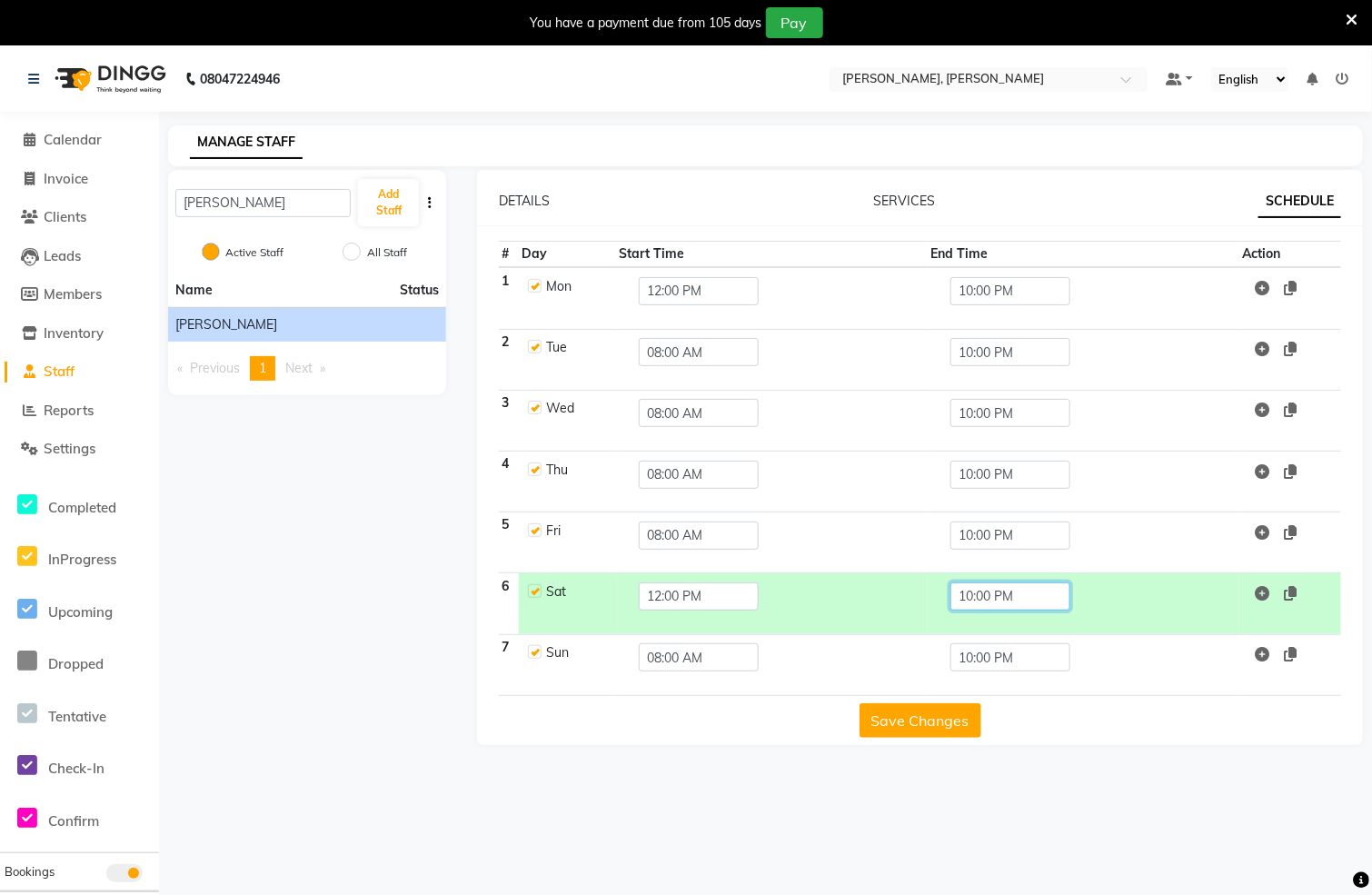
click at [1031, 605] on input "10:00 PM" at bounding box center [1011, 596] width 120 height 29
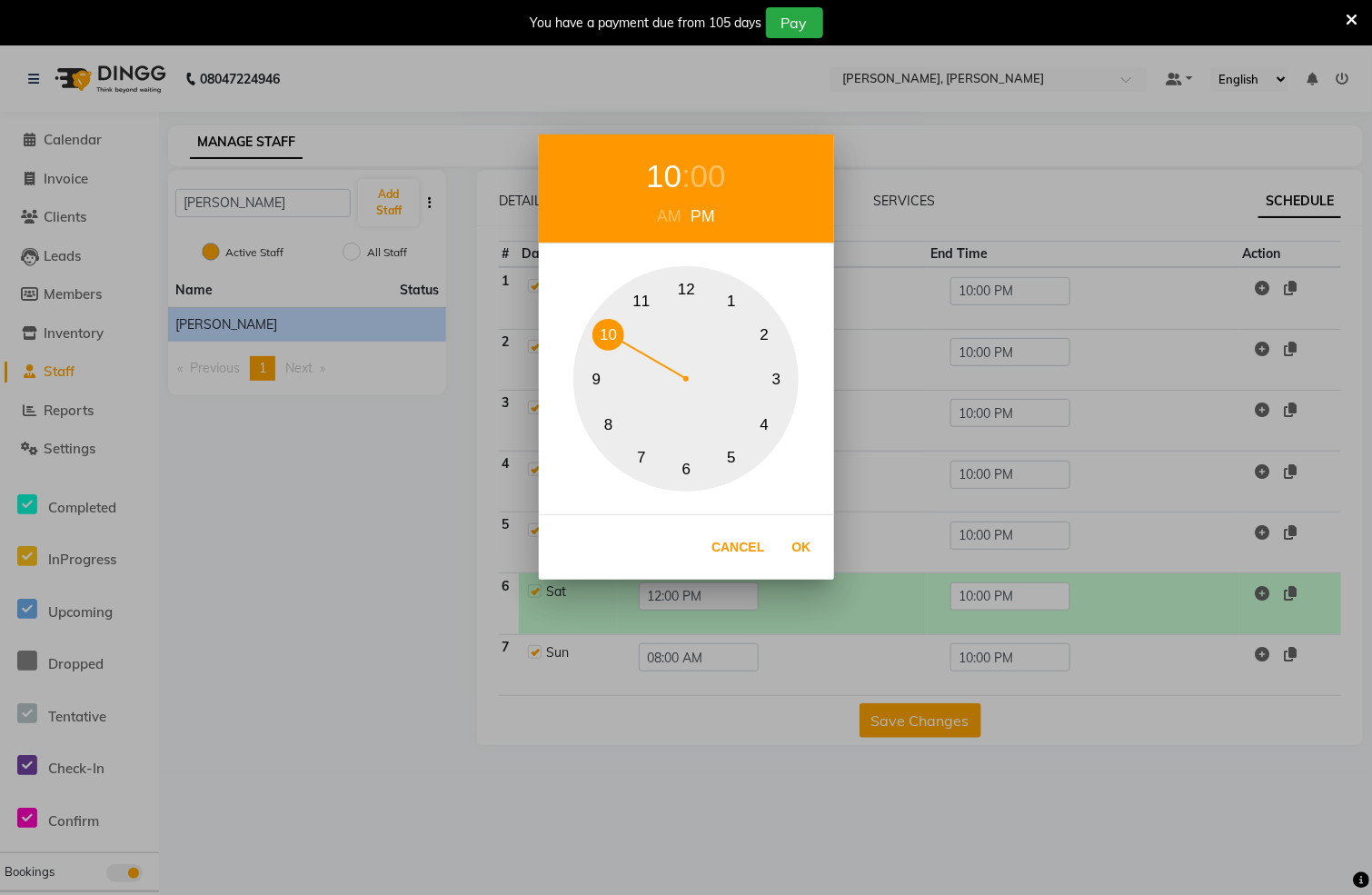
click at [970, 701] on div "10 : 00 AM PM 1 2 3 4 5 6 7 8 9 10 11 12 Cancel Ok" at bounding box center [686, 447] width 1372 height 895
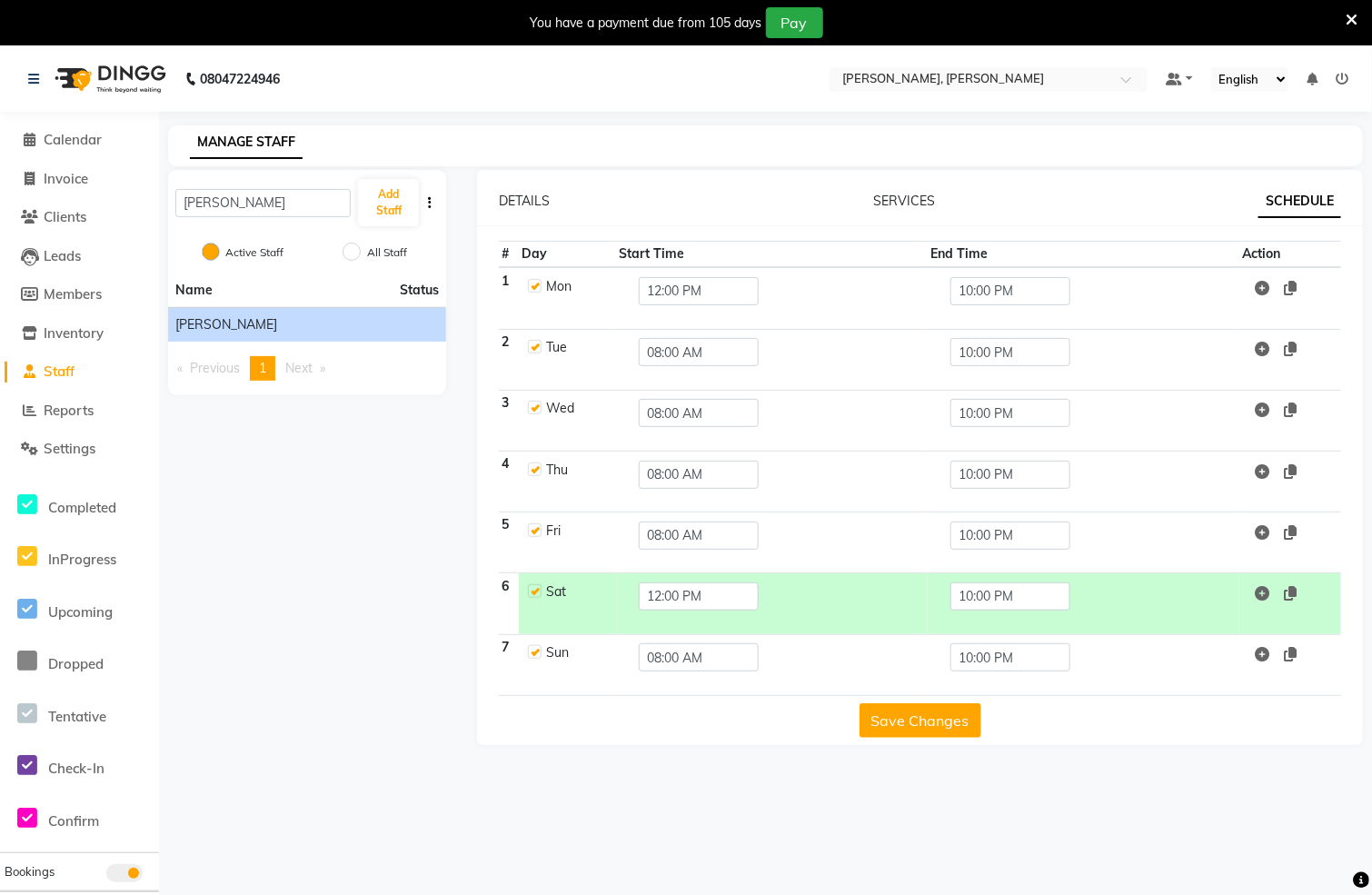
click at [879, 727] on button "Save Changes" at bounding box center [920, 721] width 121 height 35
click at [63, 143] on span "Calendar" at bounding box center [72, 139] width 58 height 17
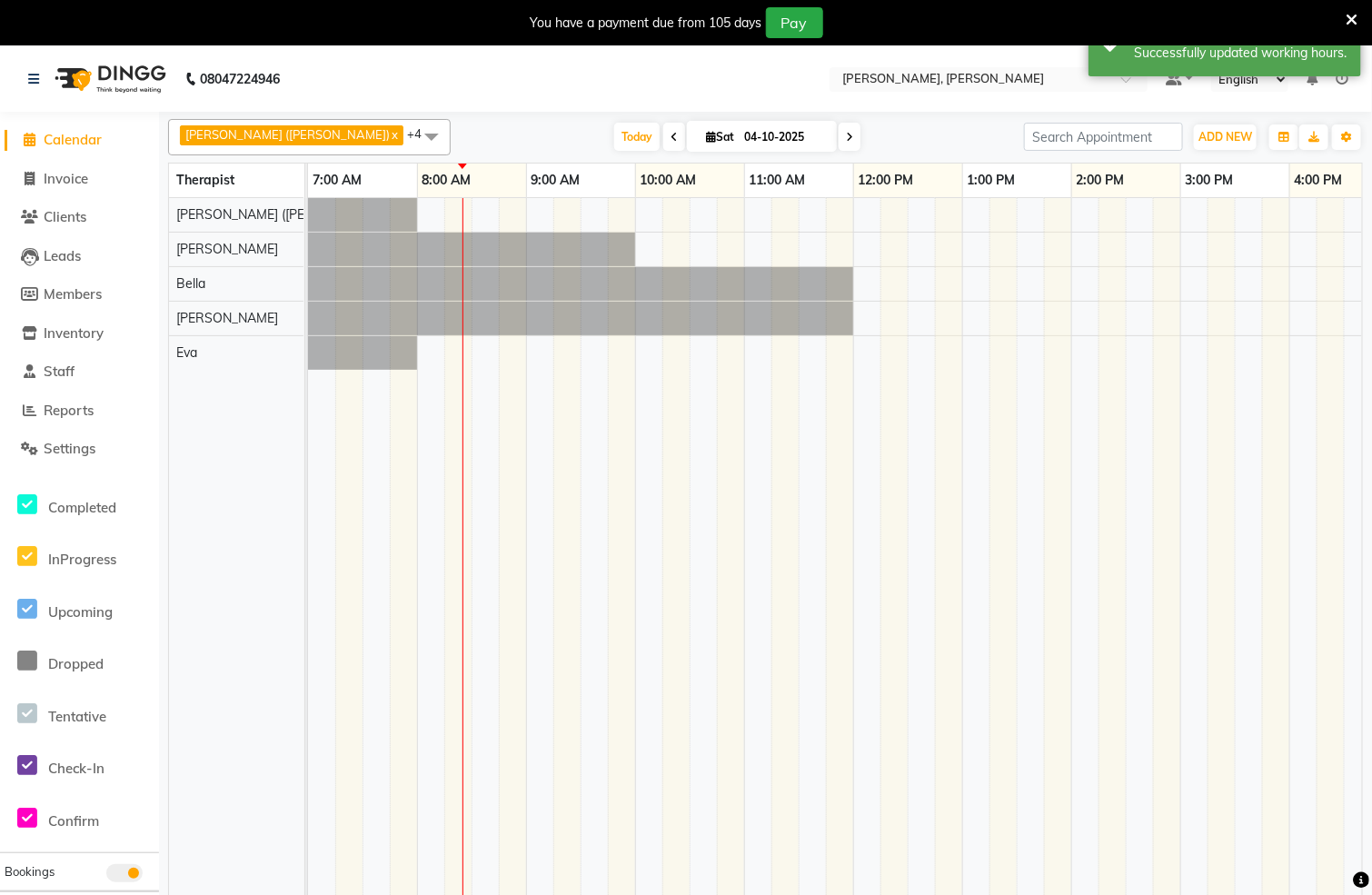
click at [68, 350] on li "Inventory" at bounding box center [79, 334] width 159 height 39
click at [74, 365] on span "Staff" at bounding box center [59, 371] width 31 height 17
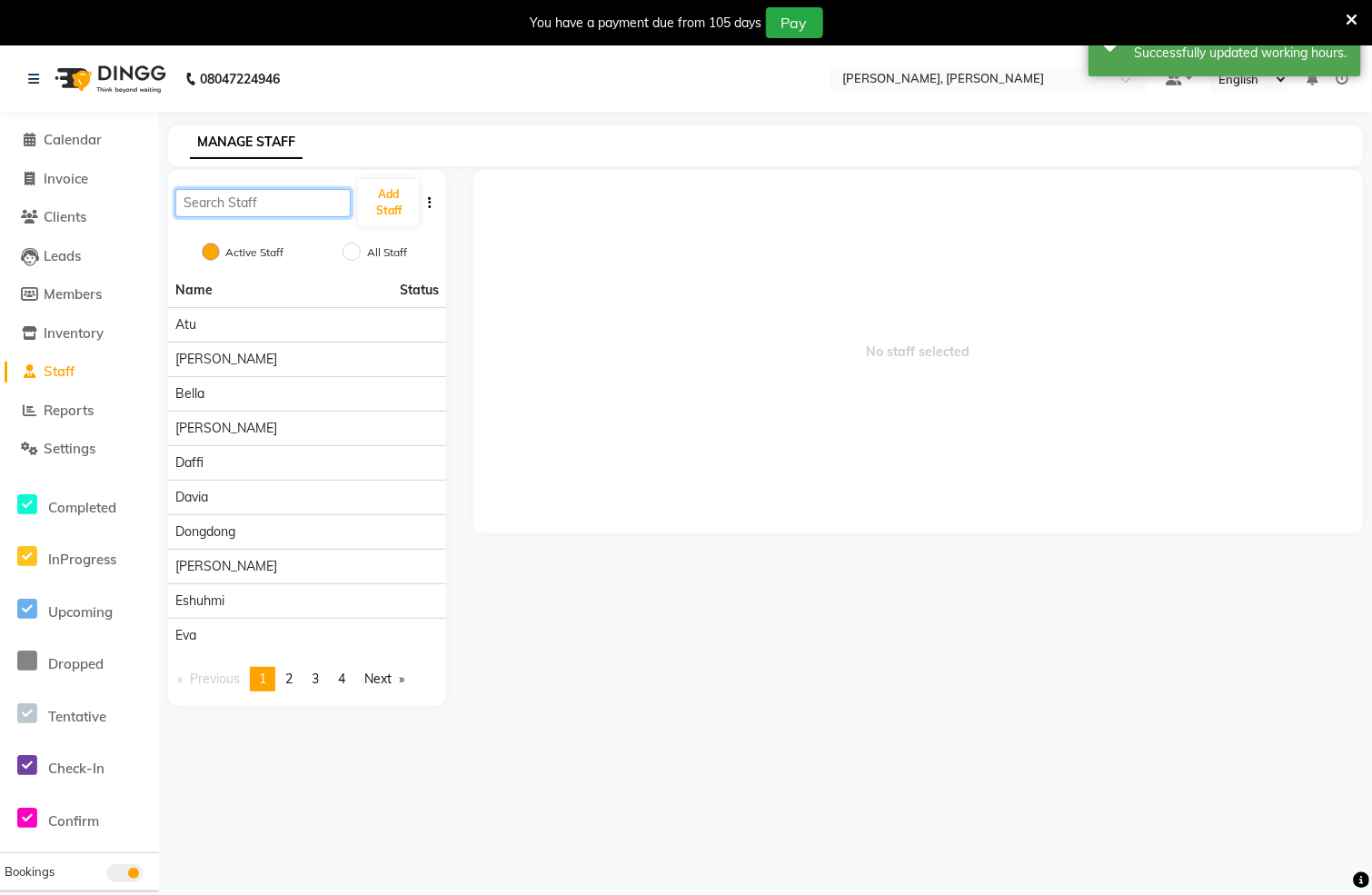
click at [254, 202] on input "text" at bounding box center [263, 203] width 176 height 29
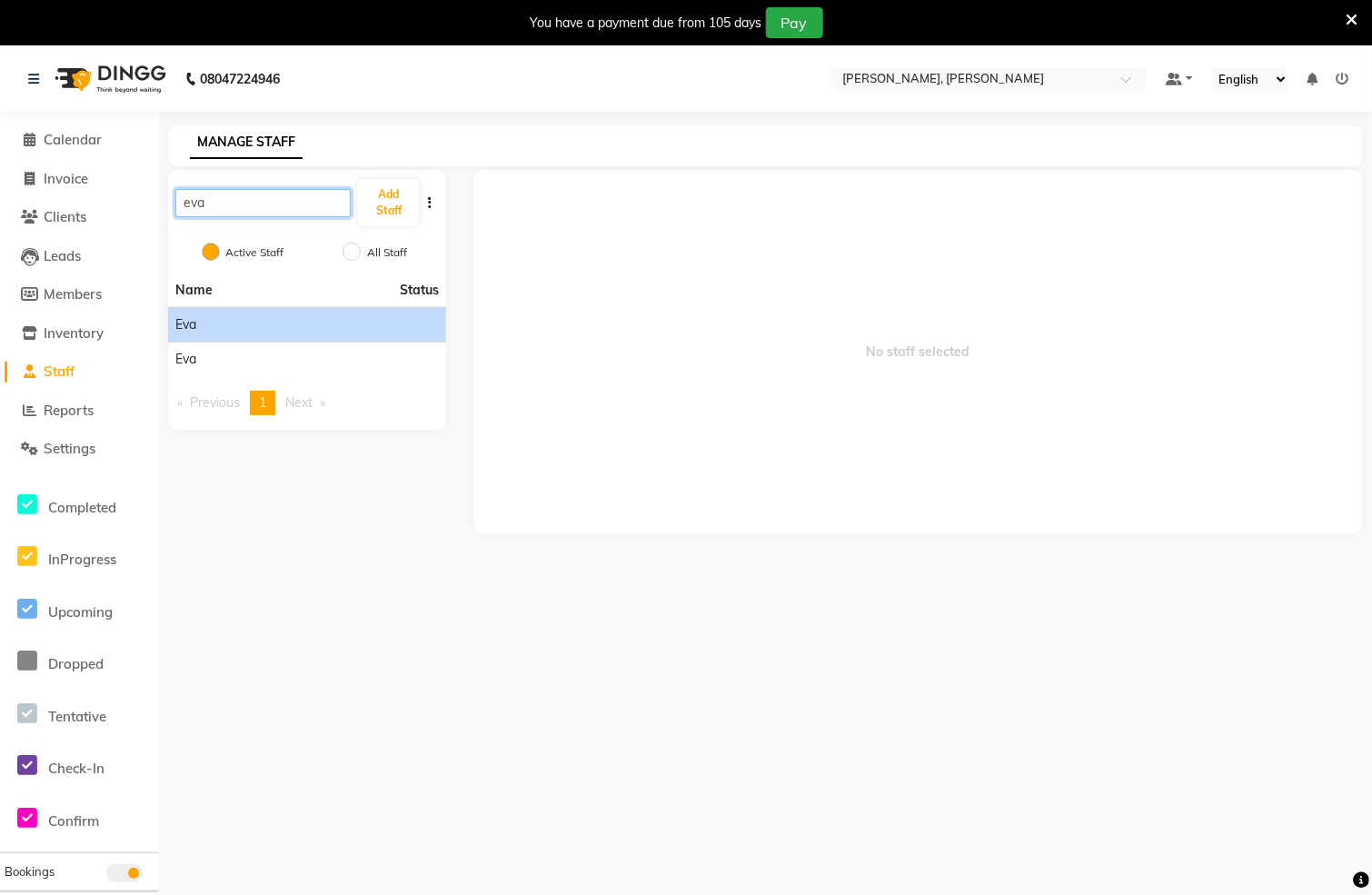
type input "eva"
click at [244, 323] on div "eva" at bounding box center [307, 325] width 264 height 19
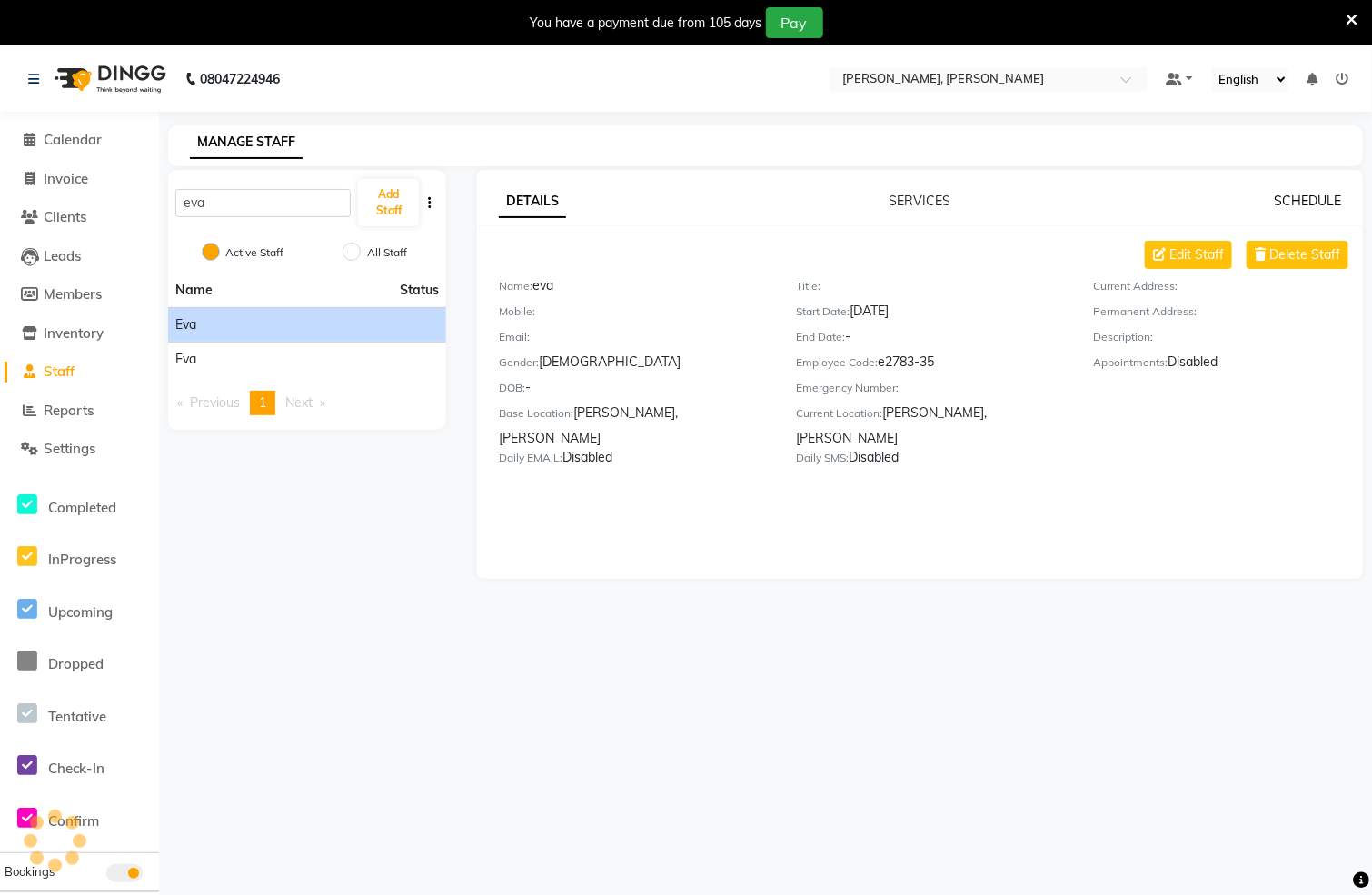
click at [1328, 196] on link "SCHEDULE" at bounding box center [1307, 201] width 67 height 17
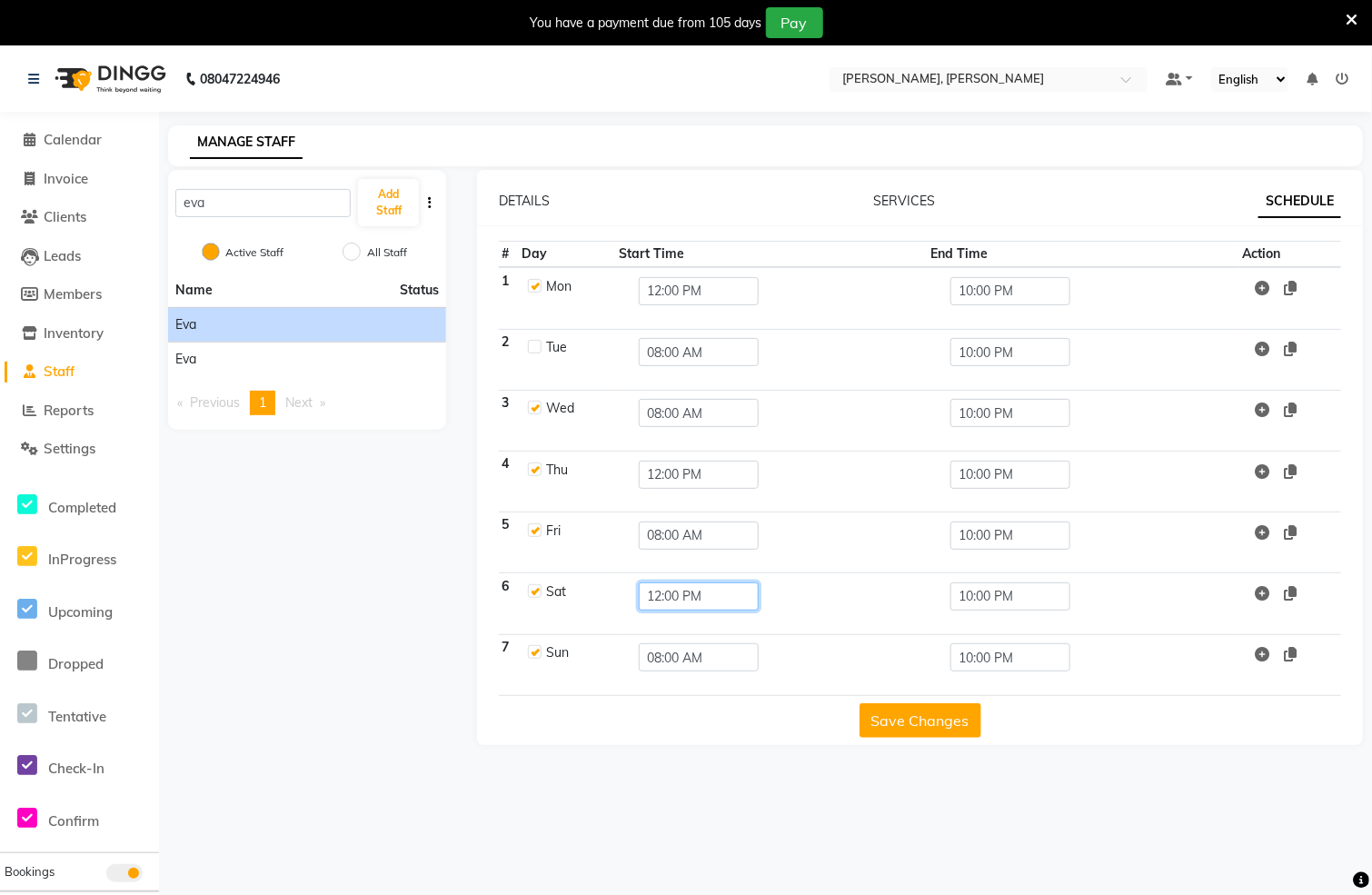
click at [702, 603] on input "12:00 PM" at bounding box center [699, 596] width 120 height 29
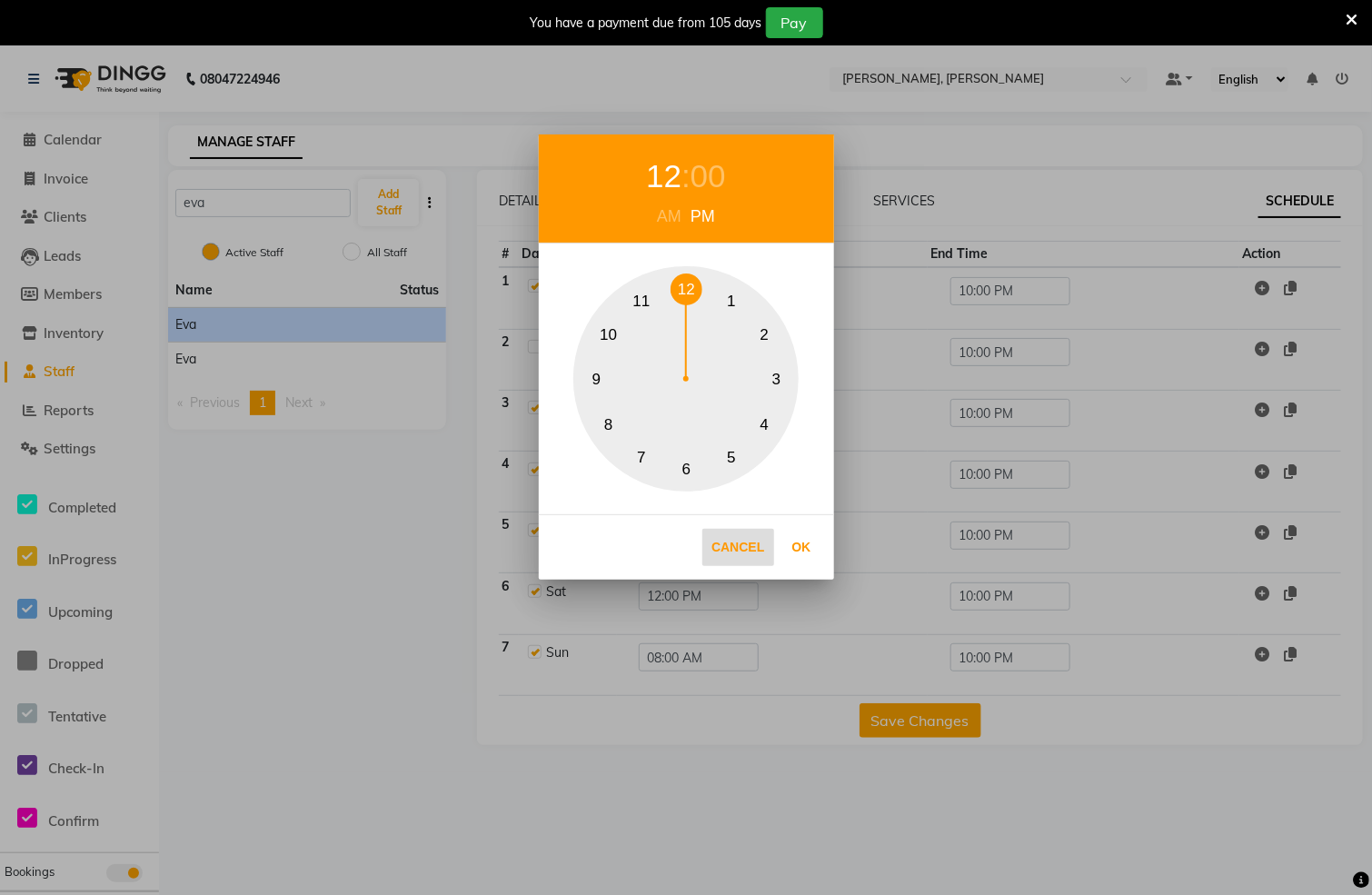
click at [744, 549] on button "Cancel" at bounding box center [737, 547] width 71 height 38
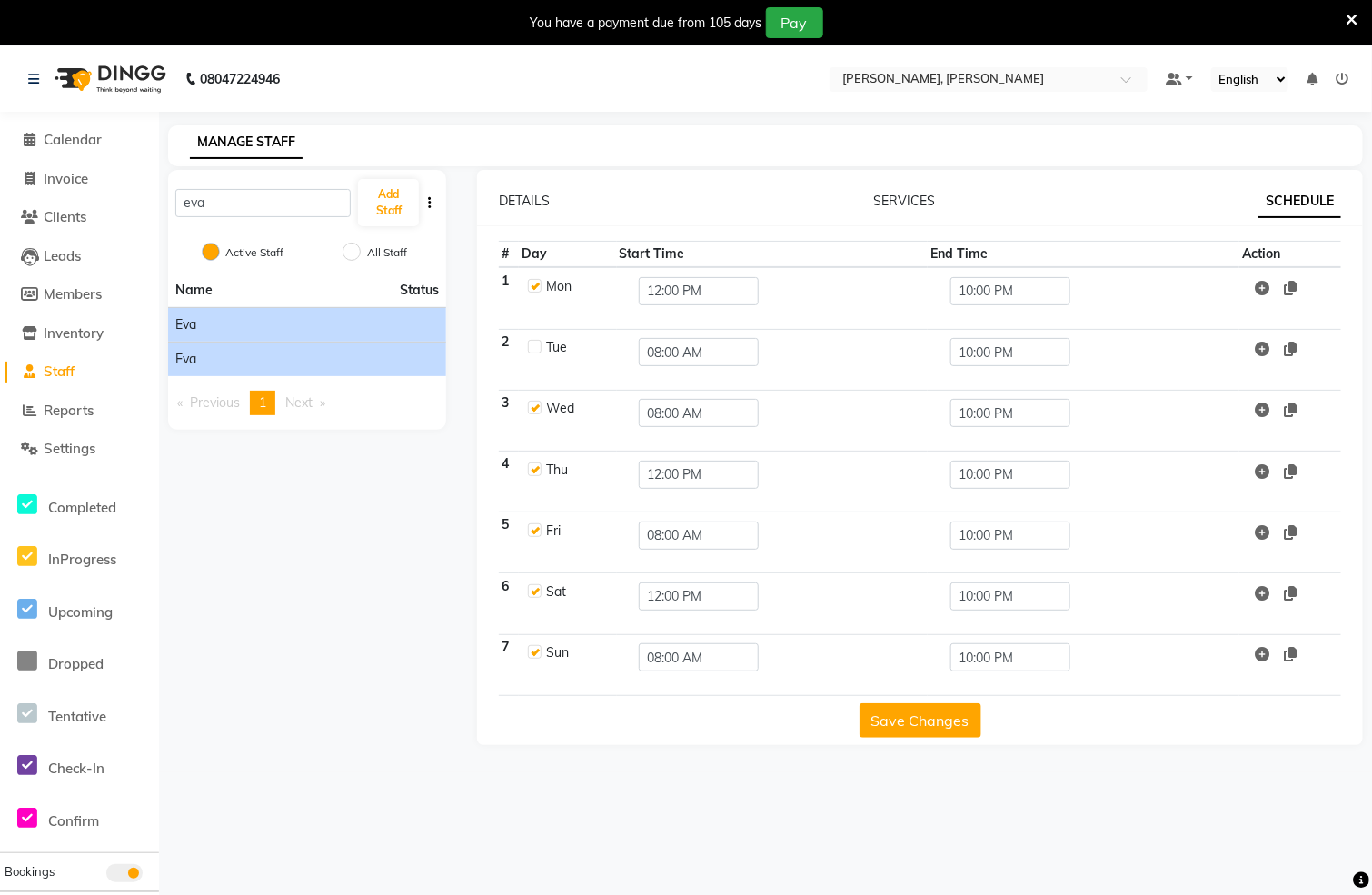
click at [269, 361] on div "Eva" at bounding box center [307, 359] width 264 height 19
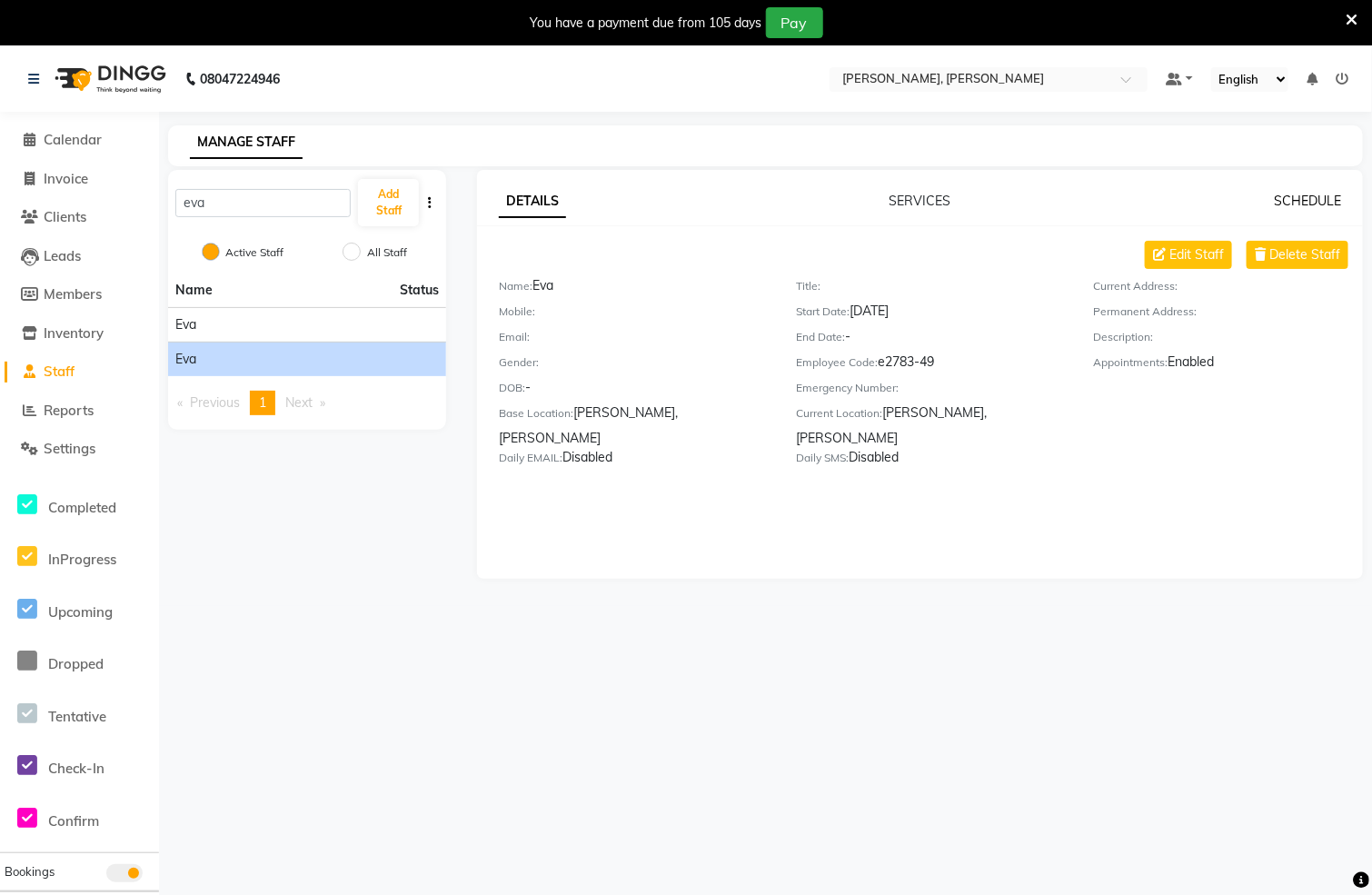
click at [1289, 200] on link "SCHEDULE" at bounding box center [1307, 201] width 67 height 17
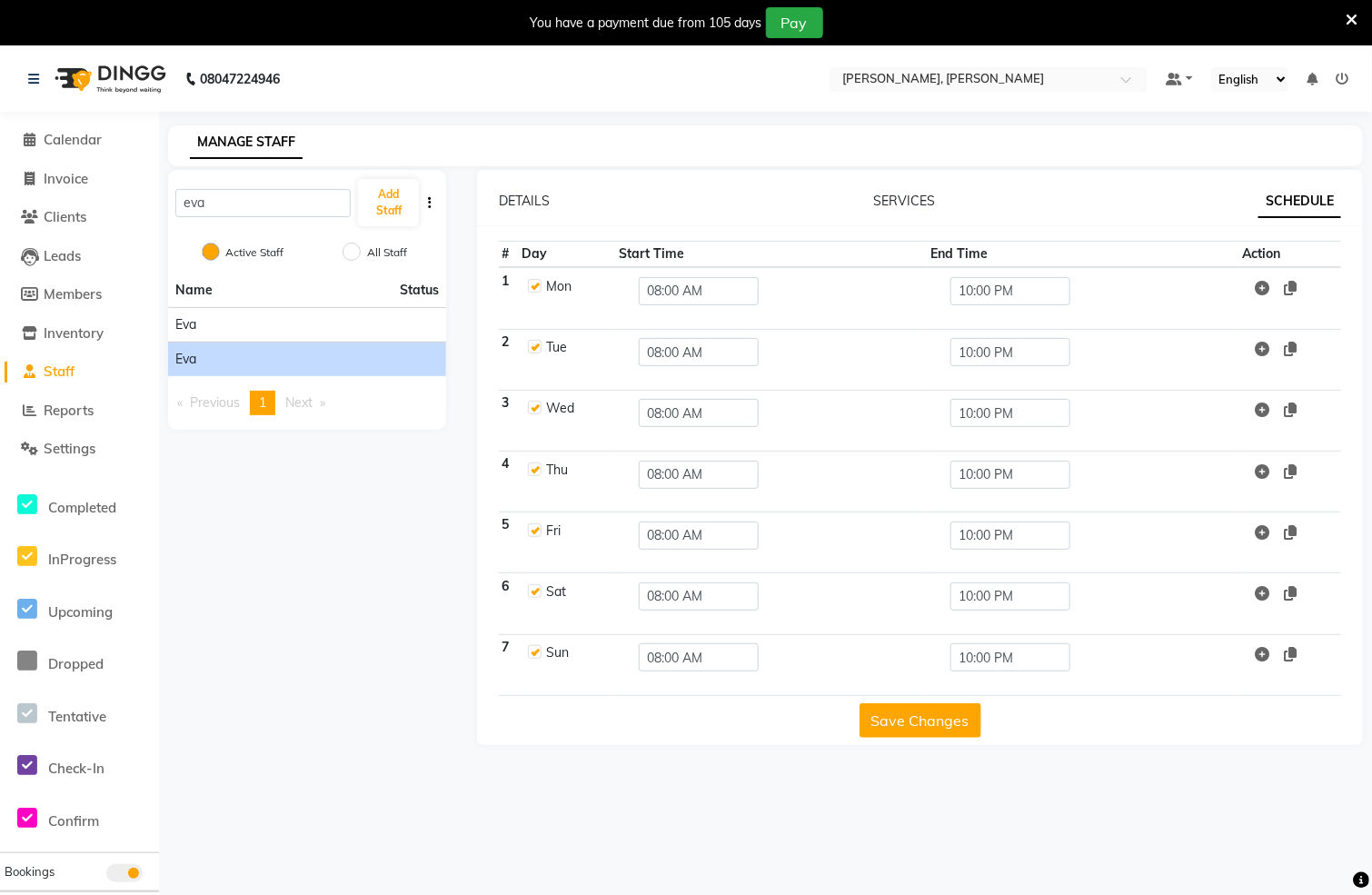
click at [671, 614] on td "08:00 AM" at bounding box center [772, 604] width 312 height 61
click at [677, 603] on input "08:00 AM" at bounding box center [699, 596] width 120 height 29
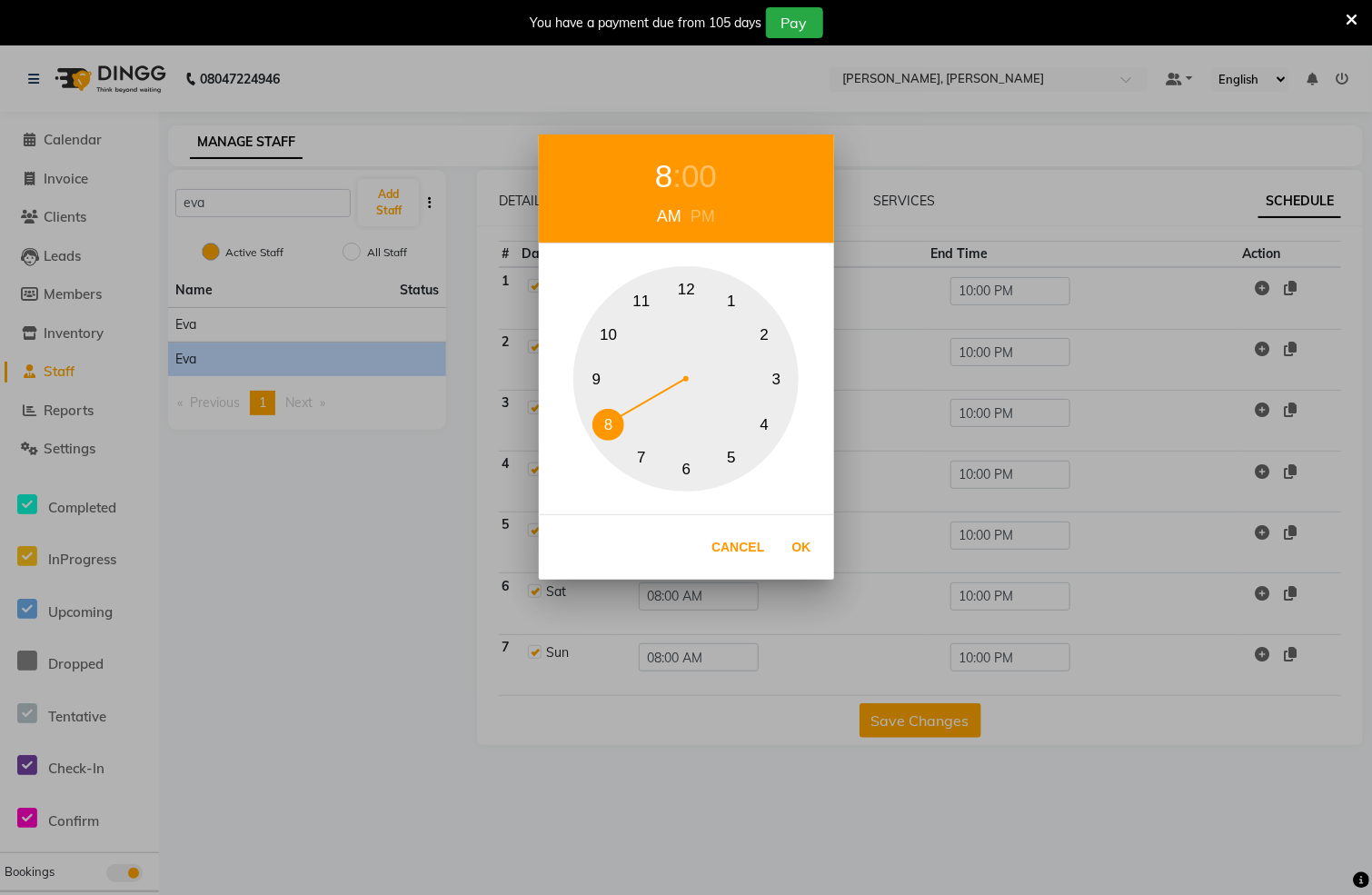
click at [707, 212] on div "PM" at bounding box center [703, 216] width 34 height 25
click at [677, 279] on button "12" at bounding box center [686, 289] width 32 height 32
click at [795, 540] on button "Ok" at bounding box center [802, 547] width 38 height 38
type input "12:00 PM"
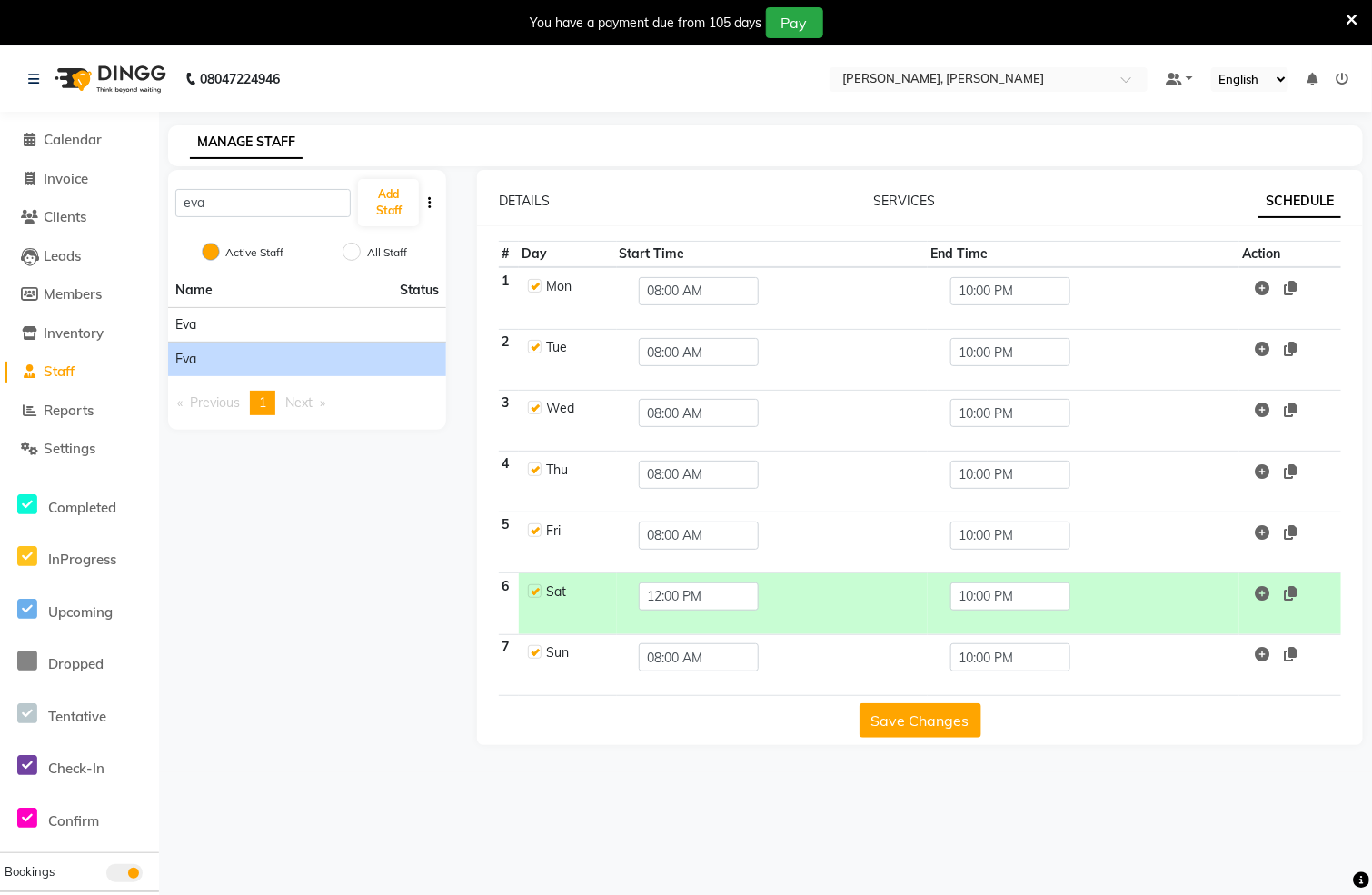
click at [916, 727] on button "Save Changes" at bounding box center [920, 721] width 121 height 35
click at [74, 148] on span "Calendar" at bounding box center [72, 139] width 58 height 17
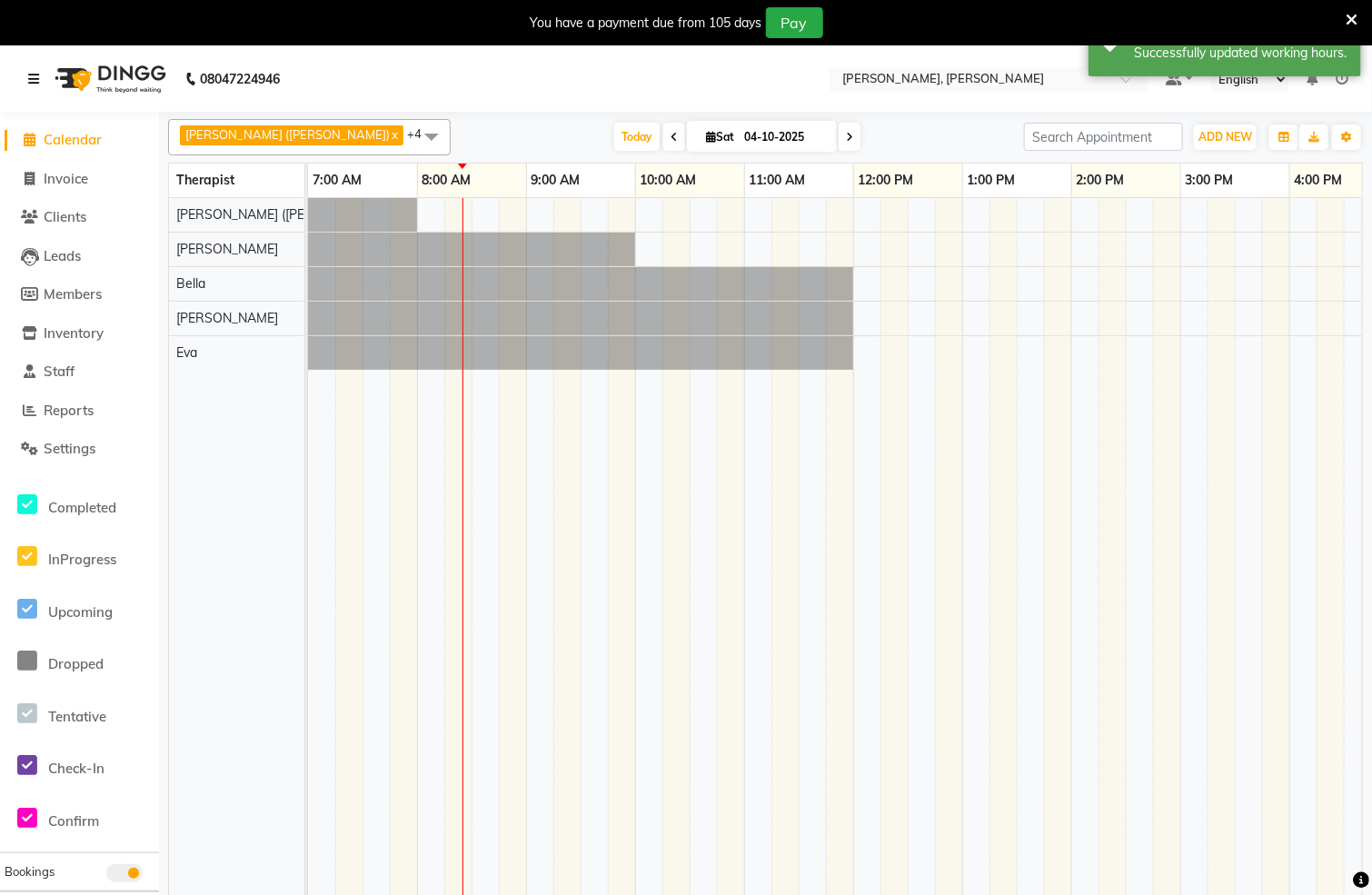
click at [37, 85] on icon at bounding box center [34, 79] width 11 height 13
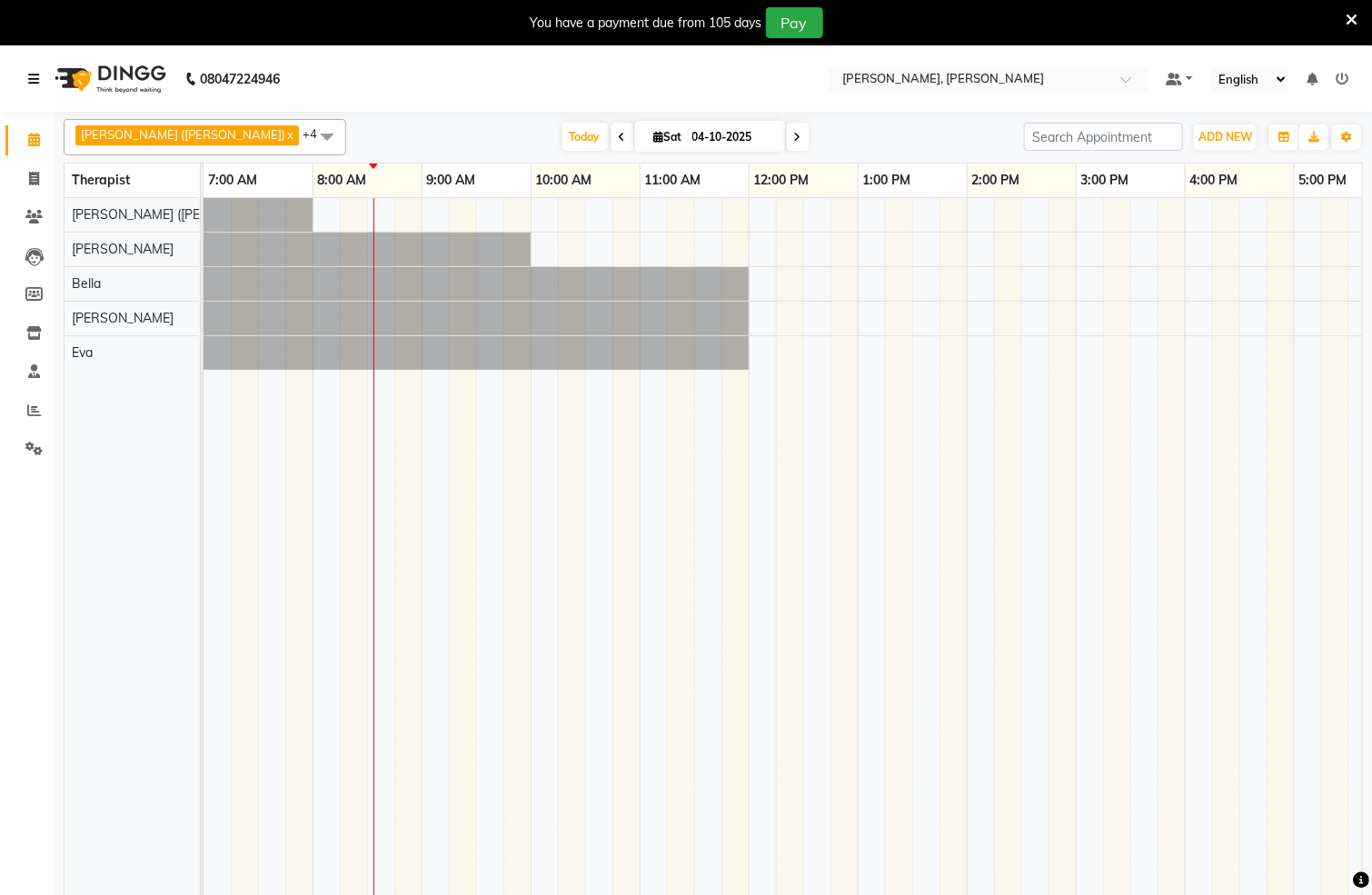
scroll to position [46, 0]
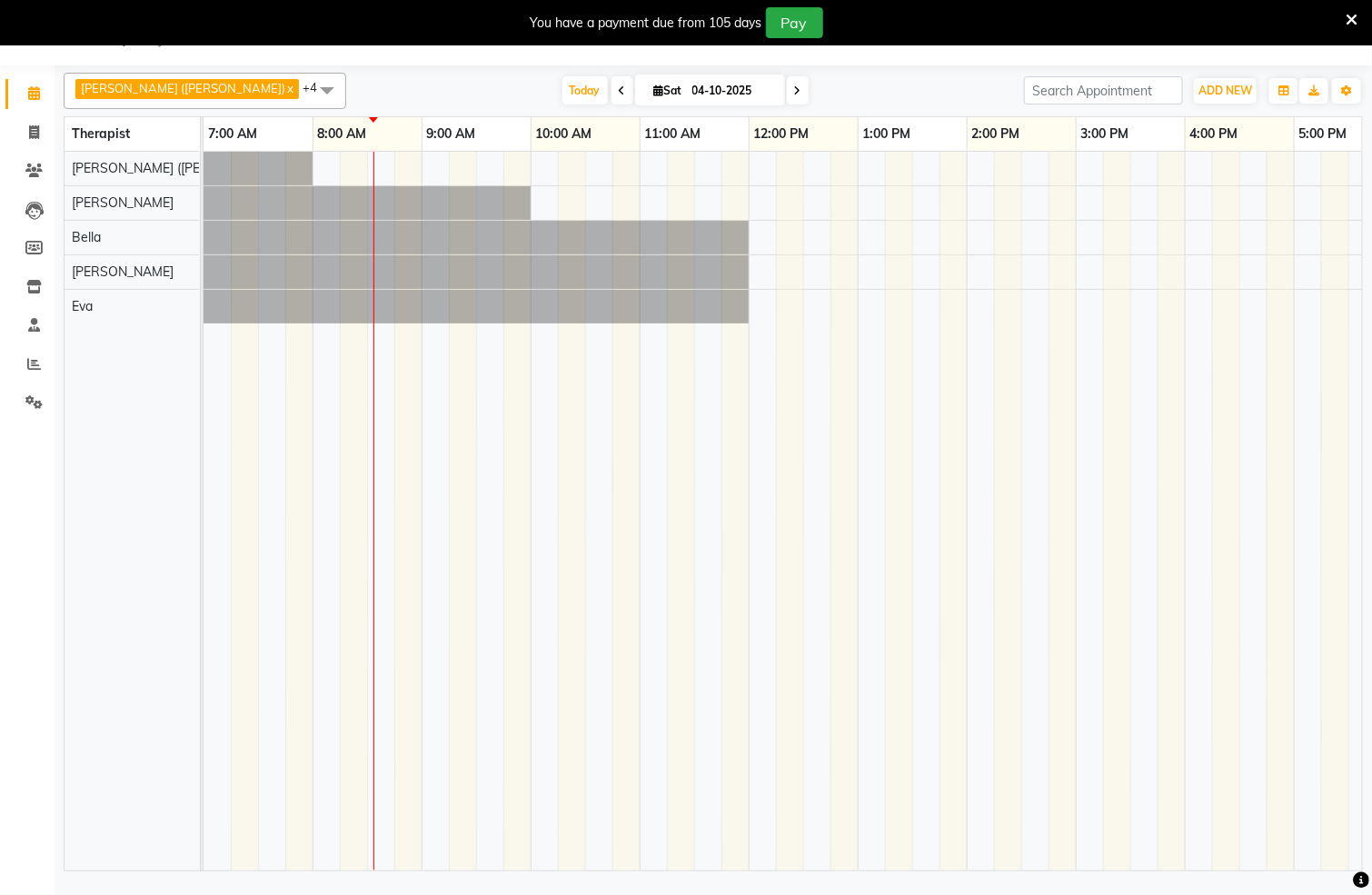
click at [577, 197] on div at bounding box center [1075, 511] width 1744 height 719
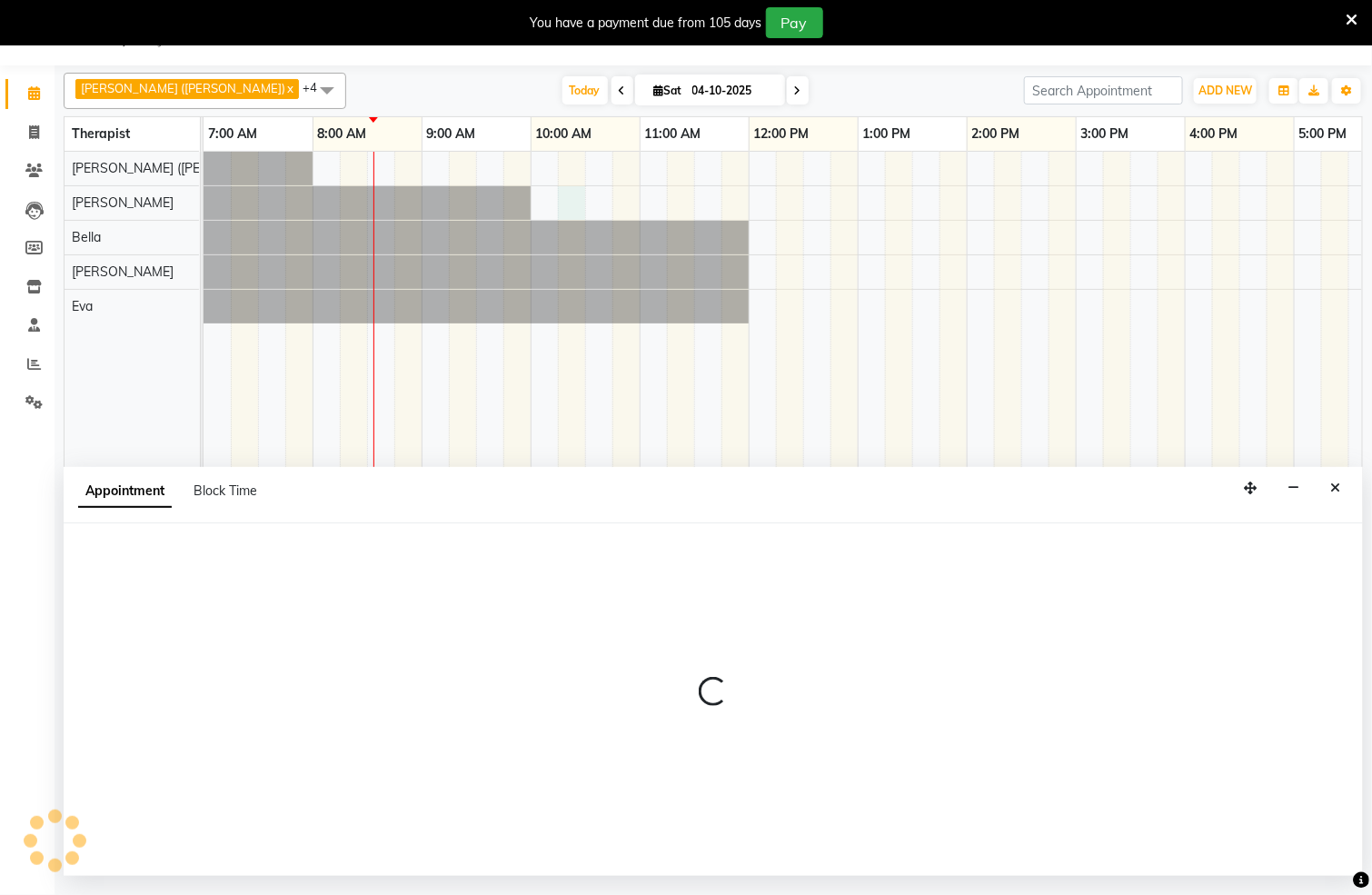
select select "62270"
select select "tentative"
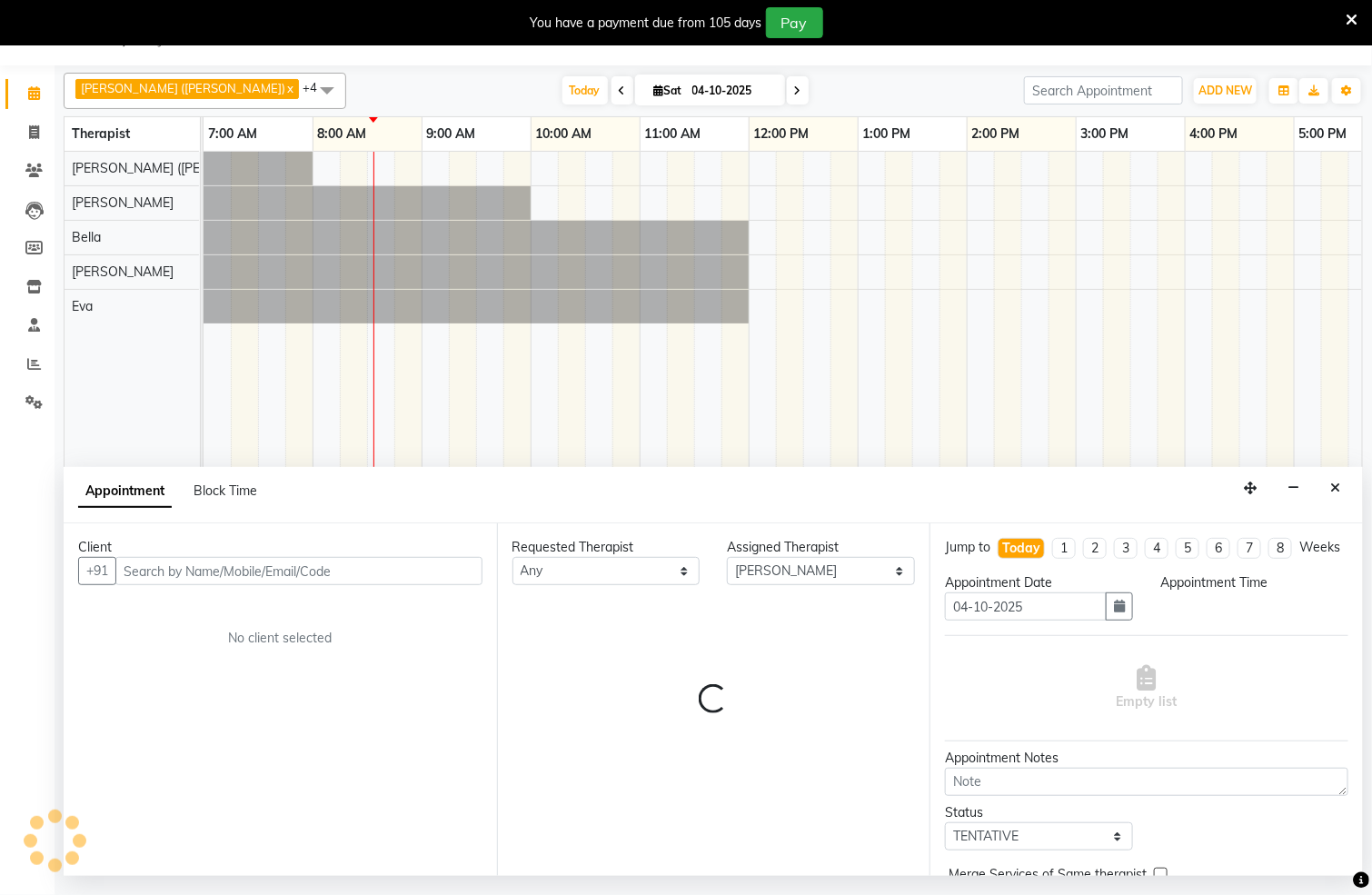
select select "615"
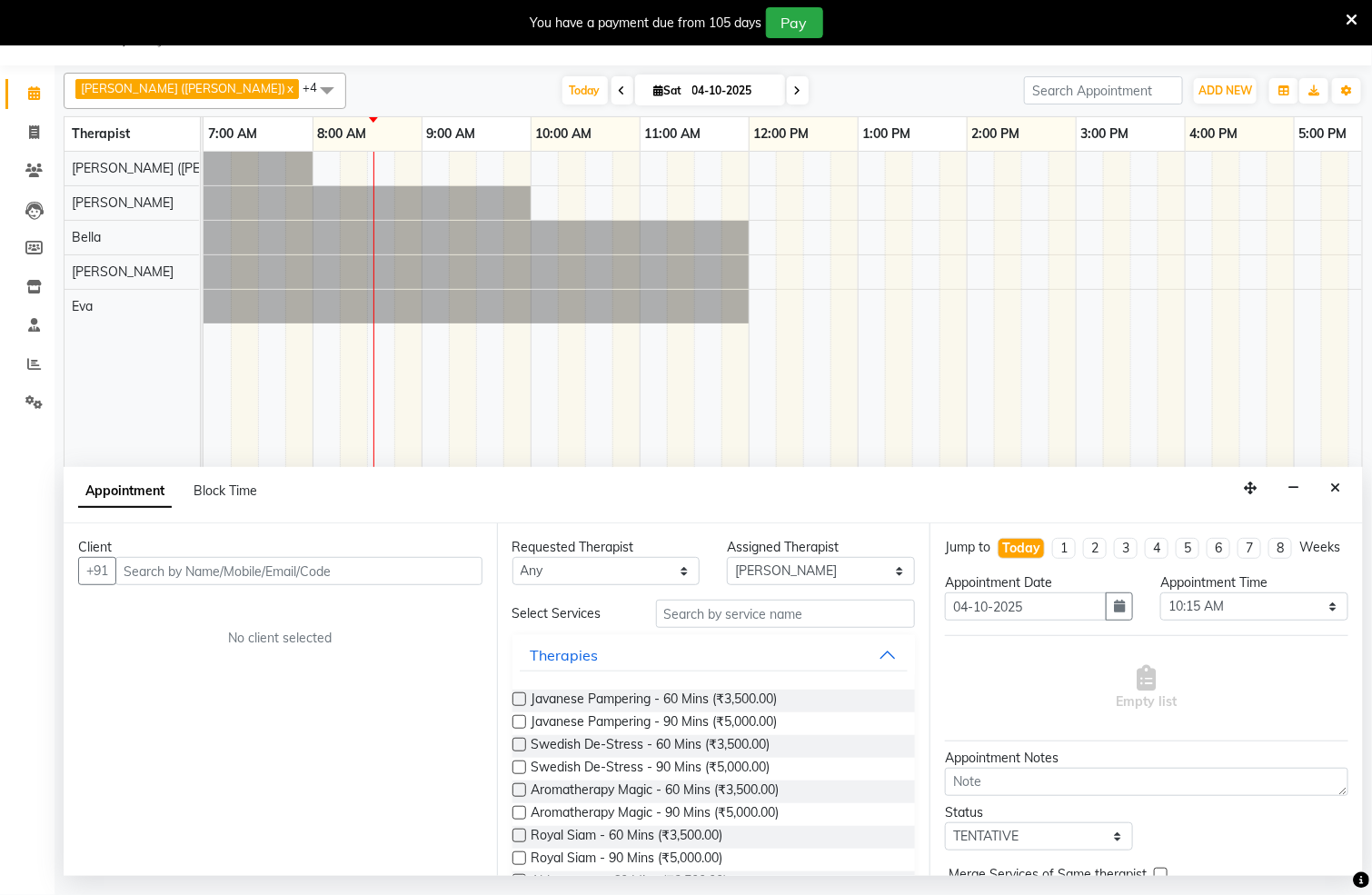
click at [513, 753] on div at bounding box center [518, 748] width 12 height 19
click at [523, 748] on label at bounding box center [519, 744] width 14 height 14
click at [523, 748] on input "checkbox" at bounding box center [518, 746] width 12 height 12
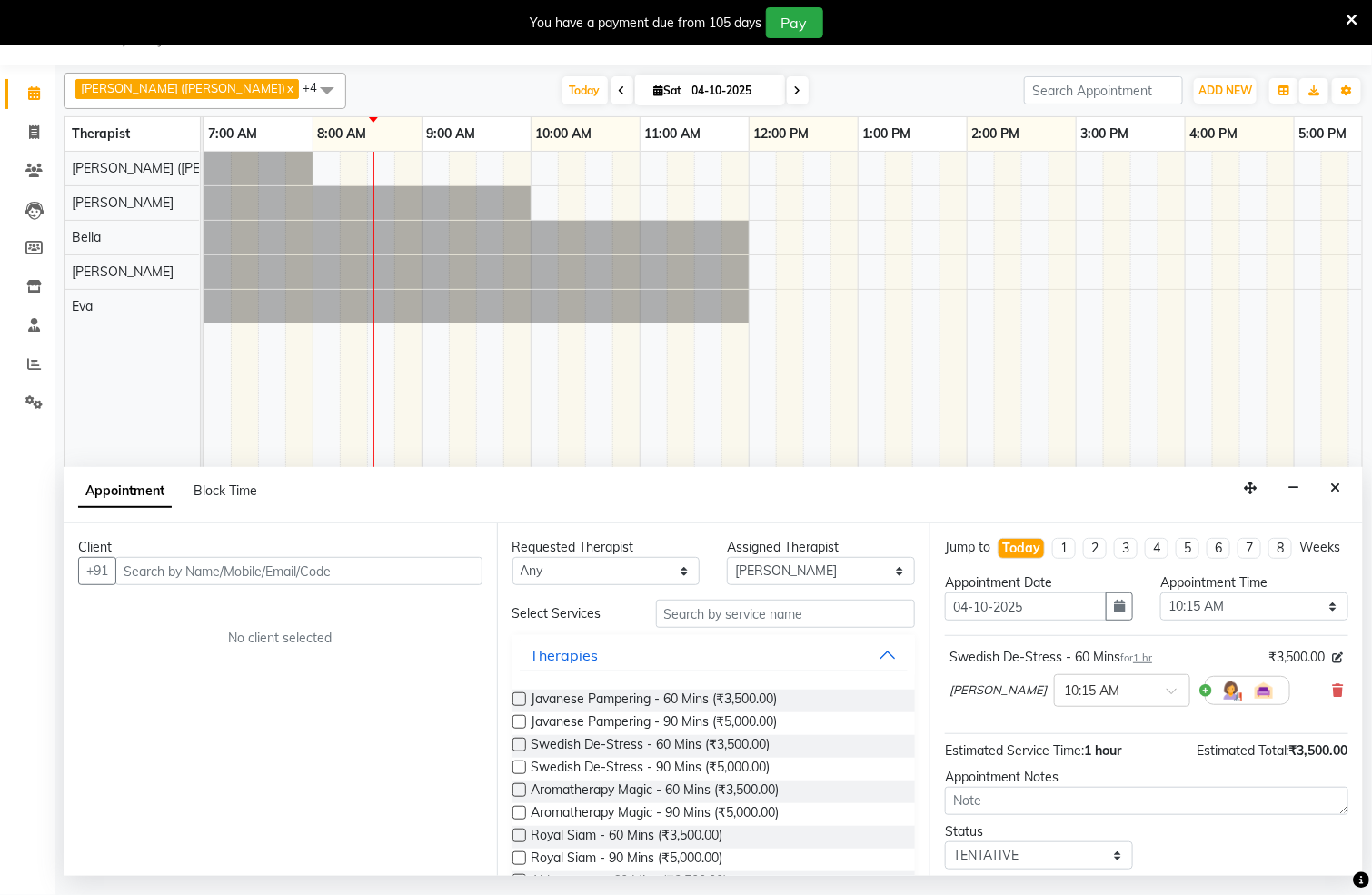
click at [519, 741] on label at bounding box center [519, 744] width 14 height 14
click at [519, 741] on input "checkbox" at bounding box center [518, 746] width 12 height 12
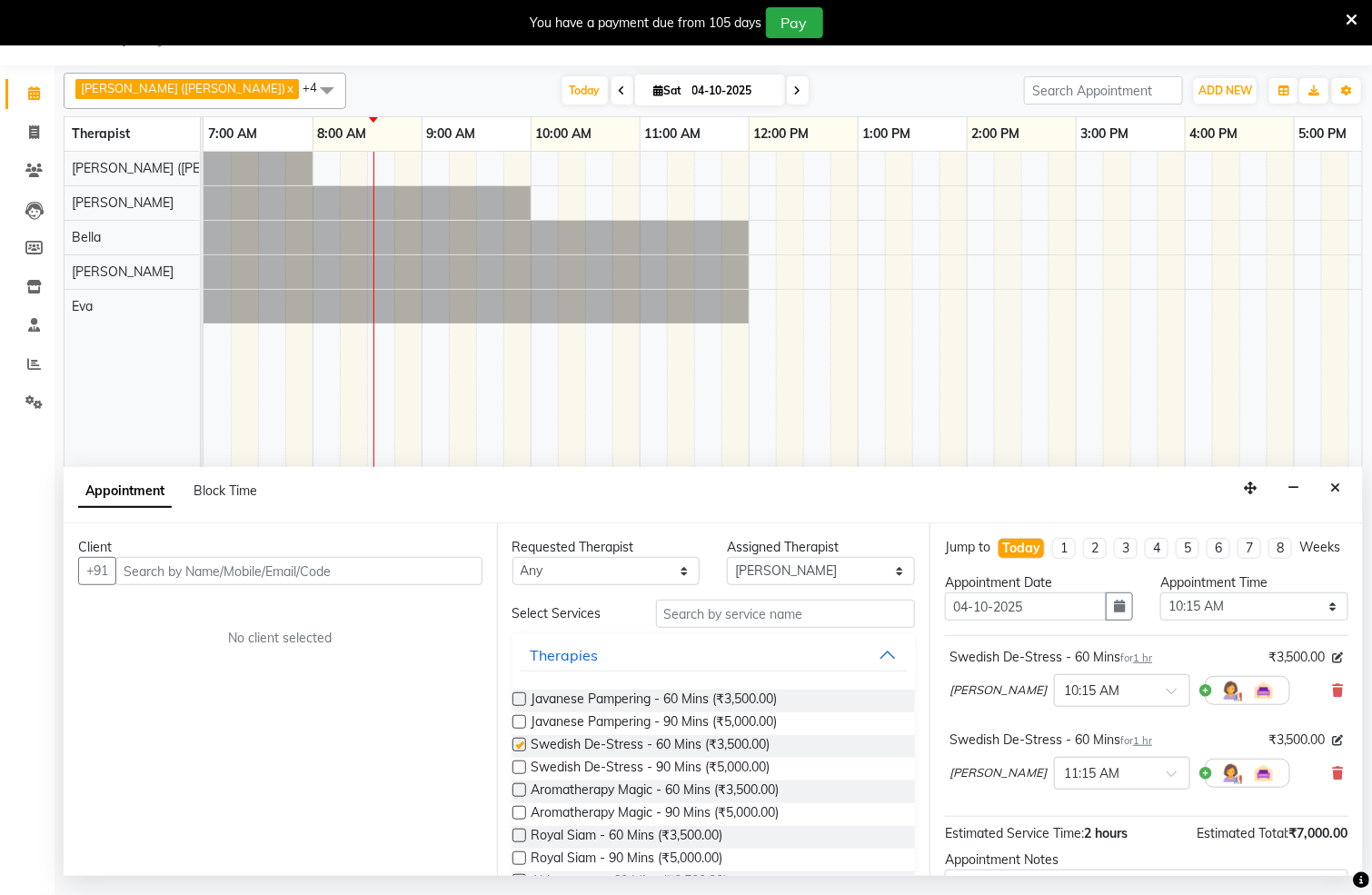
checkbox input "false"
click at [351, 557] on div "Client" at bounding box center [280, 547] width 405 height 19
click at [372, 577] on input "text" at bounding box center [299, 571] width 367 height 29
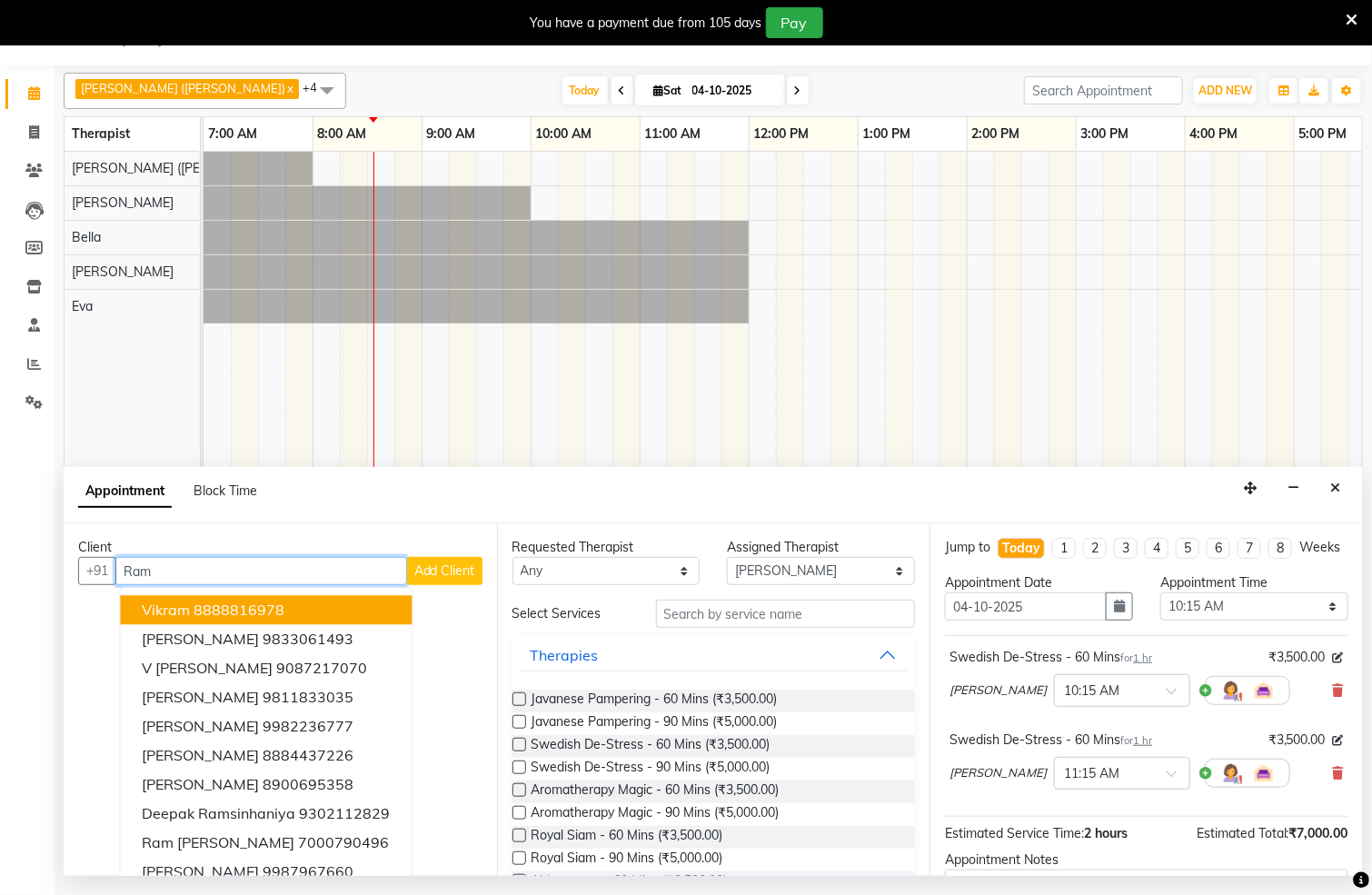
type input "Ram"
click at [407, 562] on button "Add Client" at bounding box center [445, 571] width 75 height 29
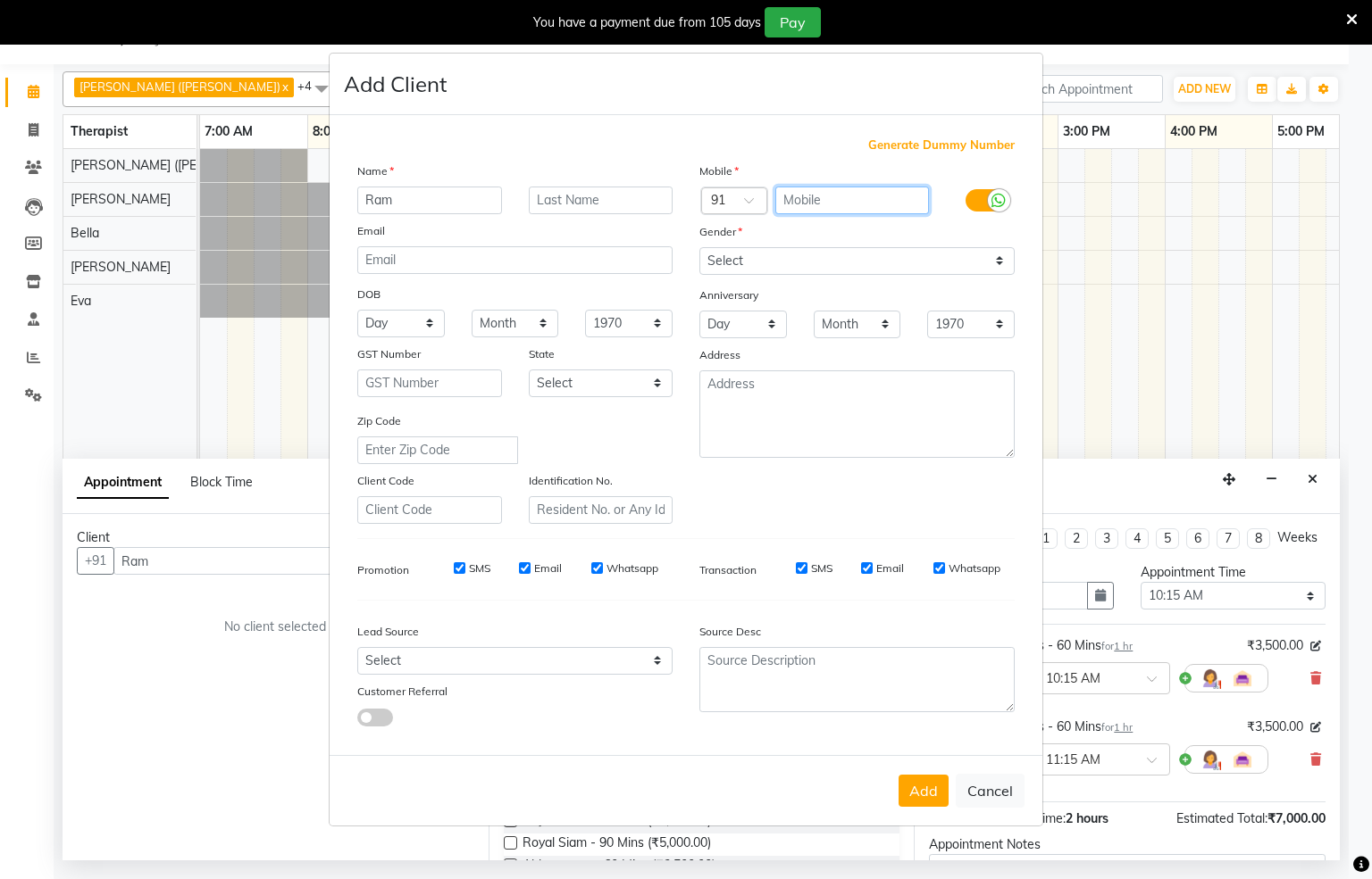
click at [869, 210] on input "text" at bounding box center [852, 201] width 155 height 28
type input "9810698698"
click at [906, 256] on select "Select Male Female Other Prefer Not To Say" at bounding box center [857, 261] width 315 height 28
select select "male"
click at [700, 248] on select "Select Male Female Other Prefer Not To Say" at bounding box center [857, 261] width 315 height 28
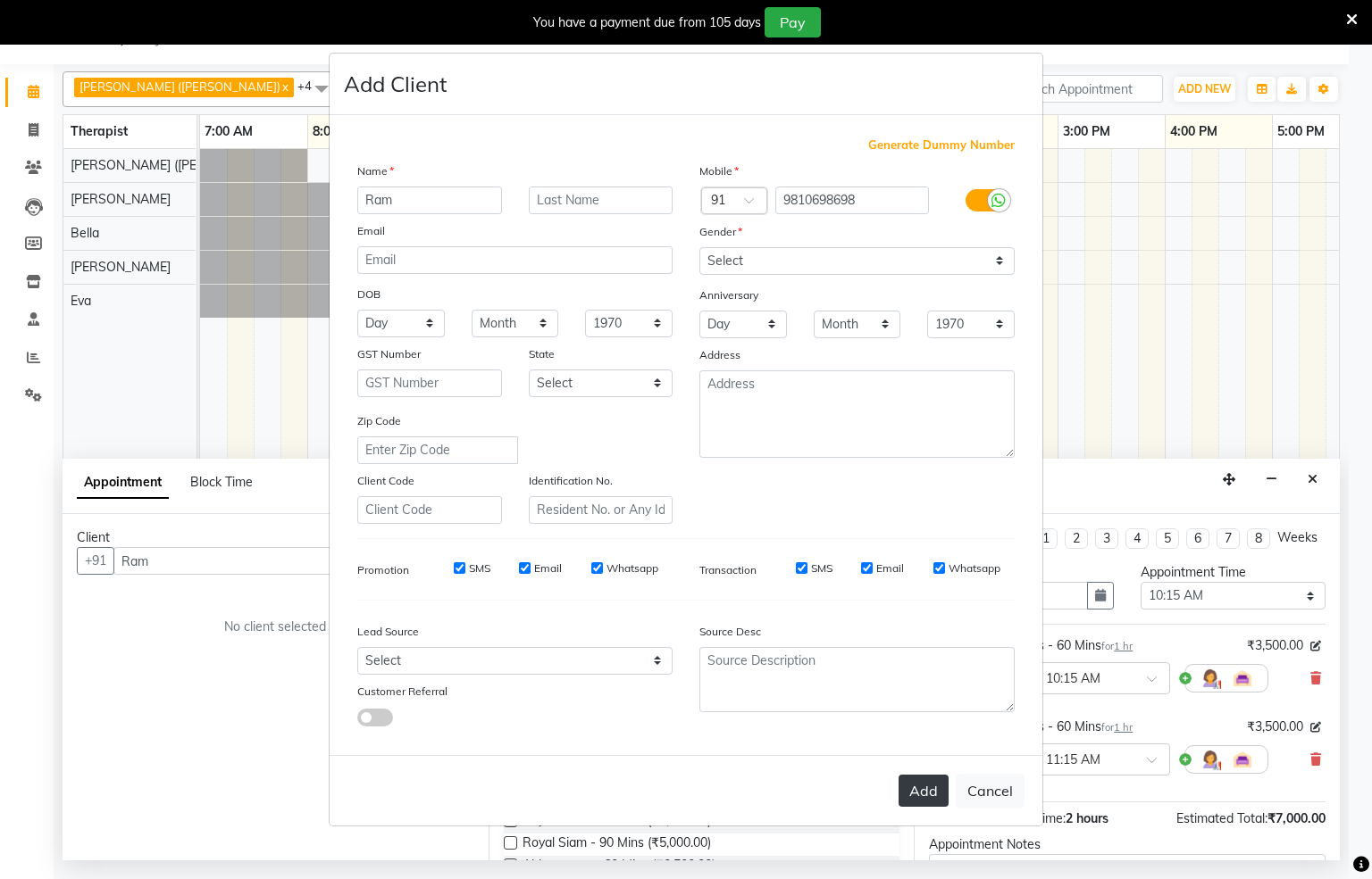
click at [925, 786] on button "Add" at bounding box center [923, 791] width 50 height 33
type input "9810698698"
select select
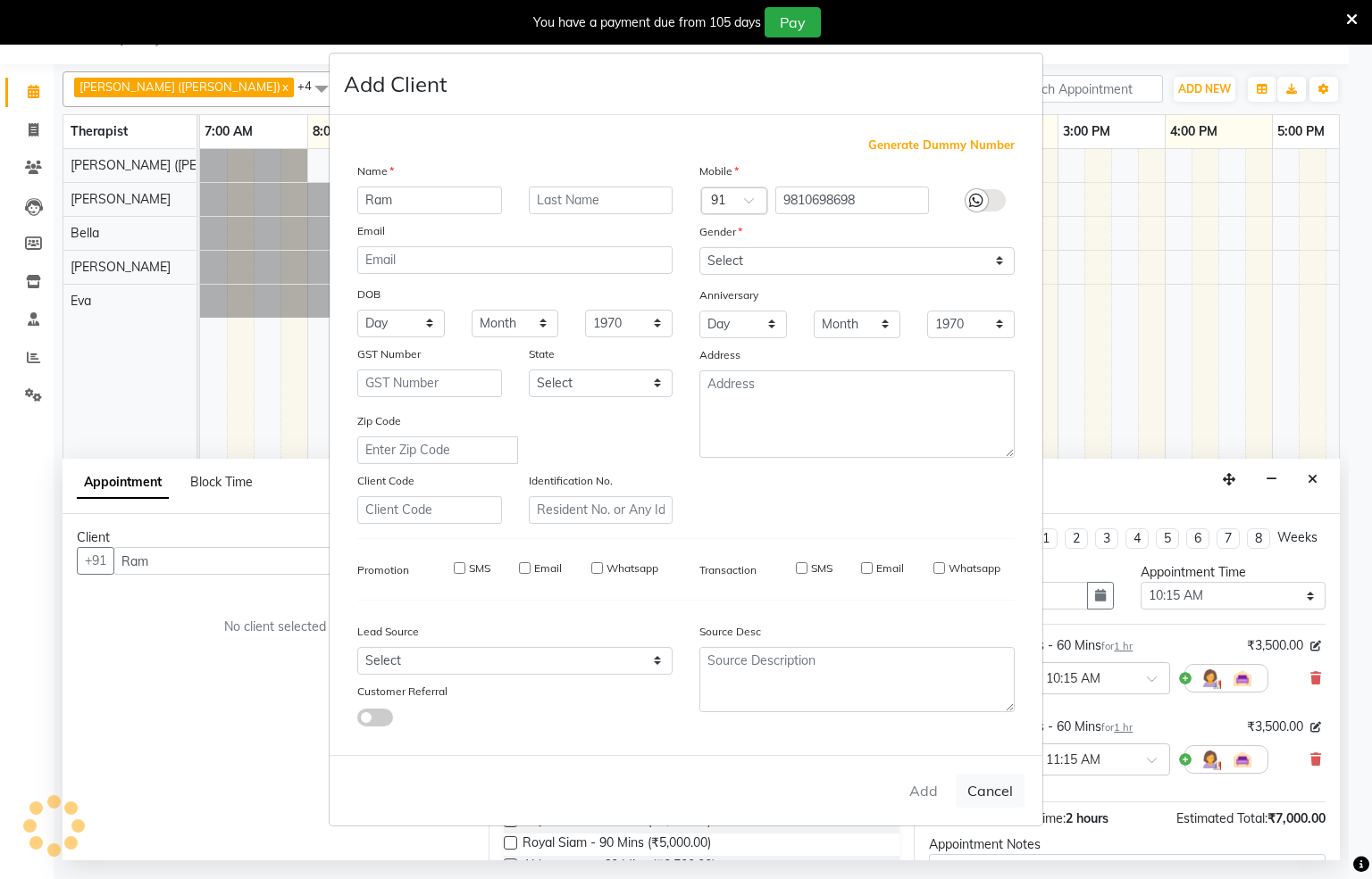
select select
checkbox input "false"
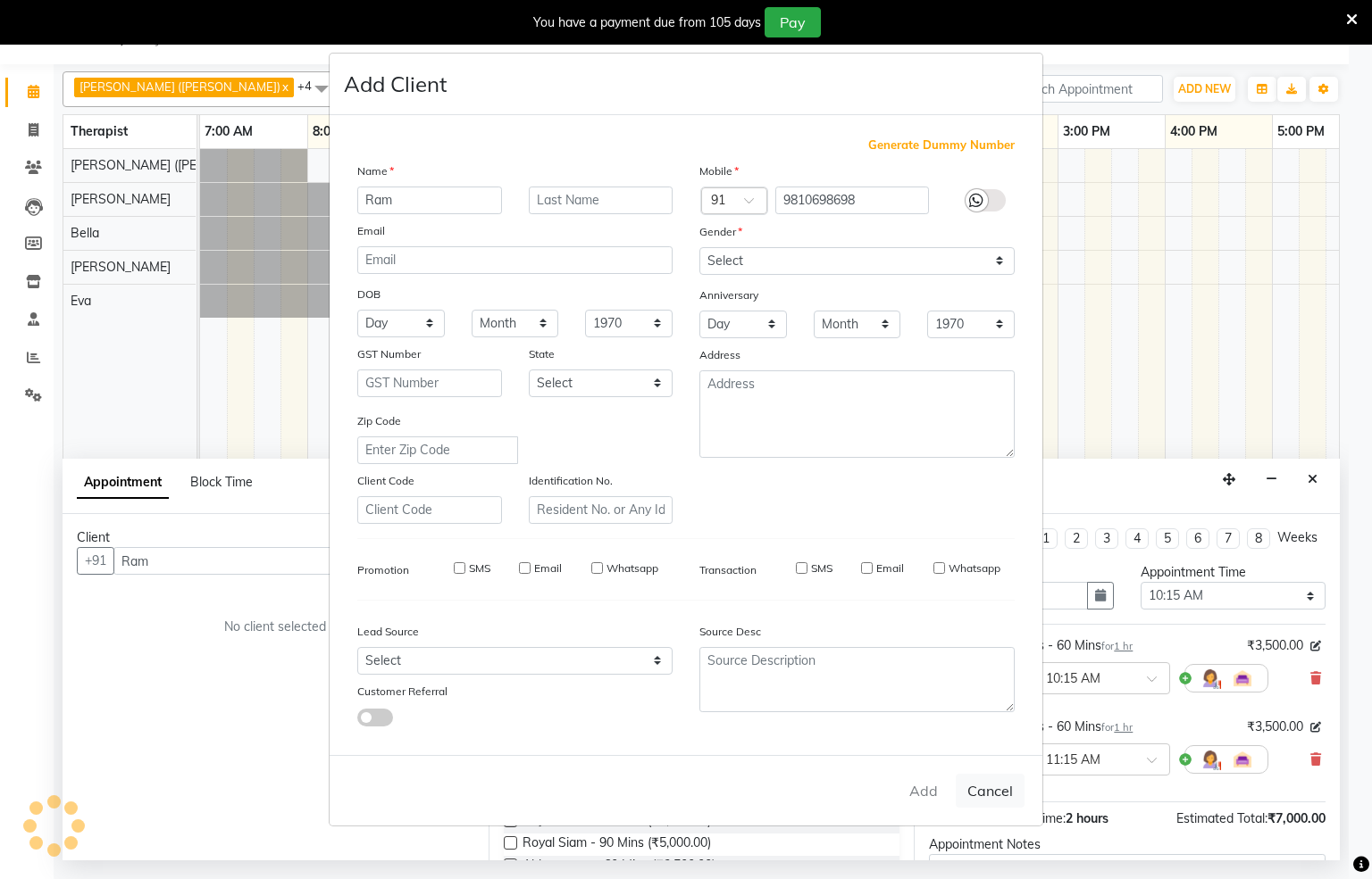
checkbox input "false"
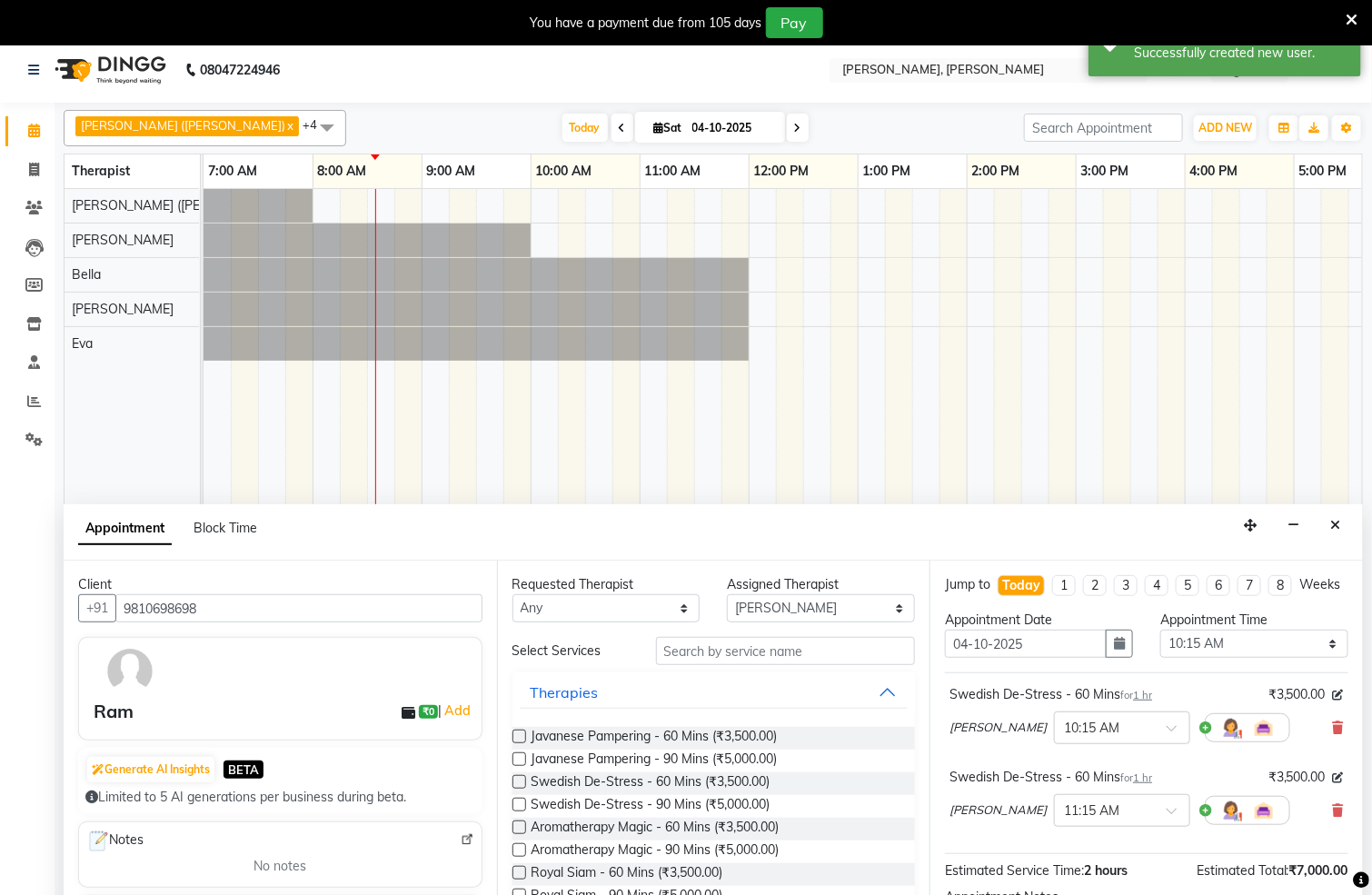
scroll to position [0, 0]
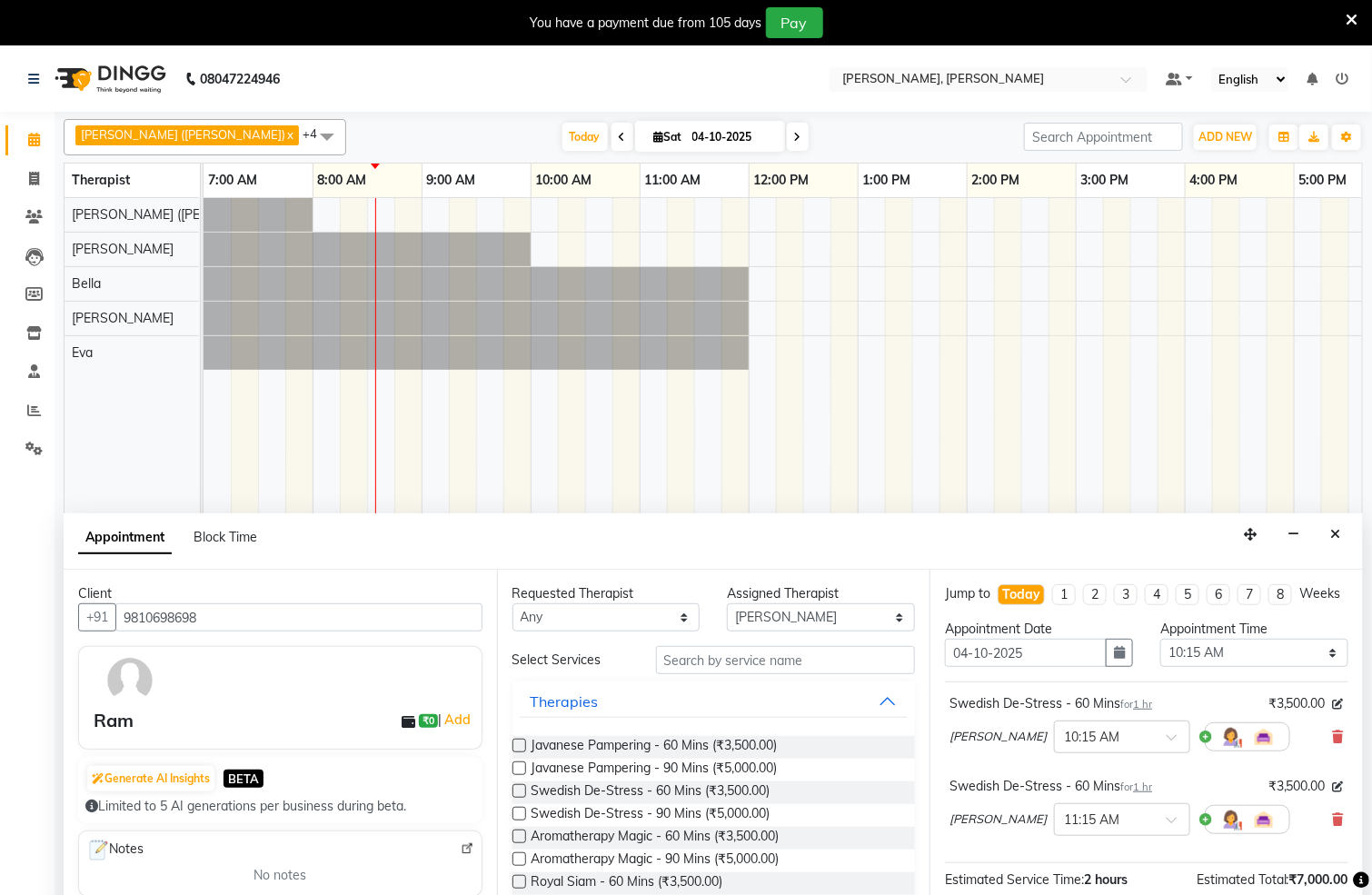
click at [516, 792] on label at bounding box center [519, 791] width 14 height 14
click at [516, 792] on input "checkbox" at bounding box center [518, 793] width 12 height 12
checkbox input "false"
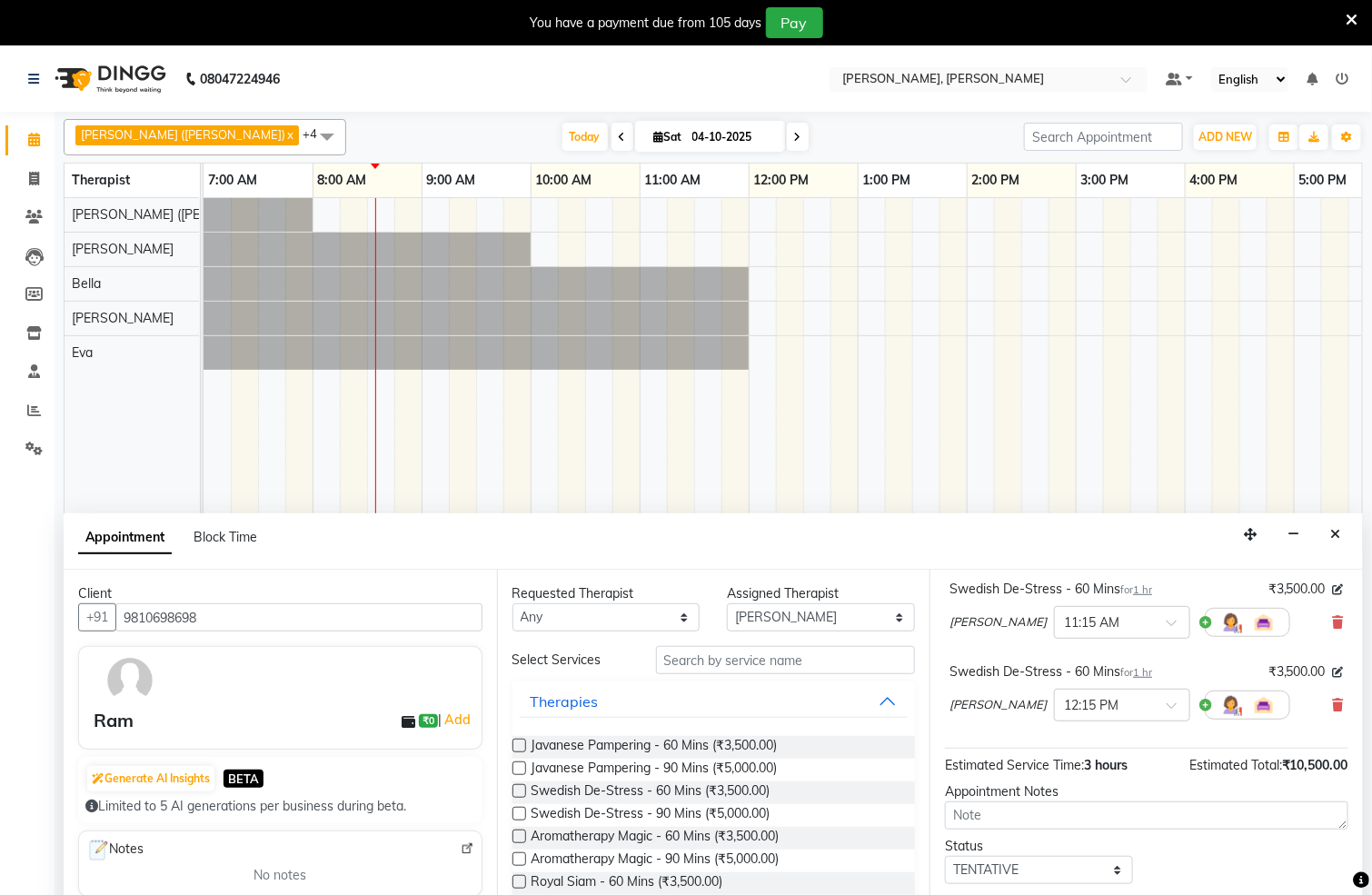
scroll to position [293, 0]
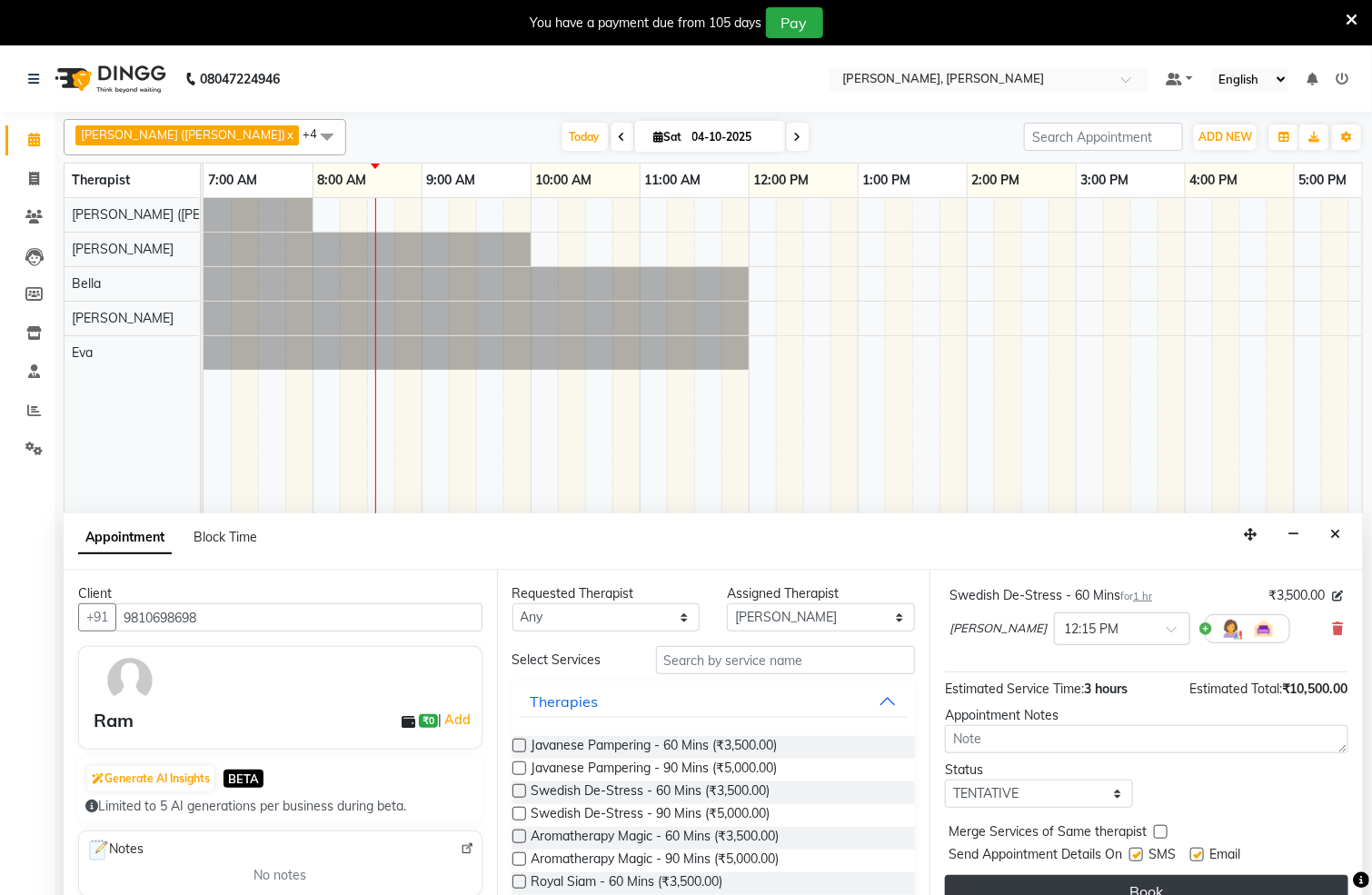
click at [1097, 878] on button "Book" at bounding box center [1147, 892] width 404 height 33
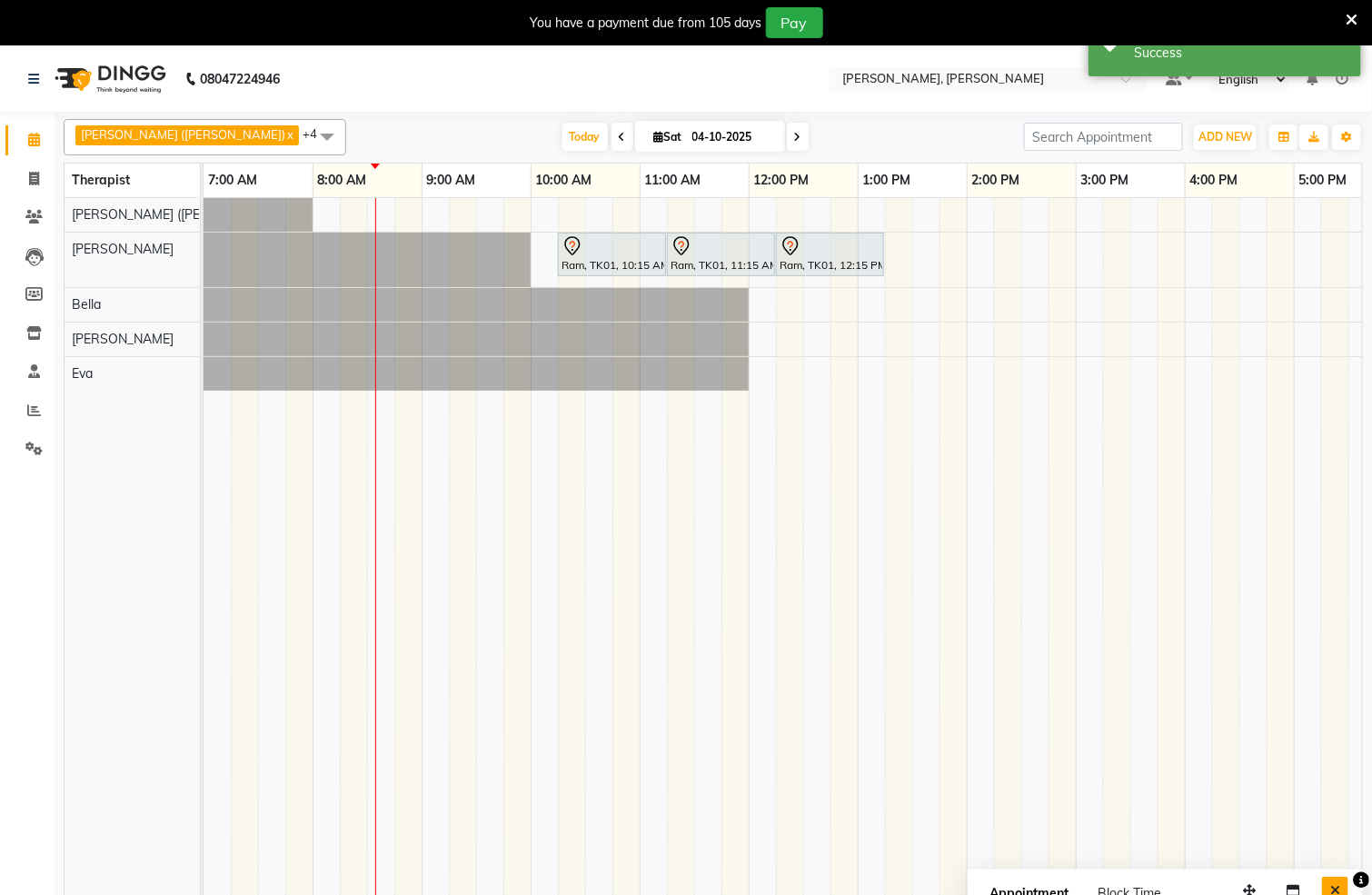
click at [1337, 884] on button "Close" at bounding box center [1335, 891] width 27 height 29
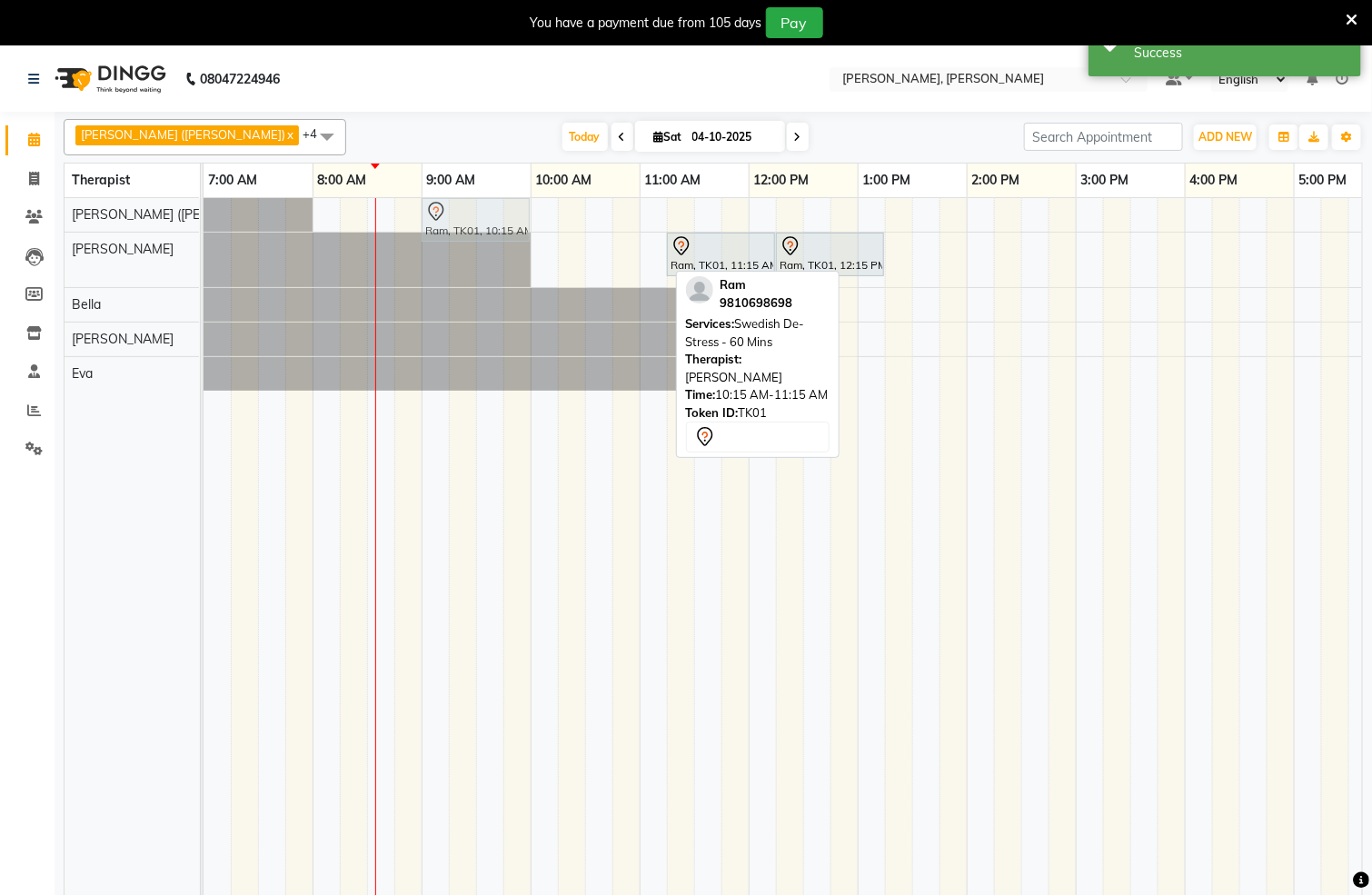
drag, startPoint x: 581, startPoint y: 260, endPoint x: 450, endPoint y: 224, distance: 135.9
click at [450, 224] on tbody "Ram, TK01, 10:15 AM-11:15 AM, Swedish De-Stress - 60 Mins Ram, TK01, 10:15 AM-1…" at bounding box center [1075, 293] width 1744 height 192
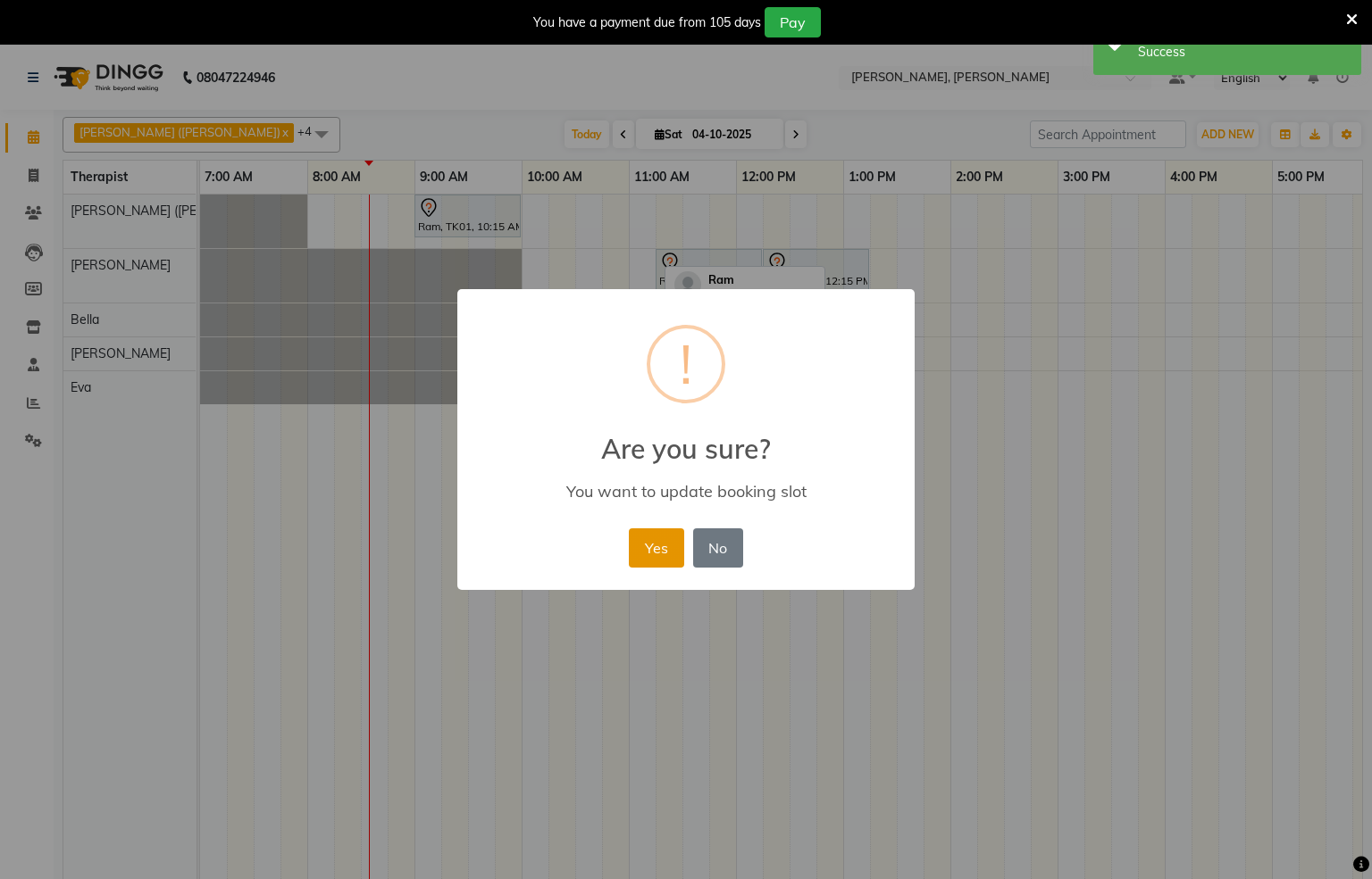
click at [652, 563] on button "Yes" at bounding box center [656, 547] width 54 height 39
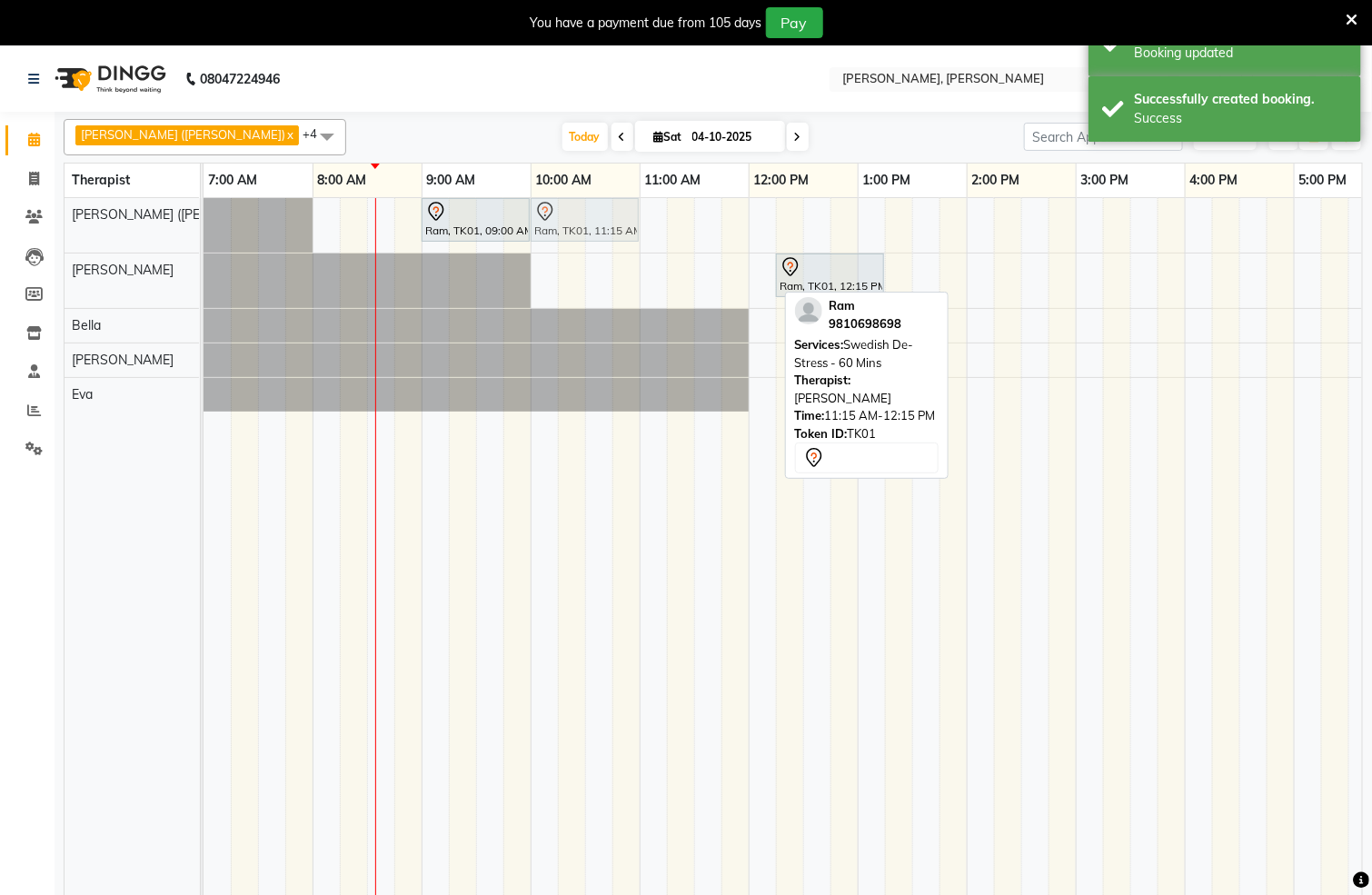
drag, startPoint x: 701, startPoint y: 287, endPoint x: 562, endPoint y: 247, distance: 144.6
click at [562, 247] on div "Ram, TK01, 09:00 AM-10:00 AM, Swedish De-Stress - 60 Mins Ram, TK01, 11:15 AM-1…" at bounding box center [1075, 557] width 1744 height 719
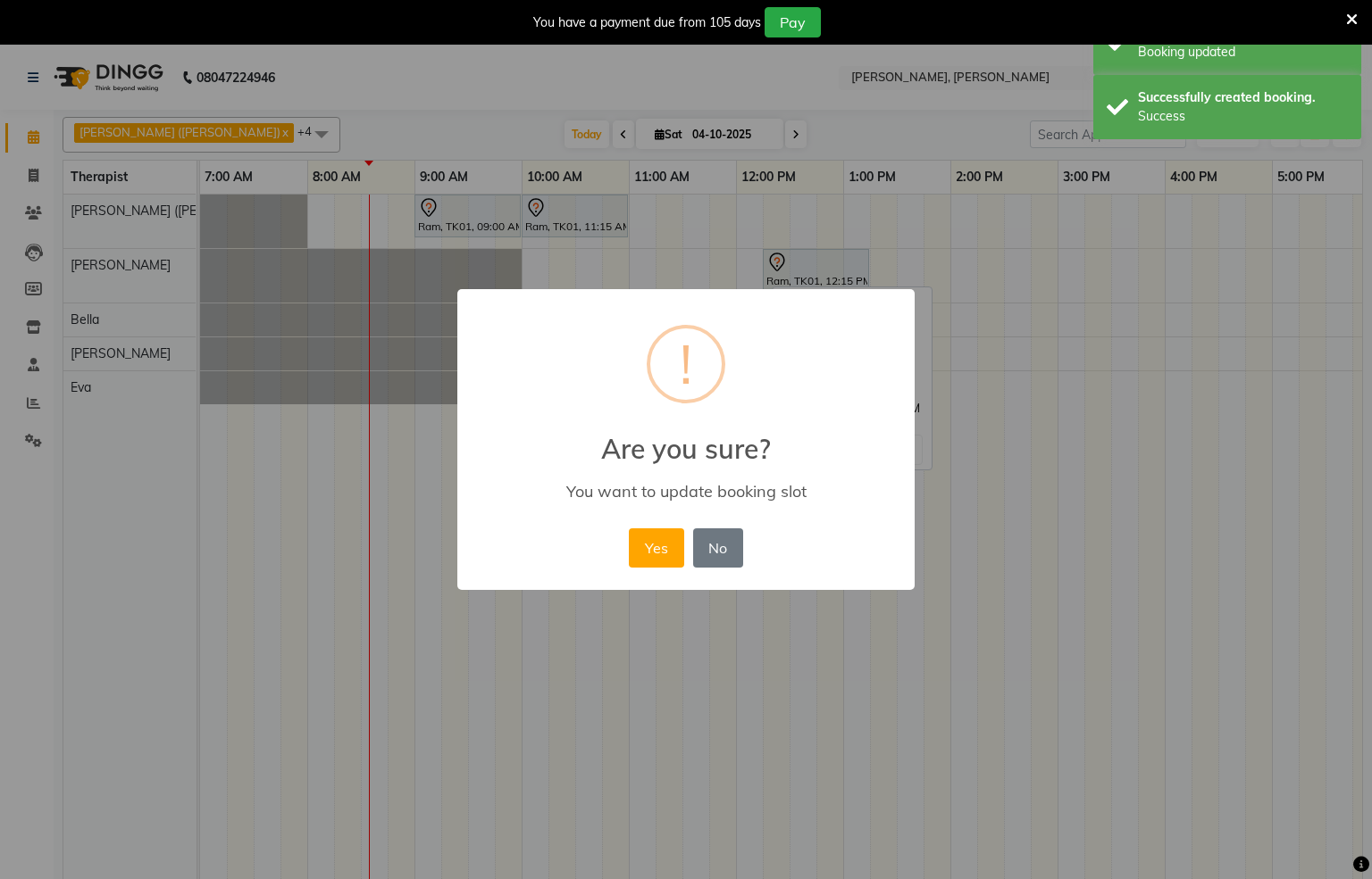
click at [651, 544] on button "Yes" at bounding box center [656, 547] width 54 height 39
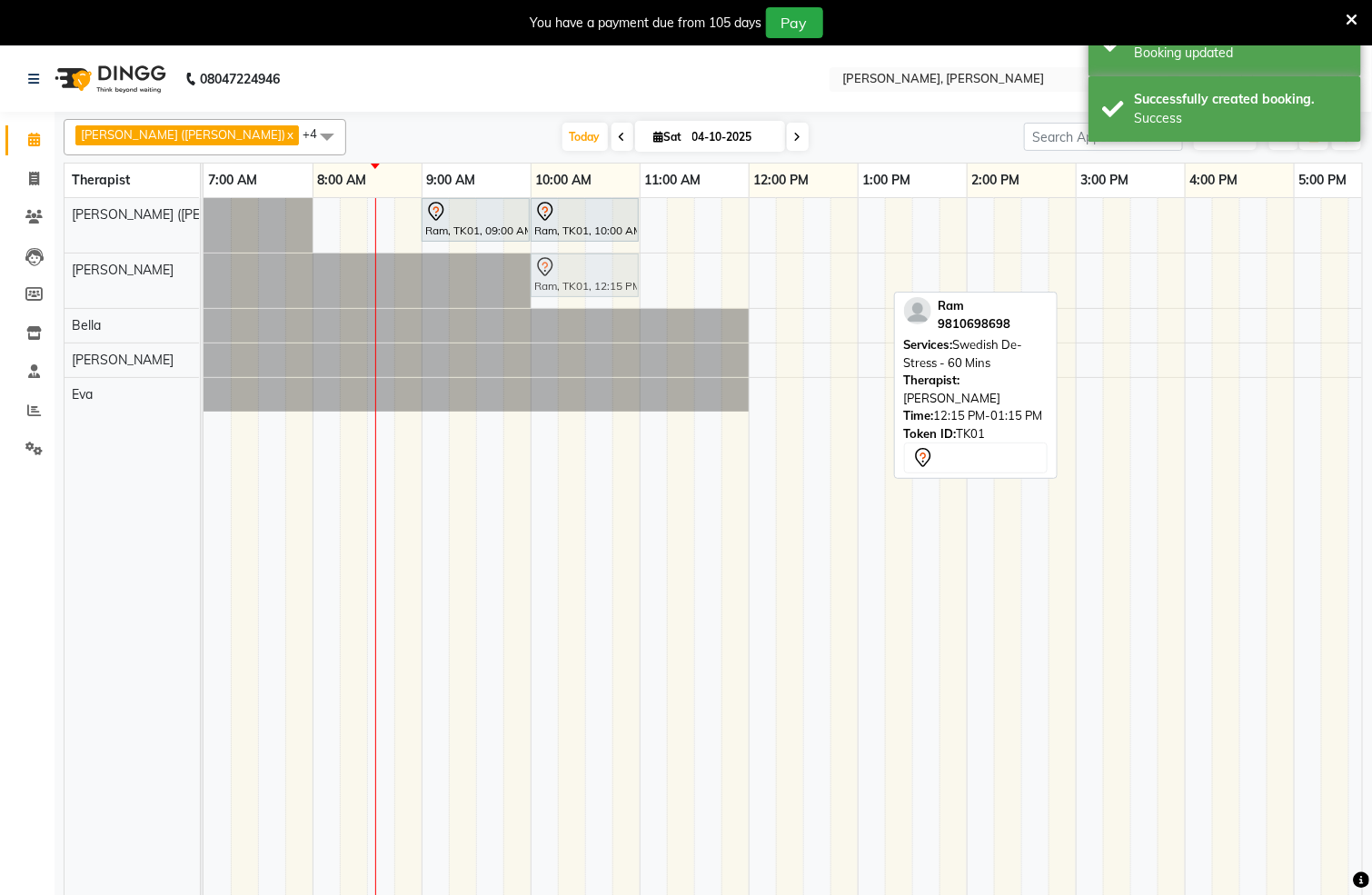
drag, startPoint x: 772, startPoint y: 293, endPoint x: 584, endPoint y: 287, distance: 188.1
click at [203, 287] on div "Ram, TK01, 12:15 PM-01:15 PM, Swedish De-Stress - 60 Mins Ram, TK01, 12:15 PM-0…" at bounding box center [203, 281] width 0 height 54
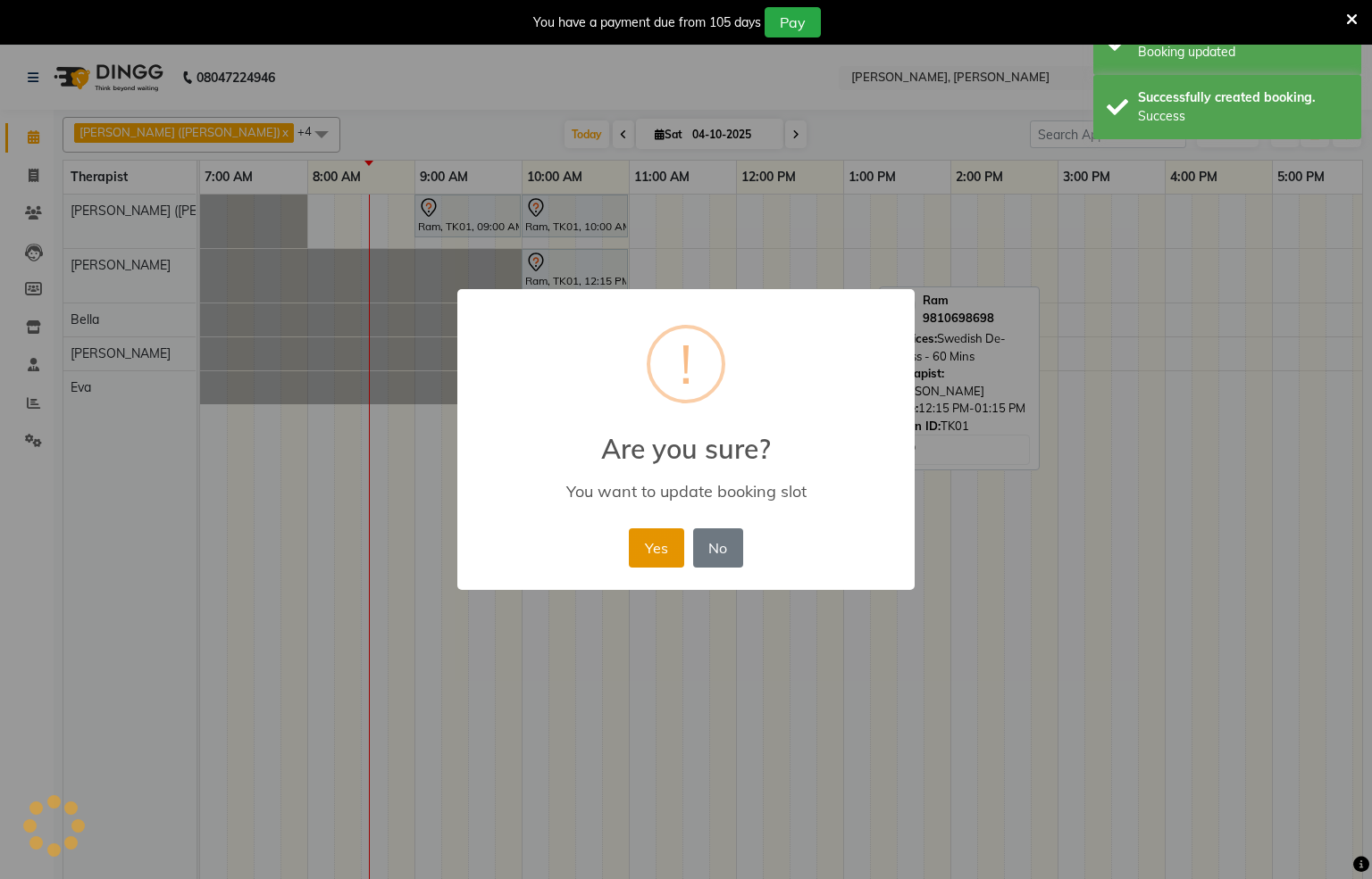
click at [651, 547] on button "Yes" at bounding box center [656, 547] width 54 height 39
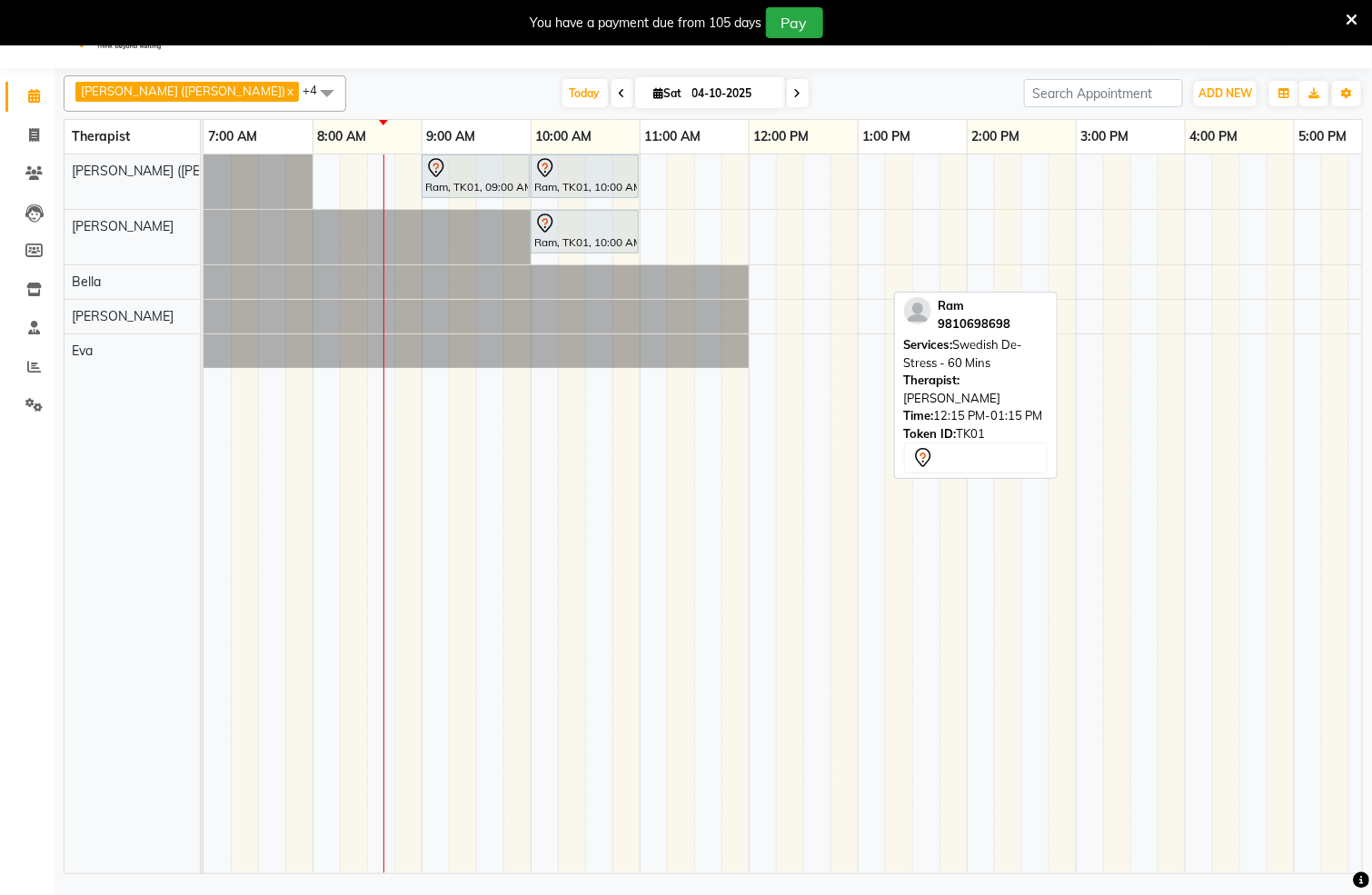
scroll to position [46, 0]
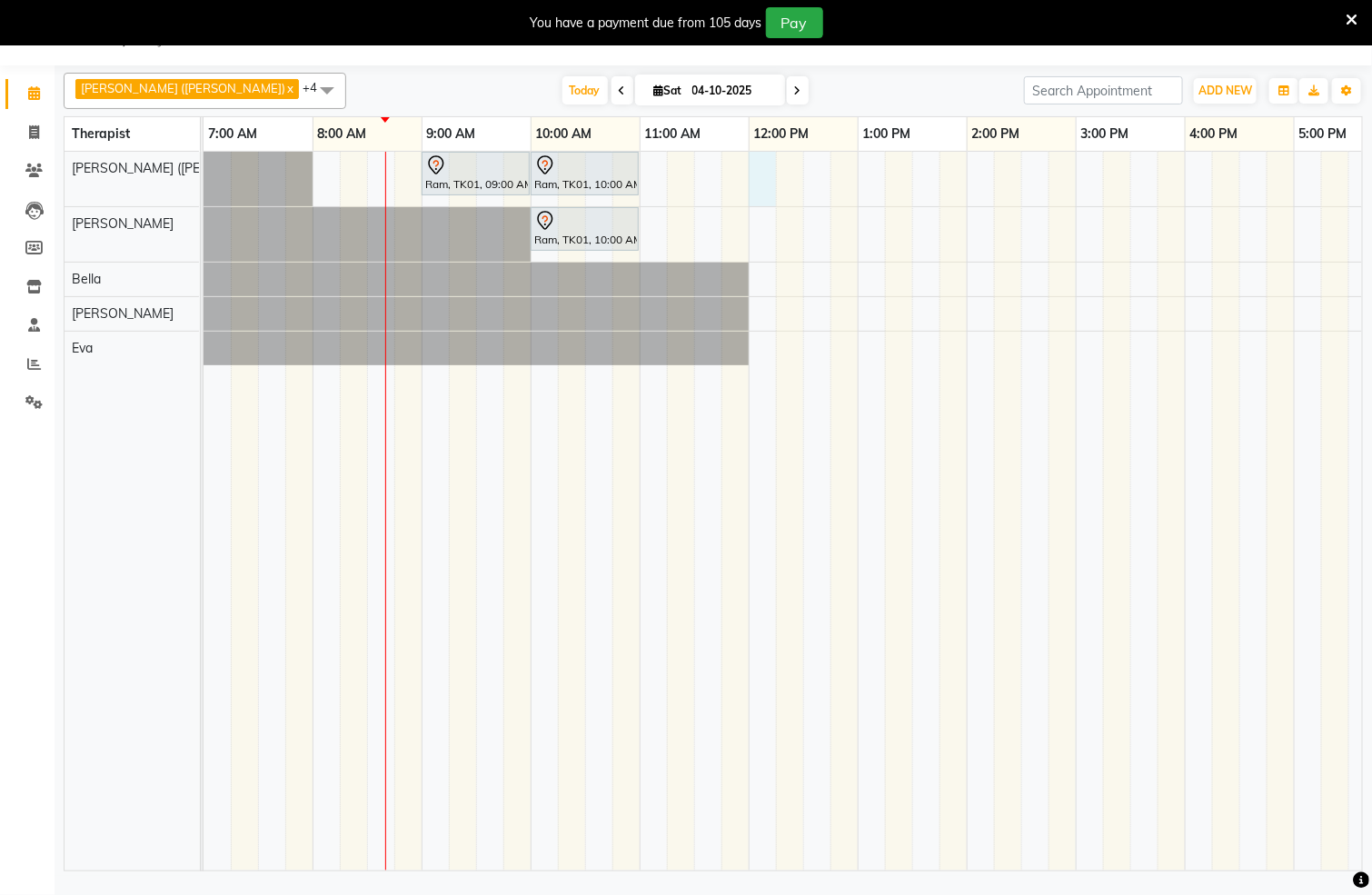
click at [764, 181] on div "Ram, TK01, 09:00 AM-10:00 AM, Swedish De-Stress - 60 Mins Ram, TK01, 10:00 AM-1…" at bounding box center [1075, 511] width 1744 height 719
select select "55791"
select select "tentative"
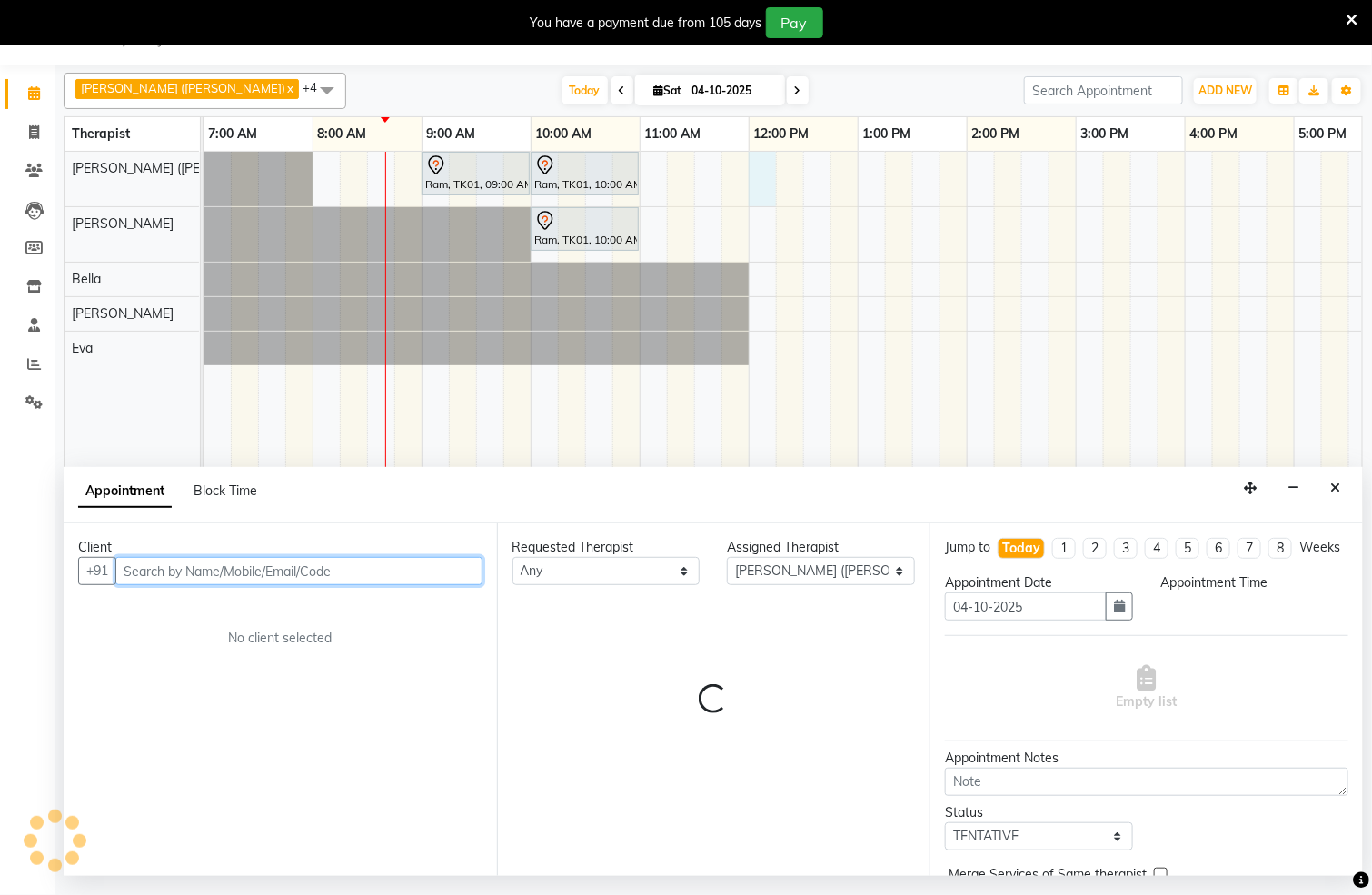
select select "720"
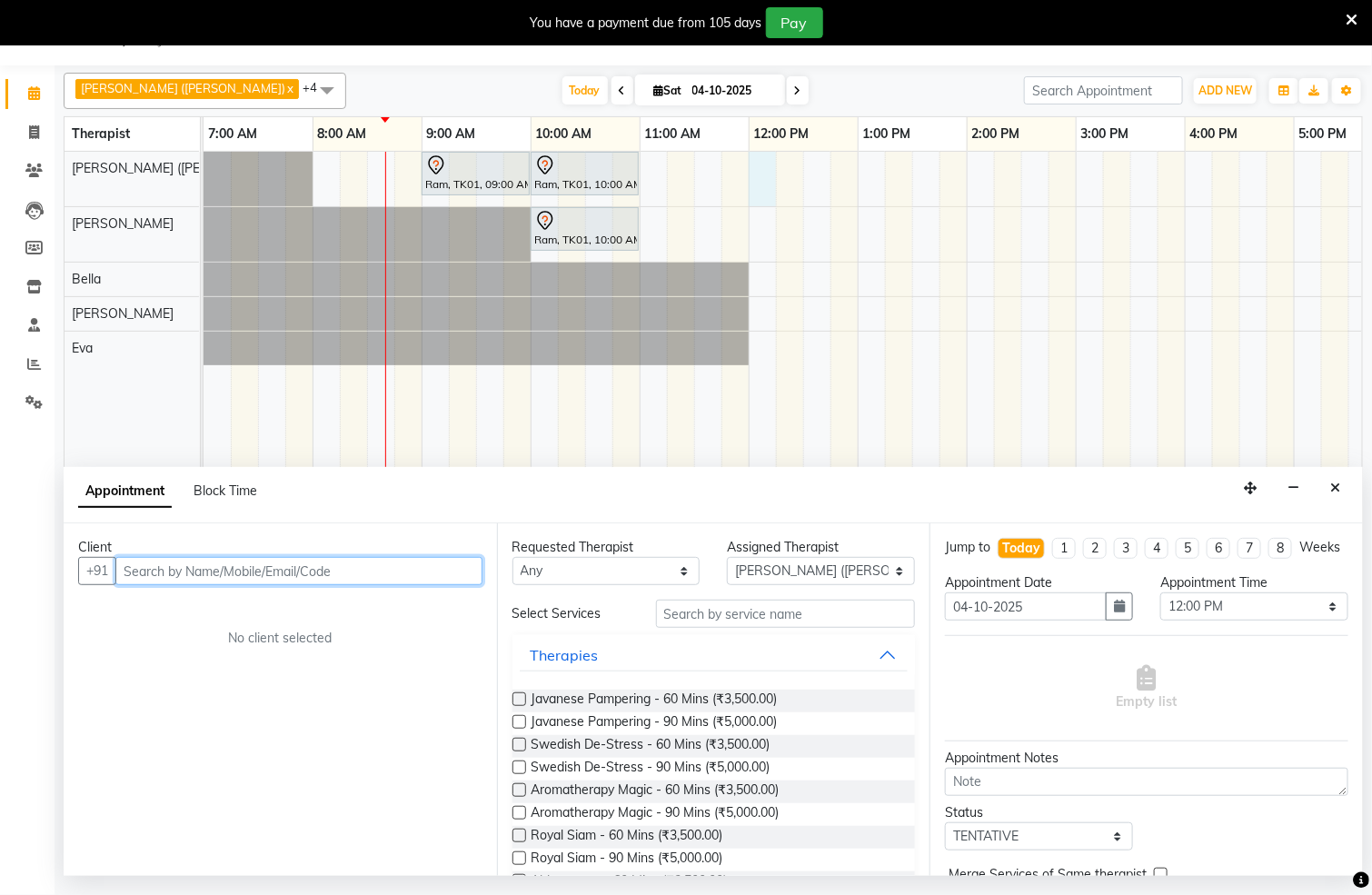
click at [365, 568] on input "text" at bounding box center [299, 571] width 367 height 29
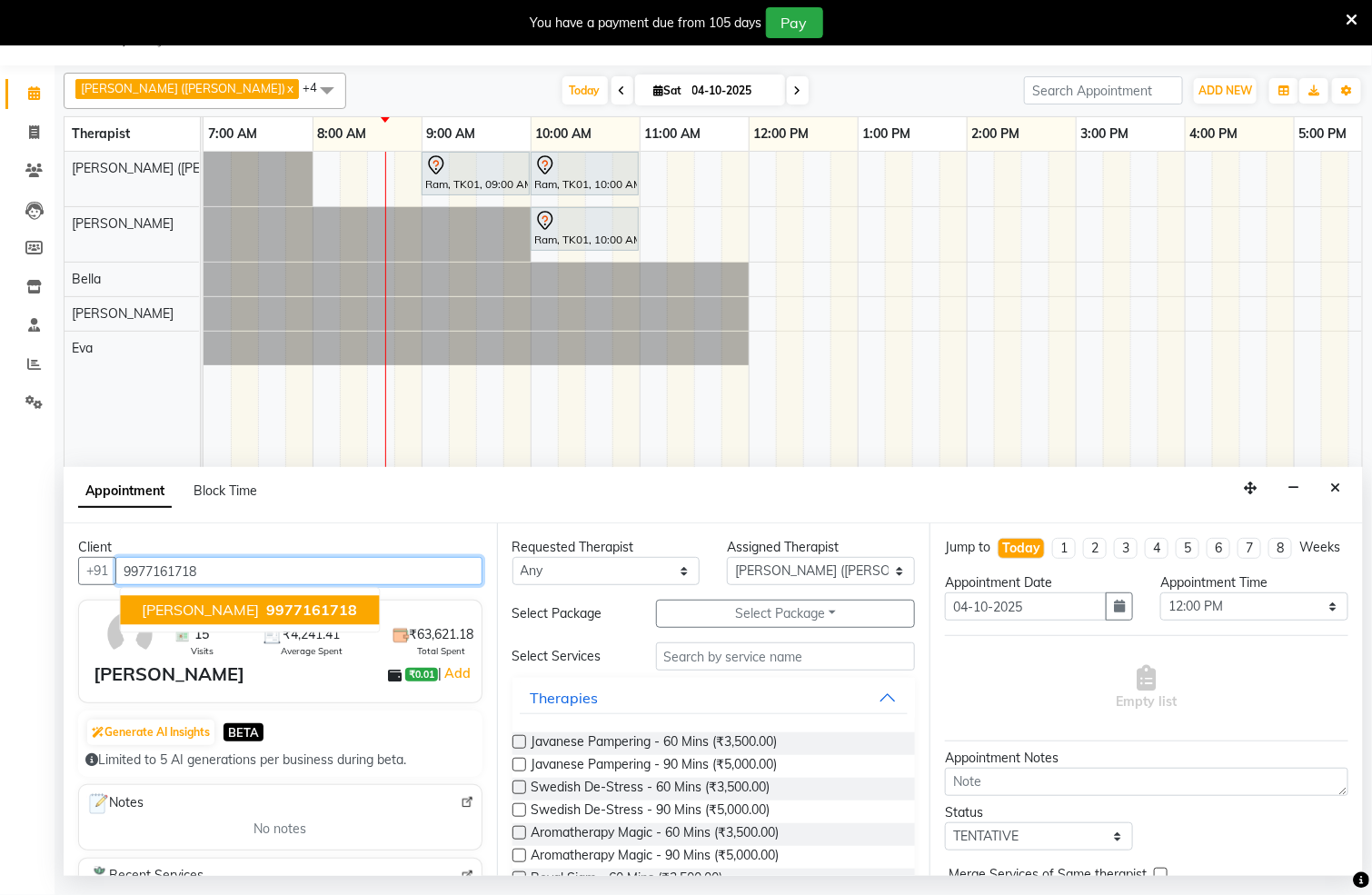
click at [295, 612] on span "9977161718" at bounding box center [313, 611] width 91 height 18
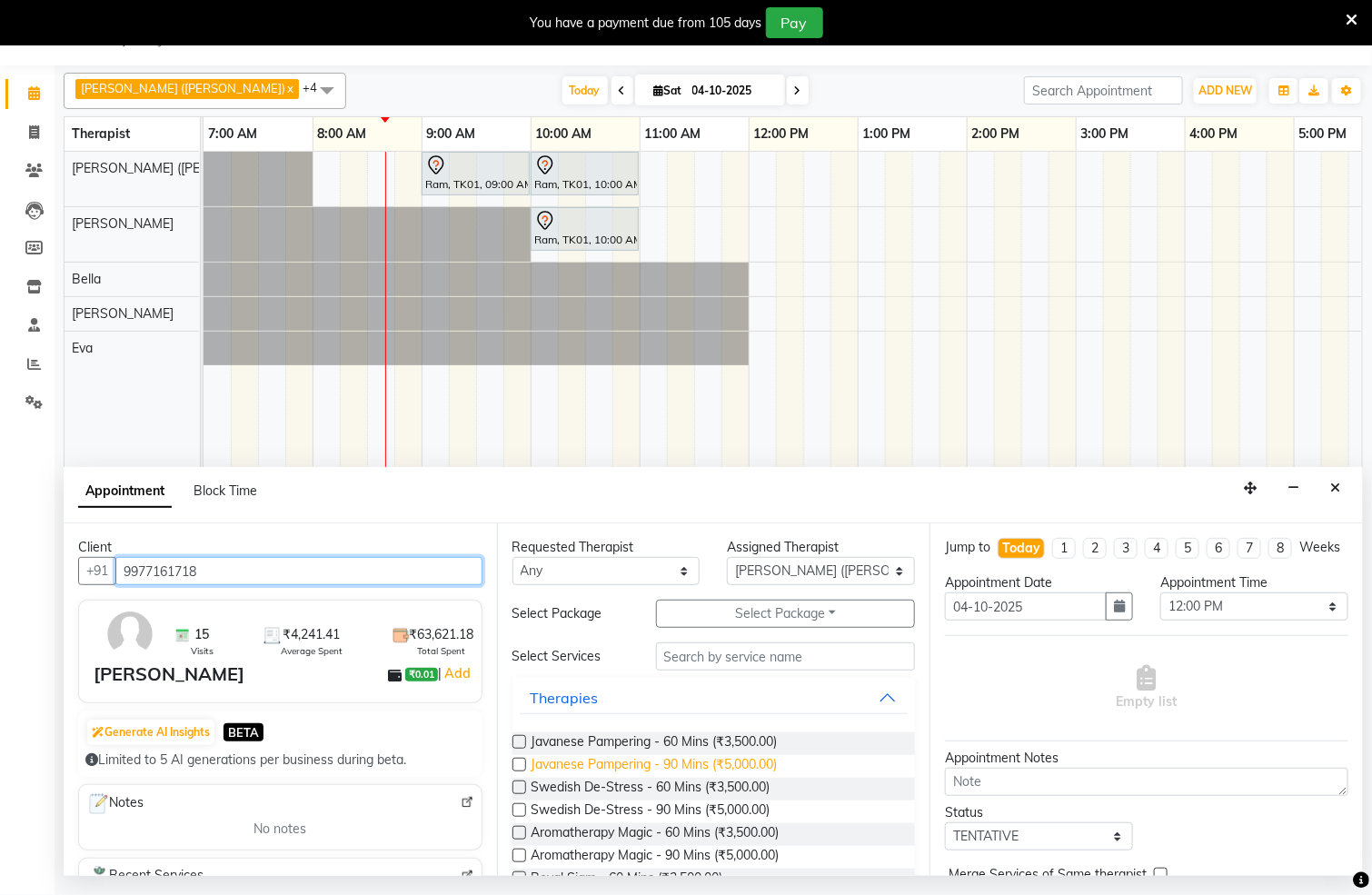
type input "9977161718"
click at [627, 767] on span "Javanese Pampering - 90 Mins (₹5,000.00)" at bounding box center [655, 766] width 246 height 23
checkbox input "false"
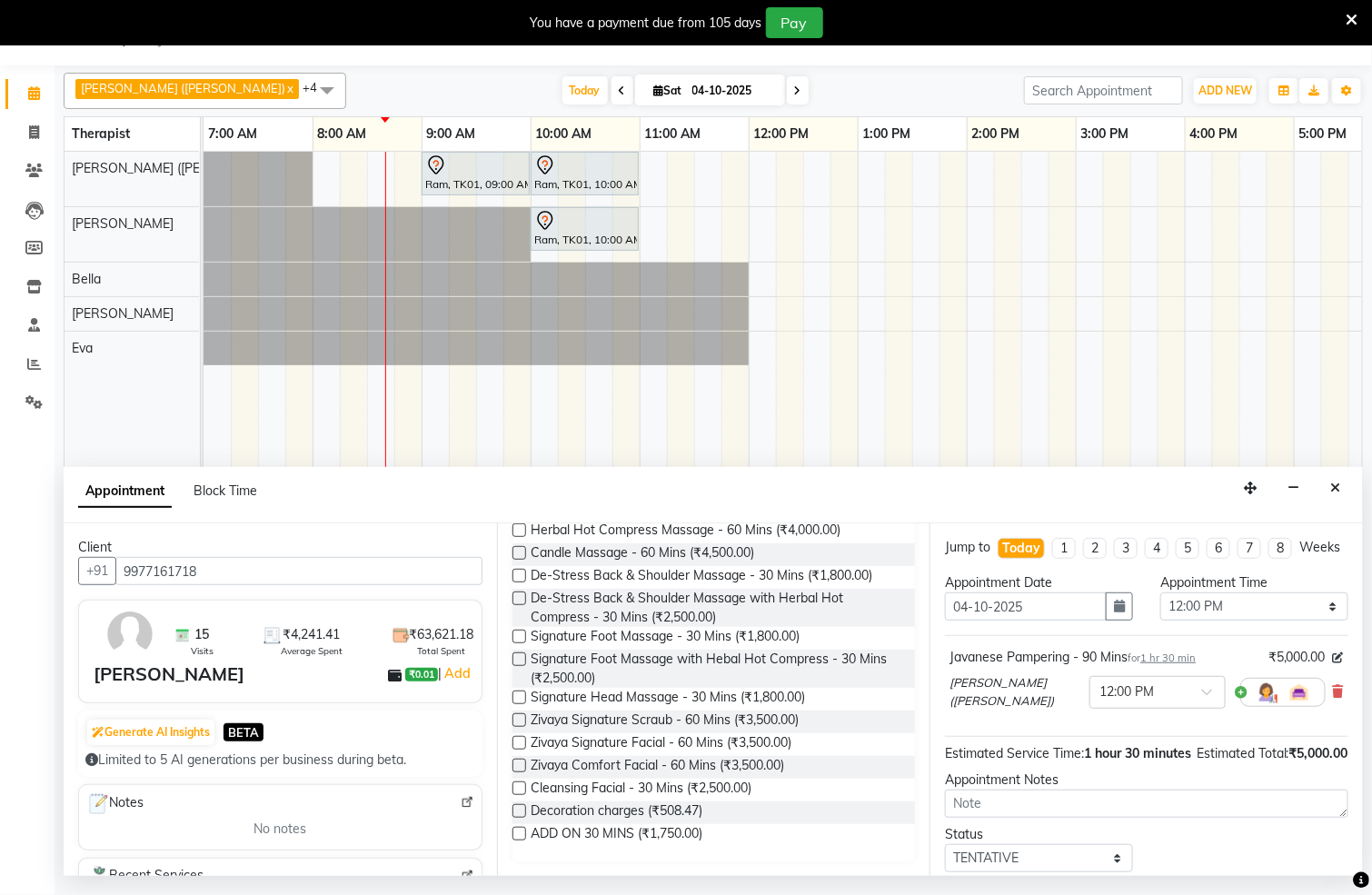
scroll to position [147, 0]
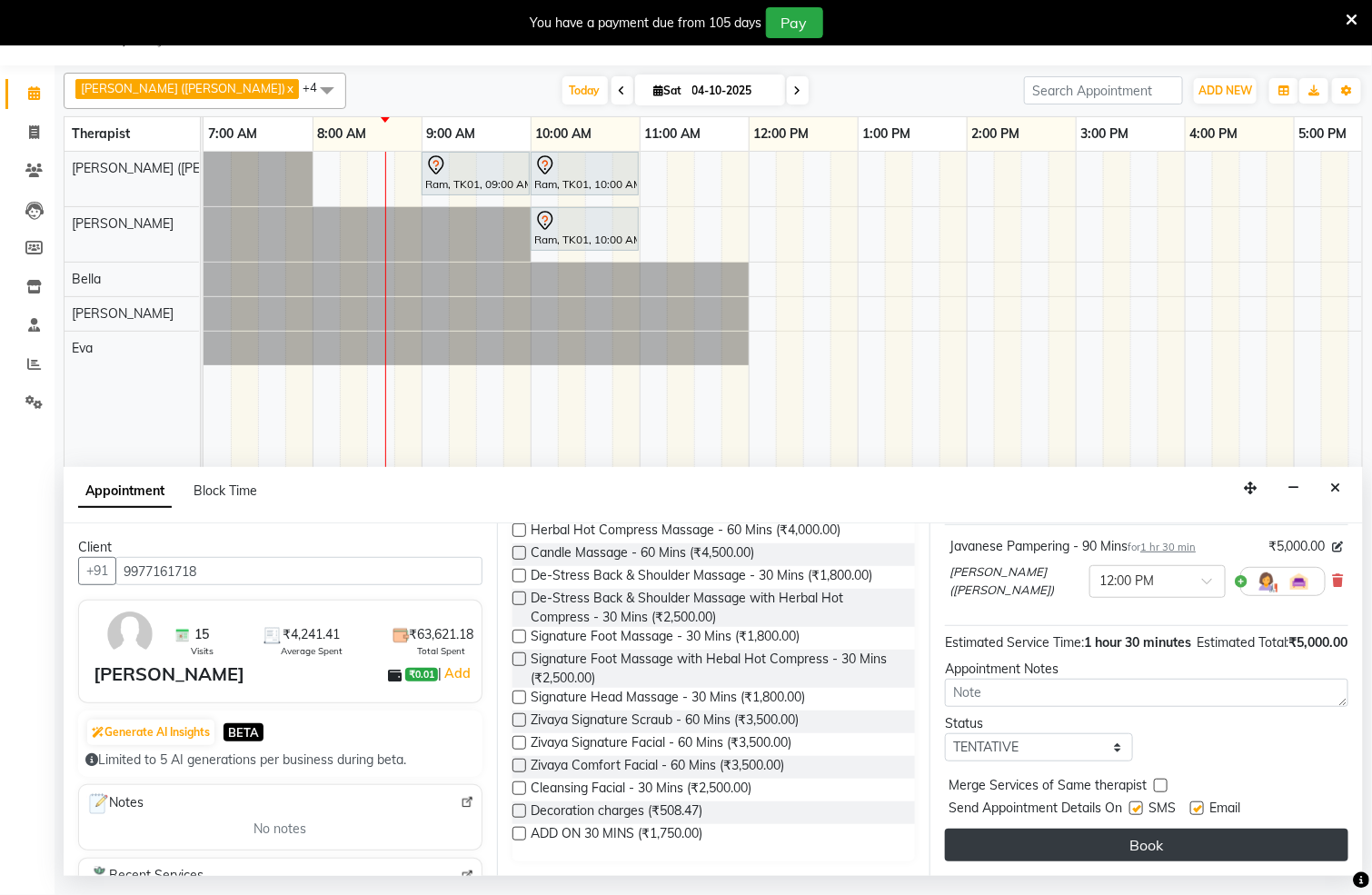
click at [1179, 846] on button "Book" at bounding box center [1147, 845] width 404 height 33
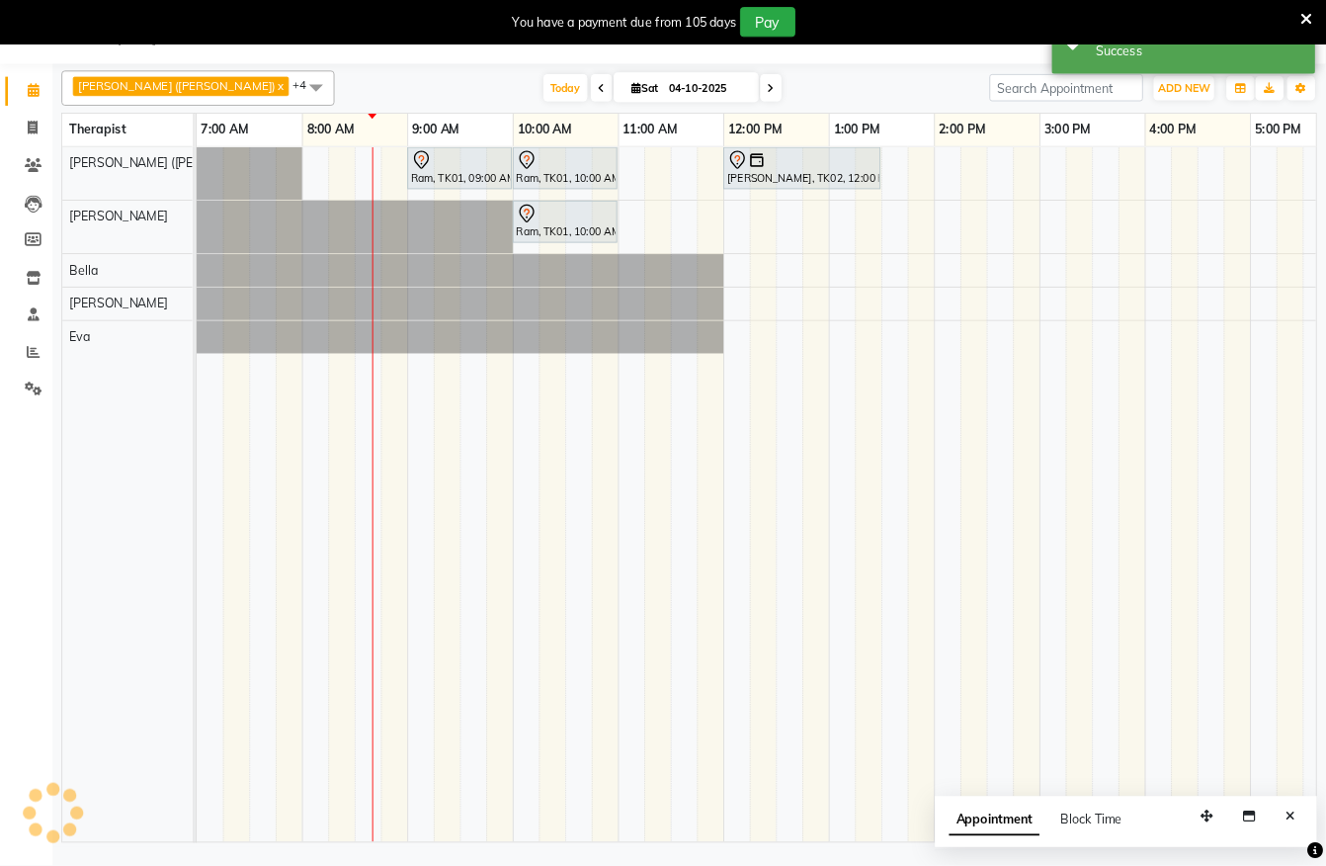
scroll to position [0, 0]
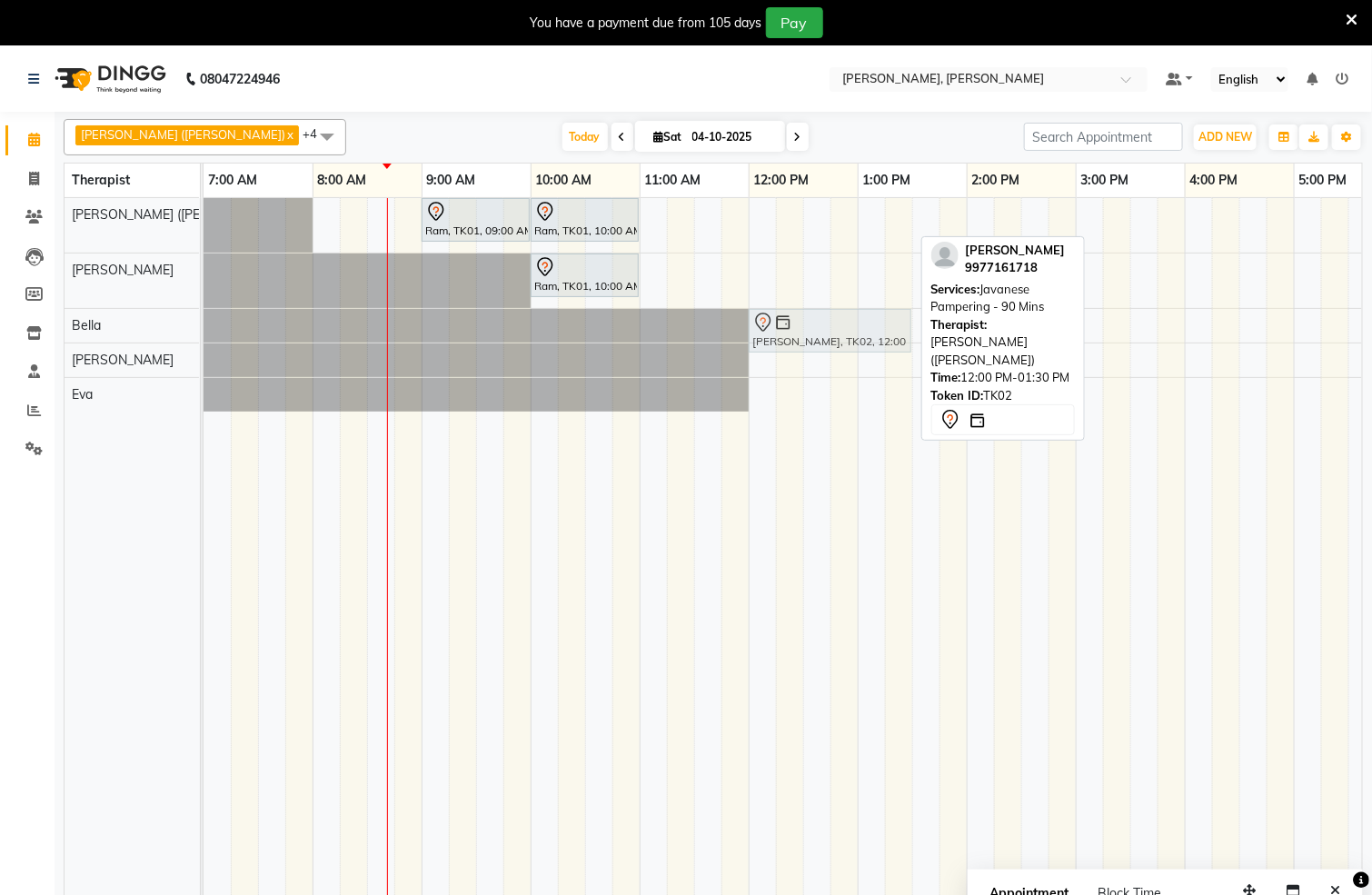
drag, startPoint x: 780, startPoint y: 222, endPoint x: 785, endPoint y: 325, distance: 103.1
click at [785, 325] on tbody "Ram, TK01, 09:00 AM-10:00 AM, Swedish De-Stress - 60 Mins Ram, TK01, 10:00 AM-1…" at bounding box center [1075, 304] width 1744 height 213
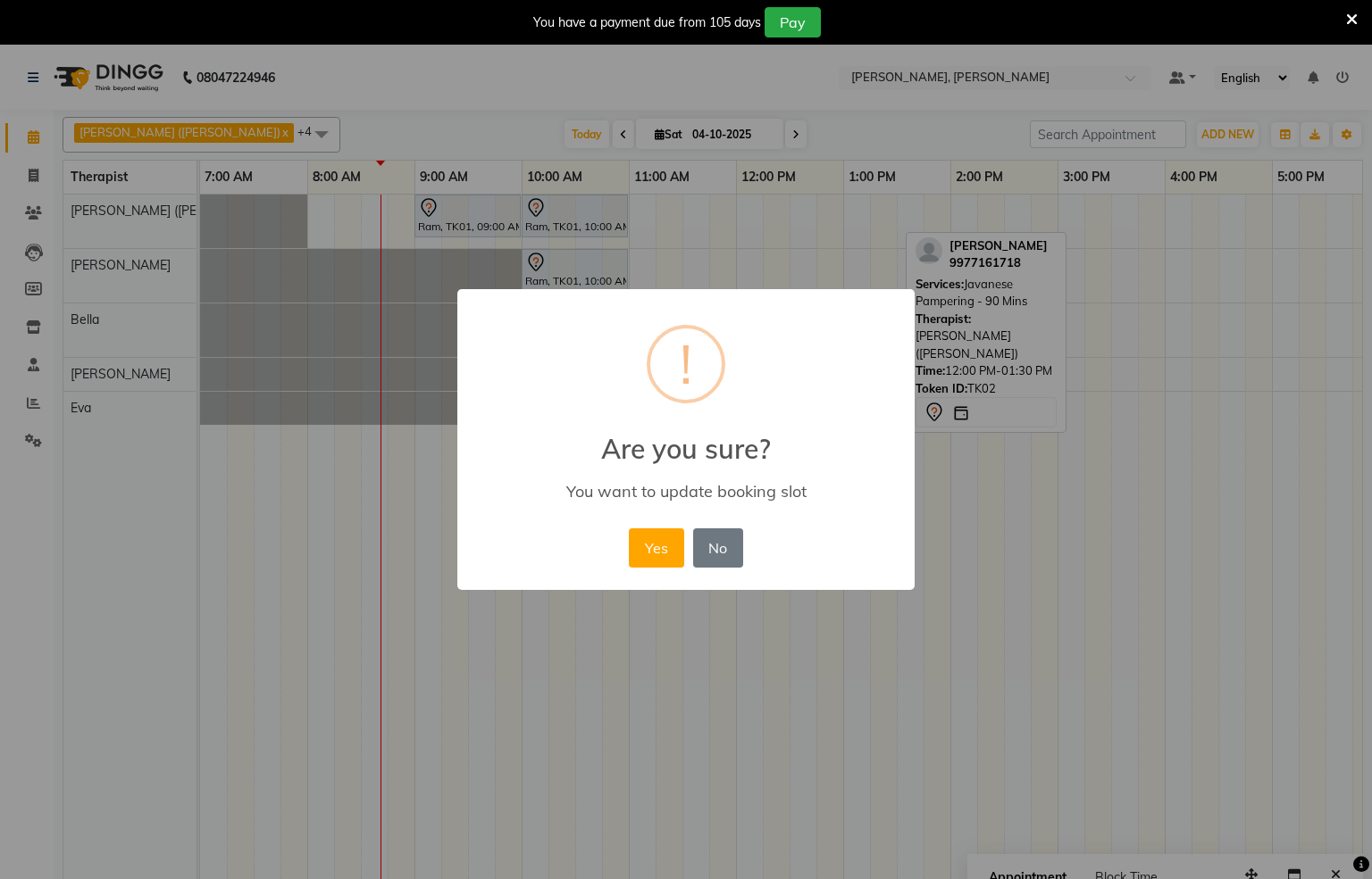
click at [654, 556] on button "Yes" at bounding box center [656, 547] width 54 height 39
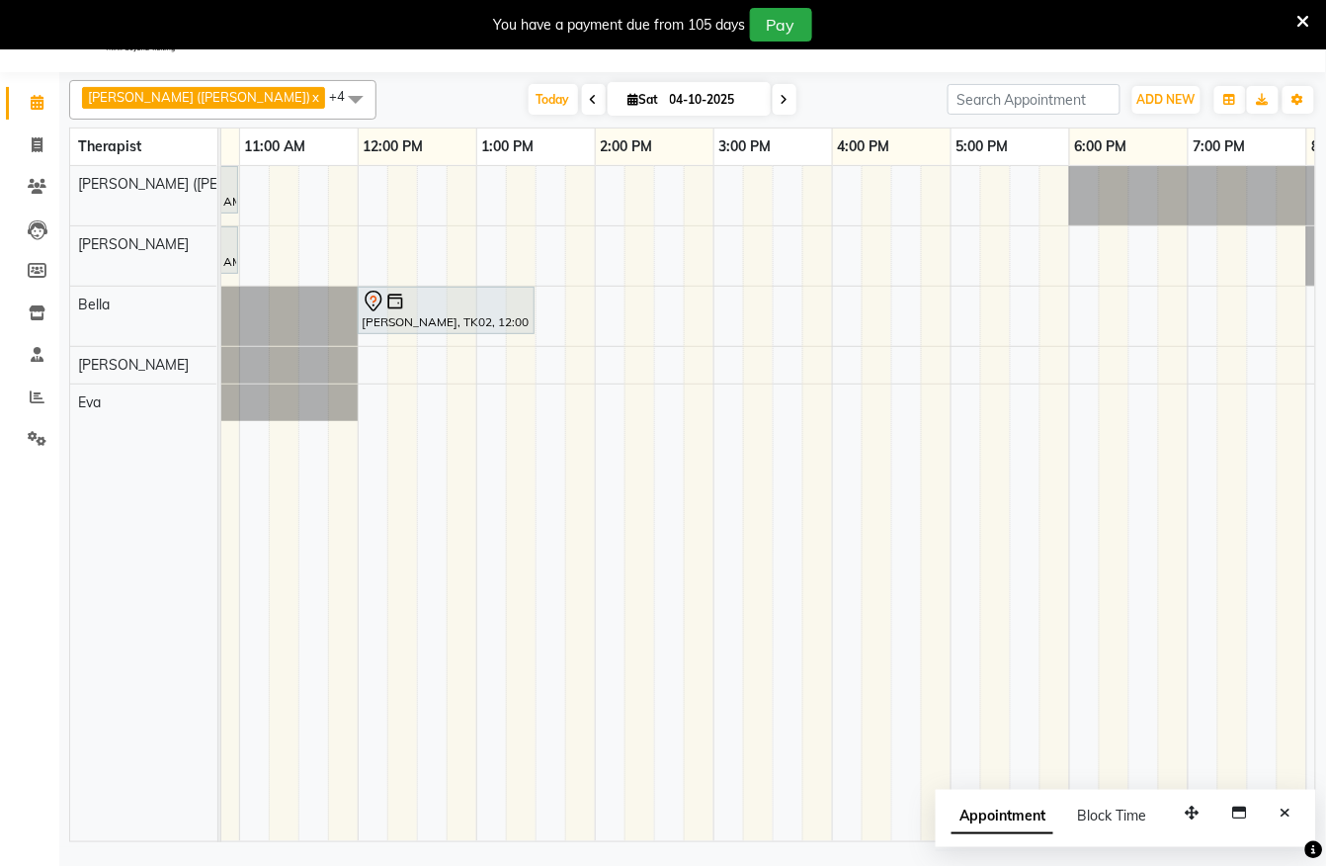
scroll to position [0, 486]
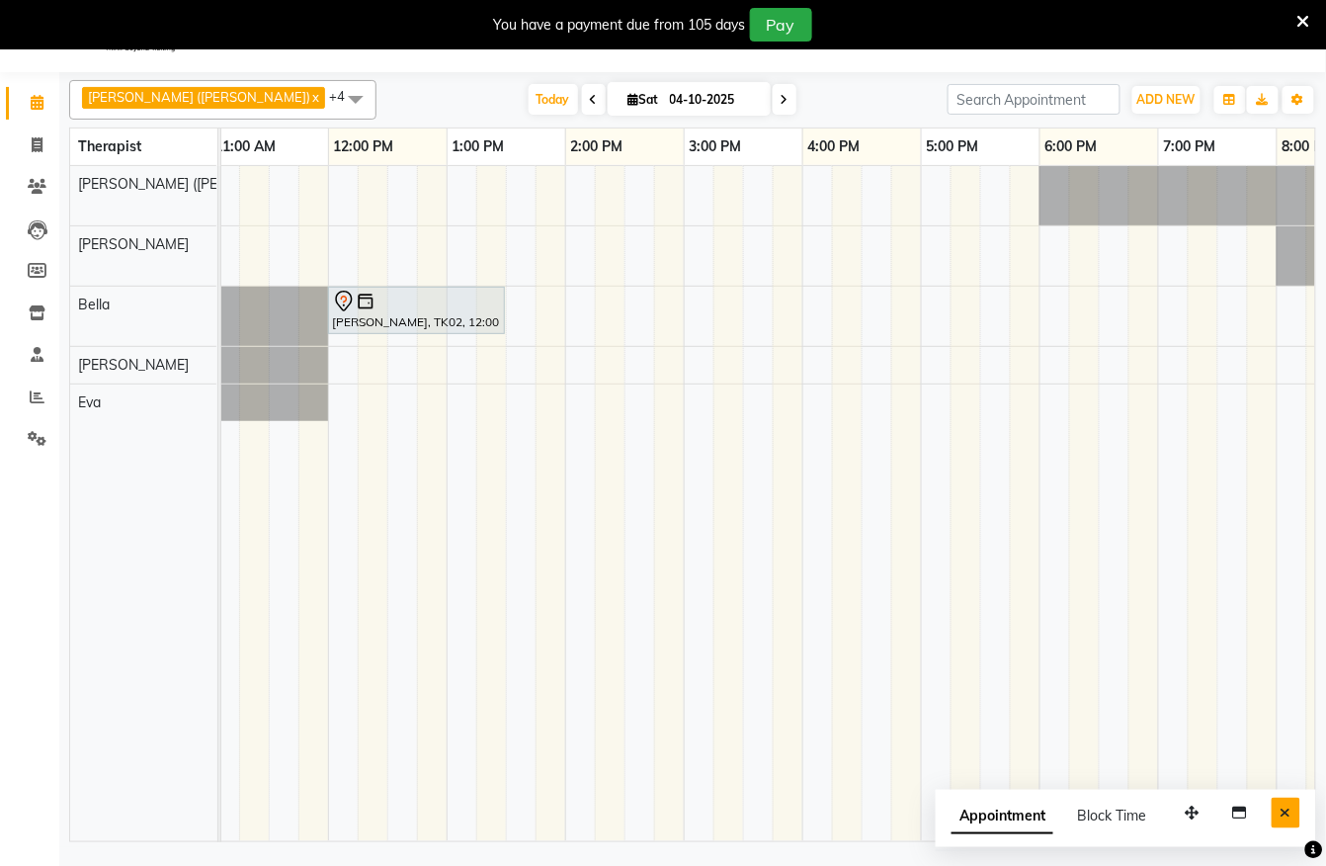
click at [1287, 806] on icon "Close" at bounding box center [1286, 812] width 11 height 14
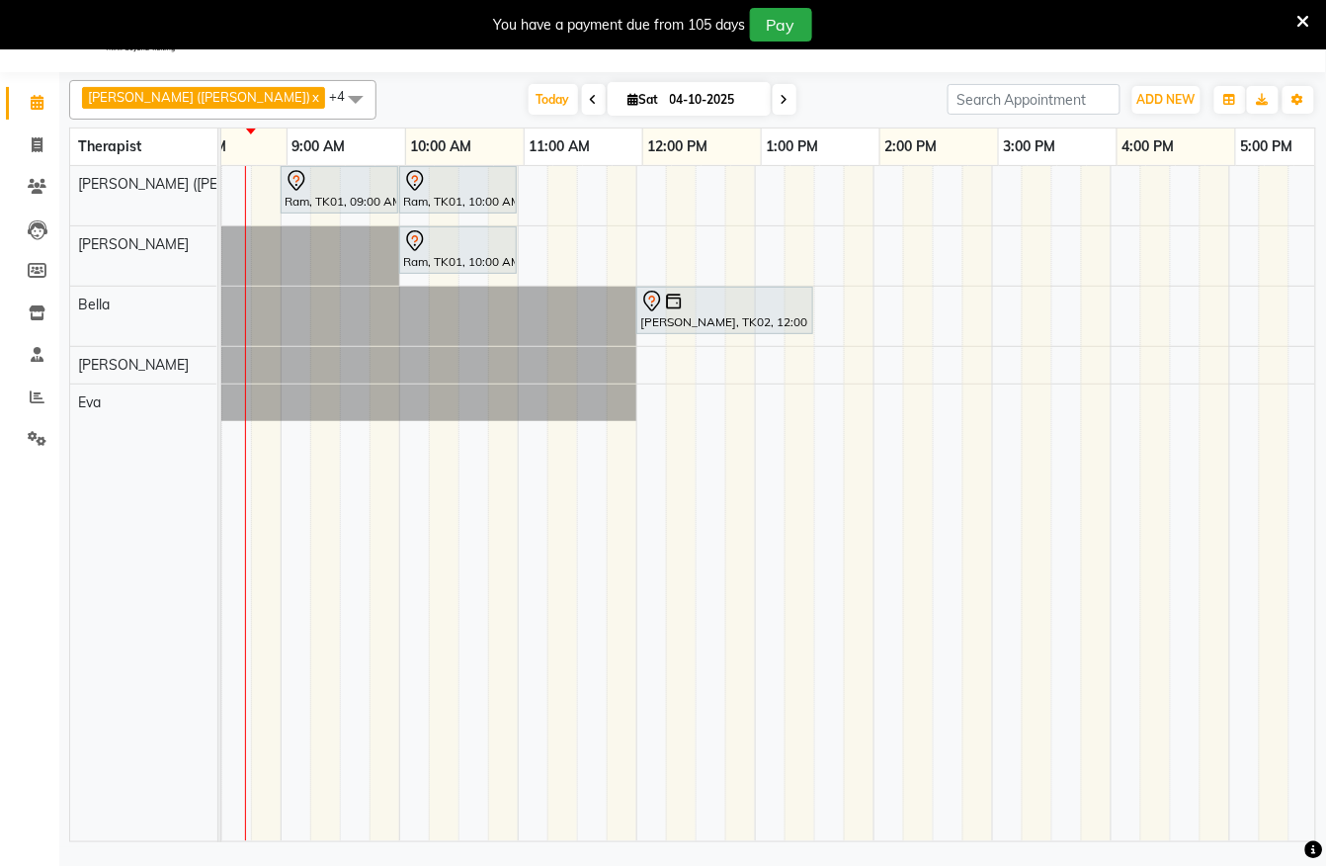
scroll to position [0, 178]
